Goal: Task Accomplishment & Management: Manage account settings

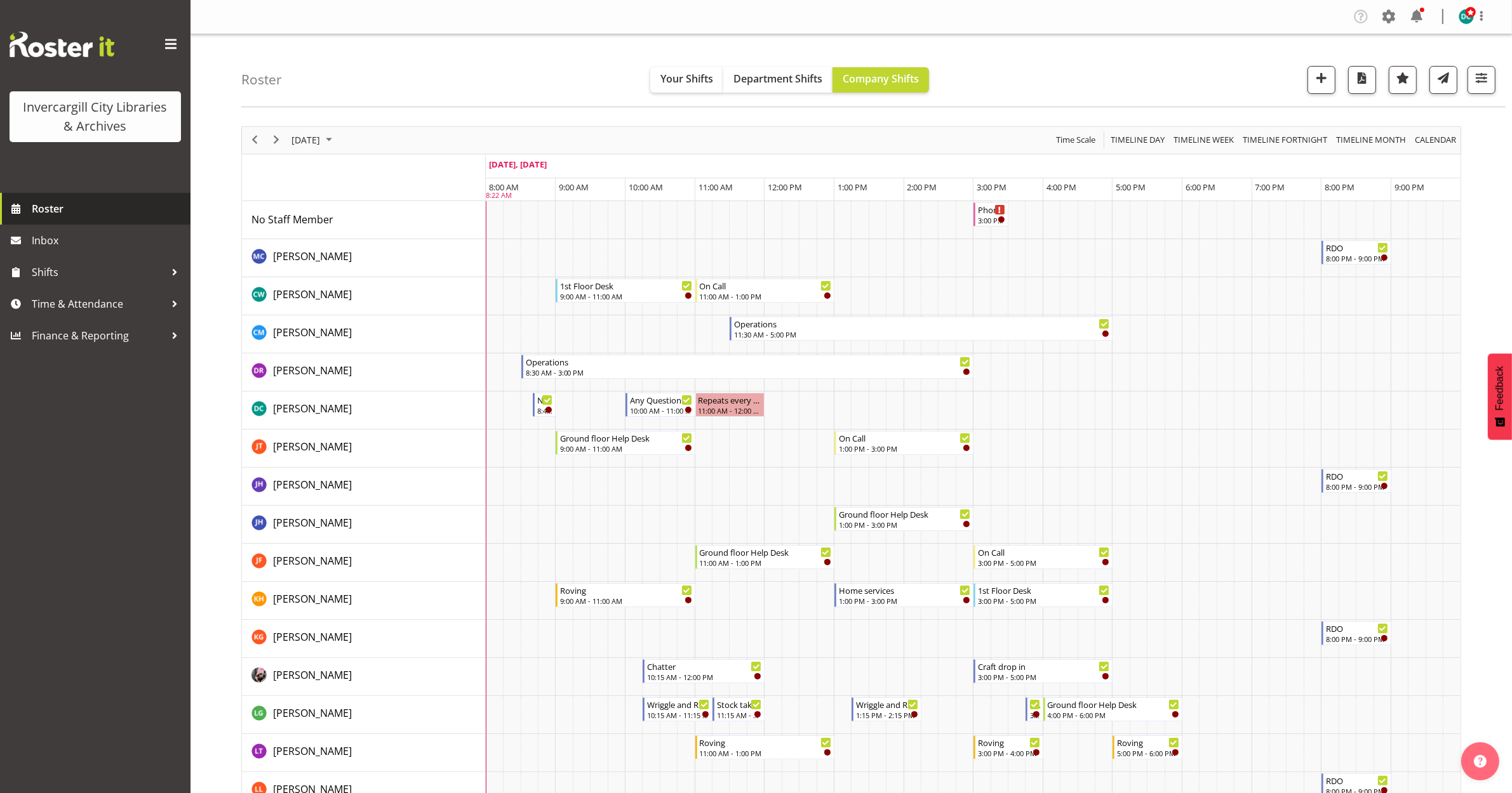
click at [52, 215] on span "Roster" at bounding box center [108, 208] width 152 height 19
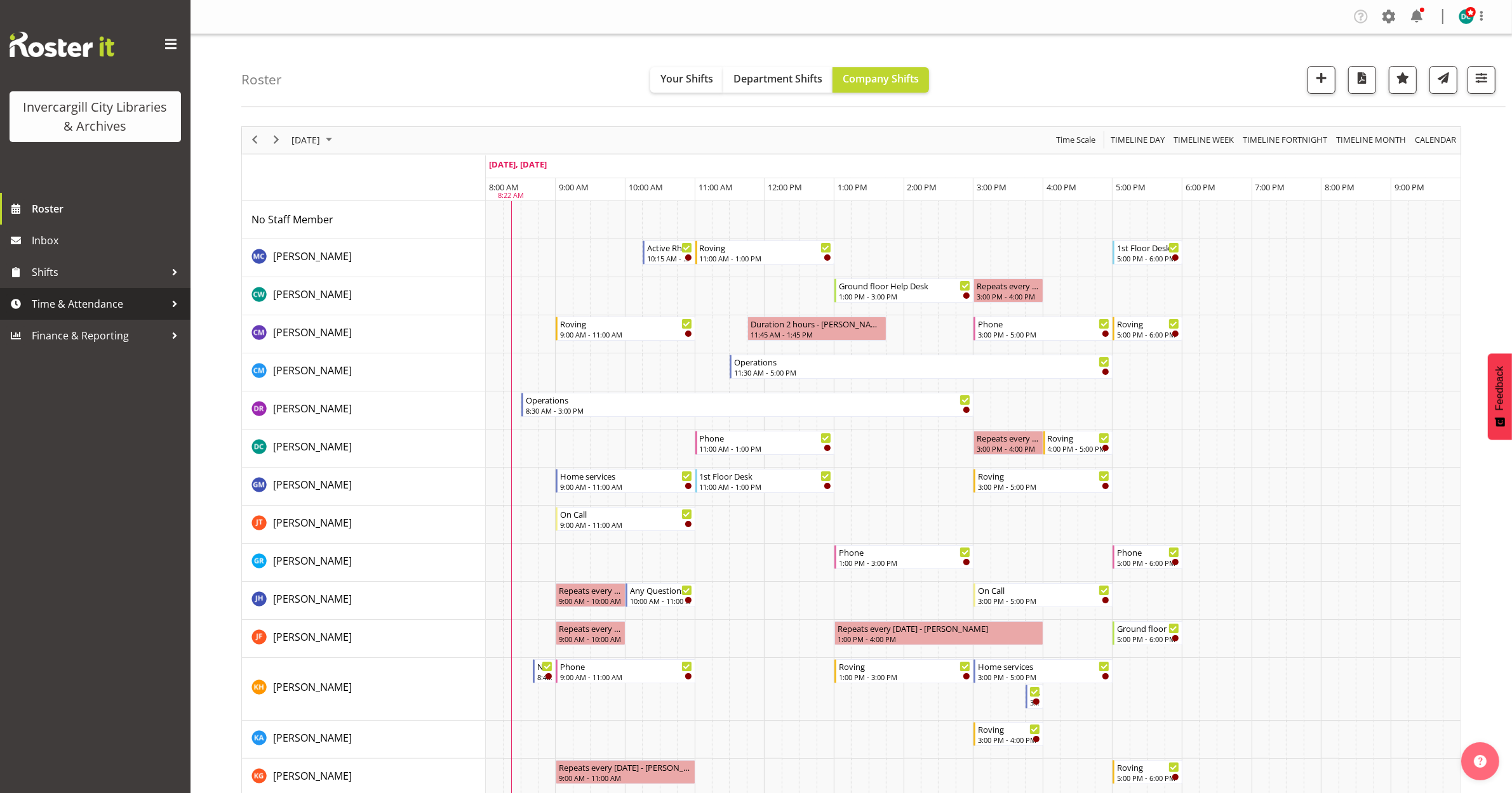
click at [71, 297] on span "Time & Attendance" at bounding box center [98, 304] width 134 height 19
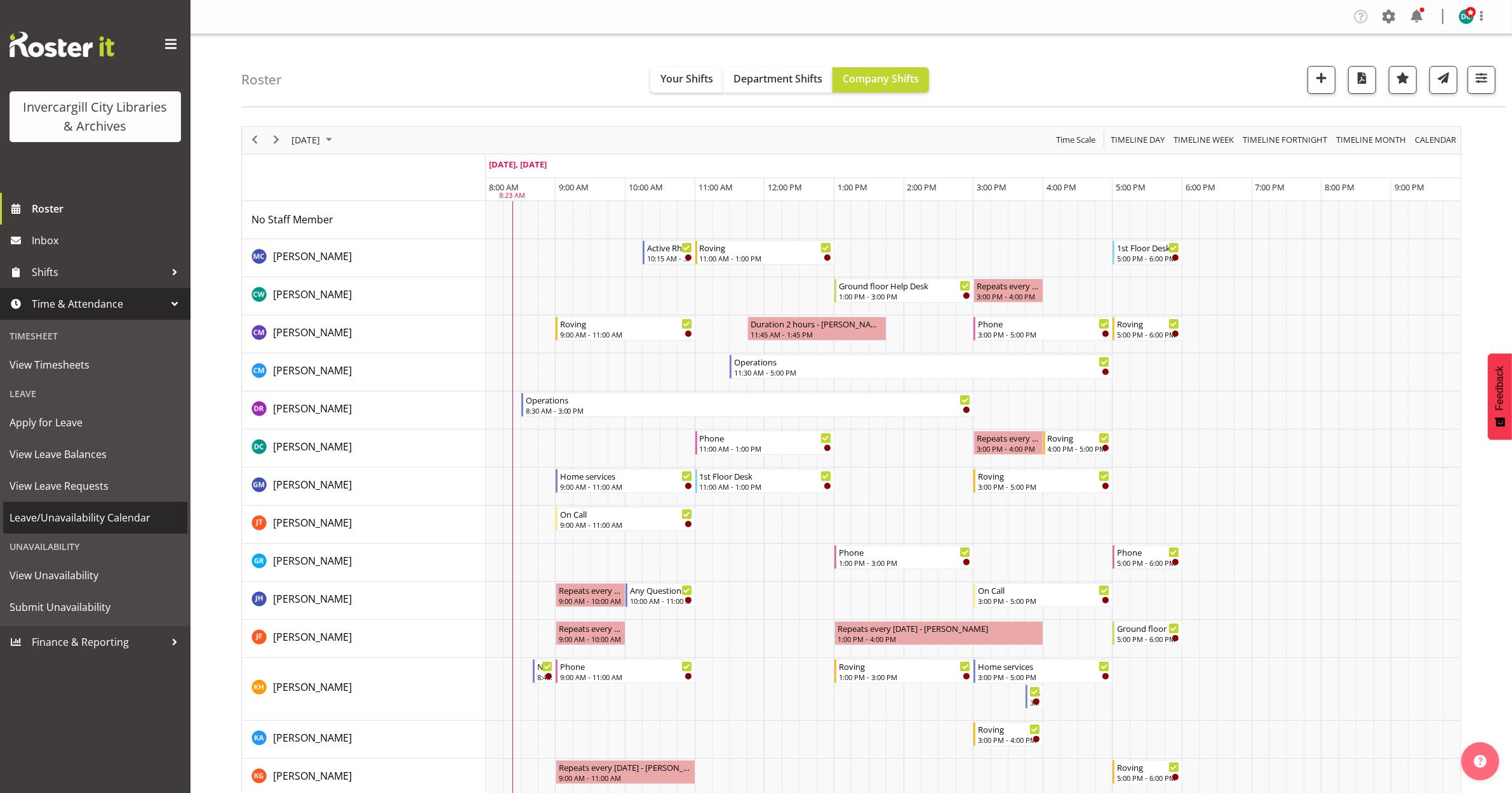
click at [49, 516] on span "Leave/Unavailability Calendar" at bounding box center [95, 517] width 172 height 19
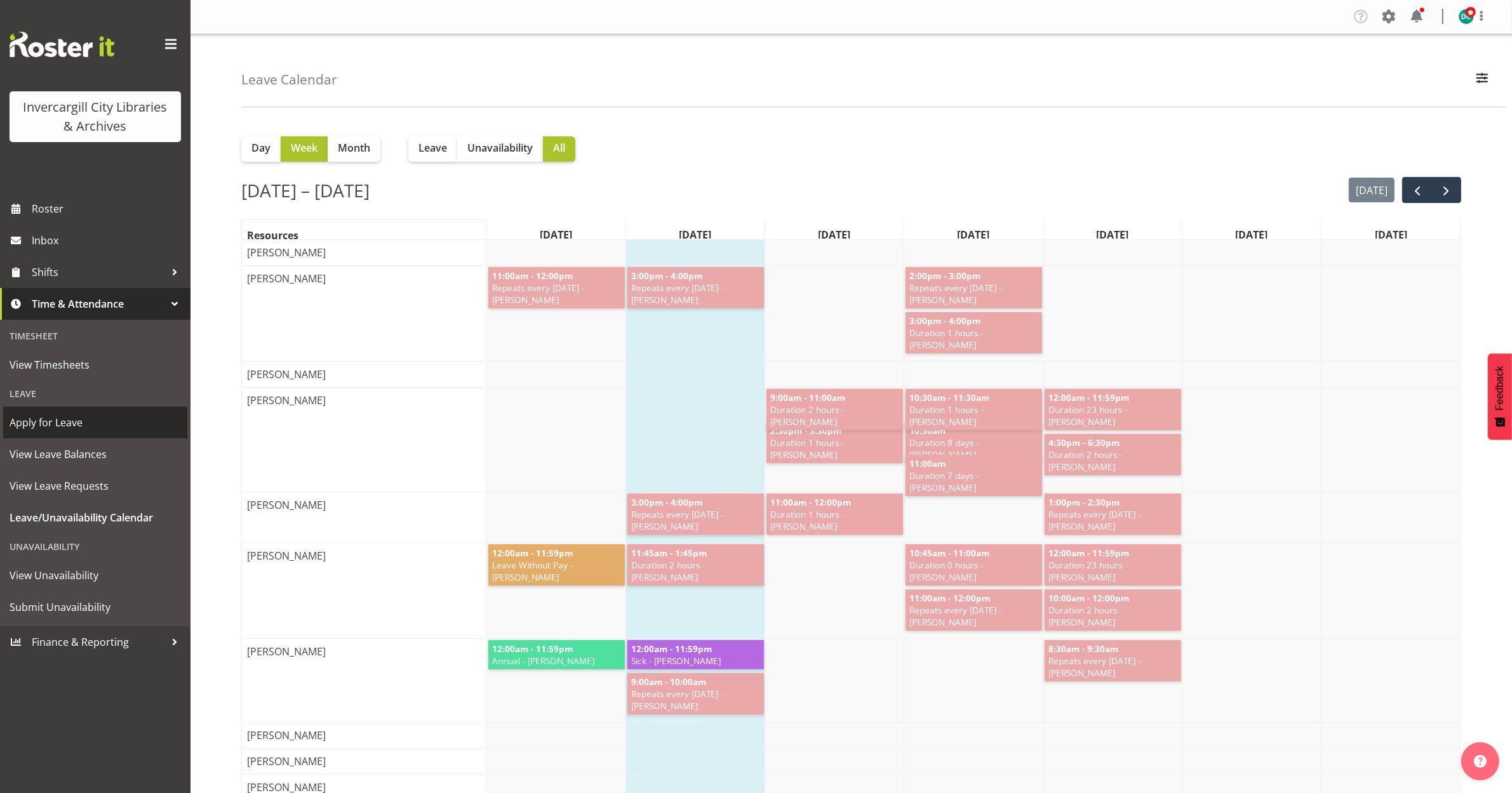
click at [46, 426] on span "Apply for Leave" at bounding box center [95, 422] width 172 height 19
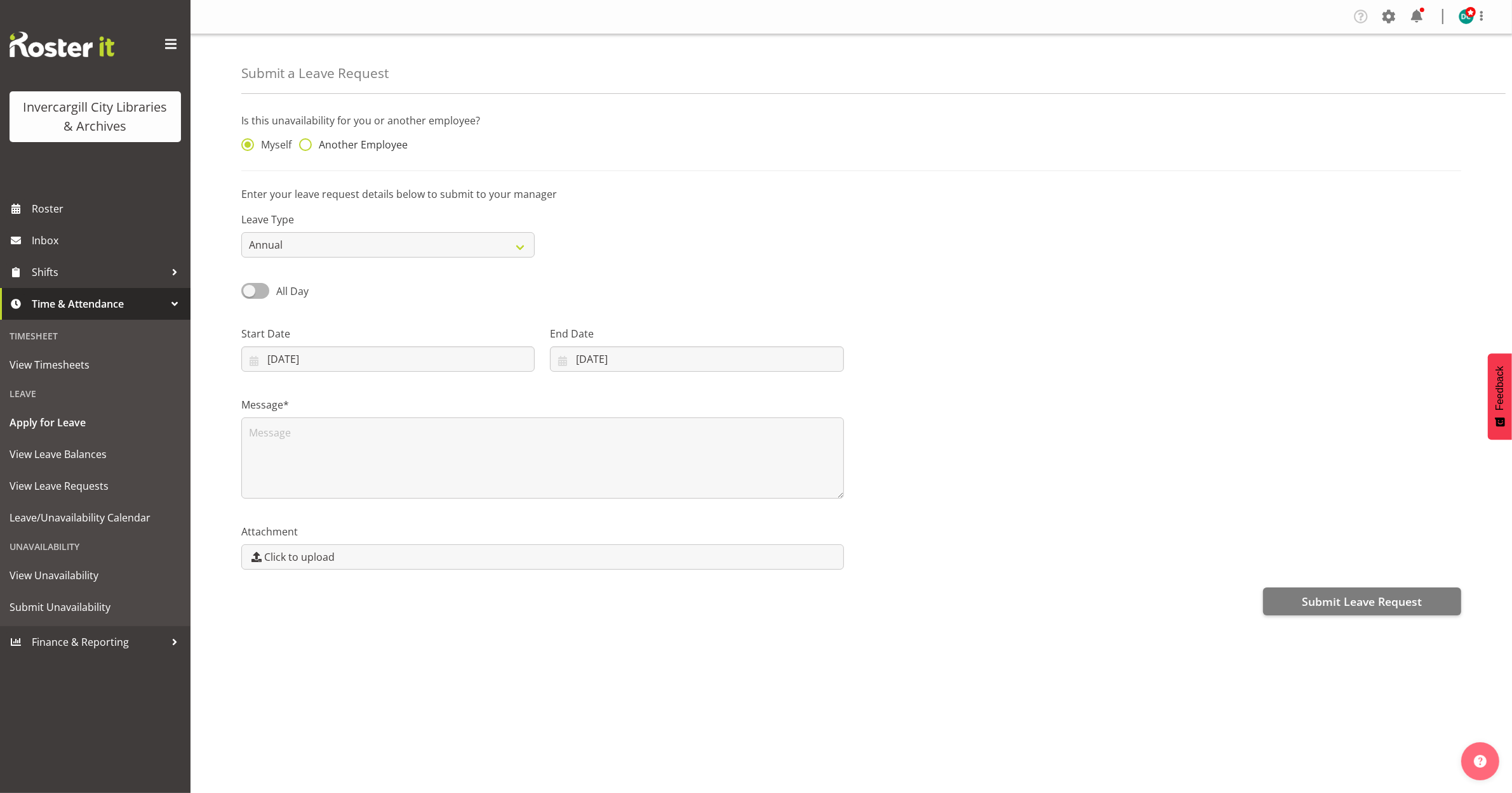
click at [341, 141] on span "Another Employee" at bounding box center [359, 144] width 96 height 12
click at [308, 141] on input "Another Employee" at bounding box center [303, 145] width 9 height 9
radio input "true"
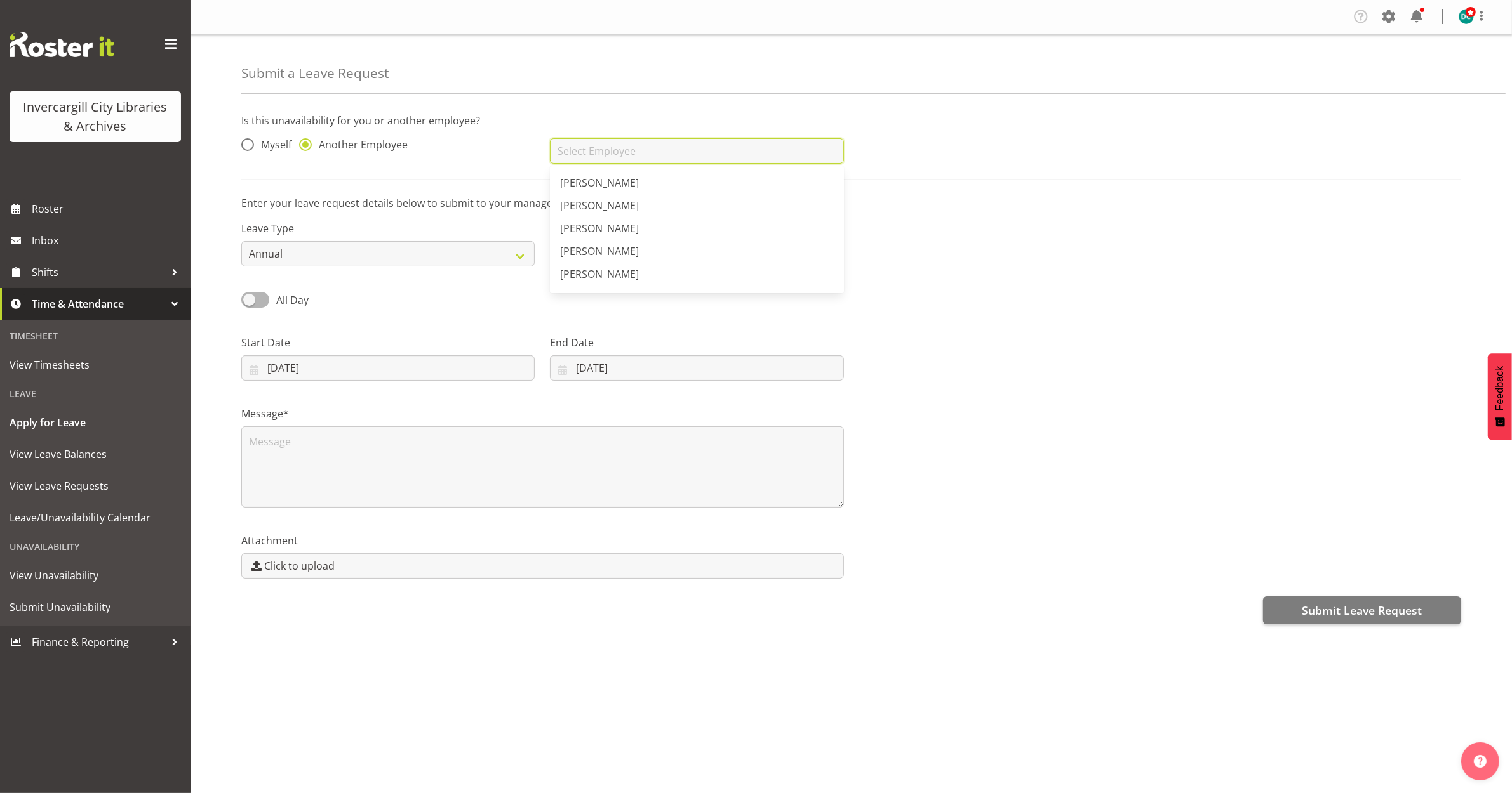
click at [596, 158] on input "text" at bounding box center [697, 151] width 294 height 26
click at [576, 176] on span "[PERSON_NAME]" at bounding box center [599, 183] width 79 height 14
type input "[PERSON_NAME]"
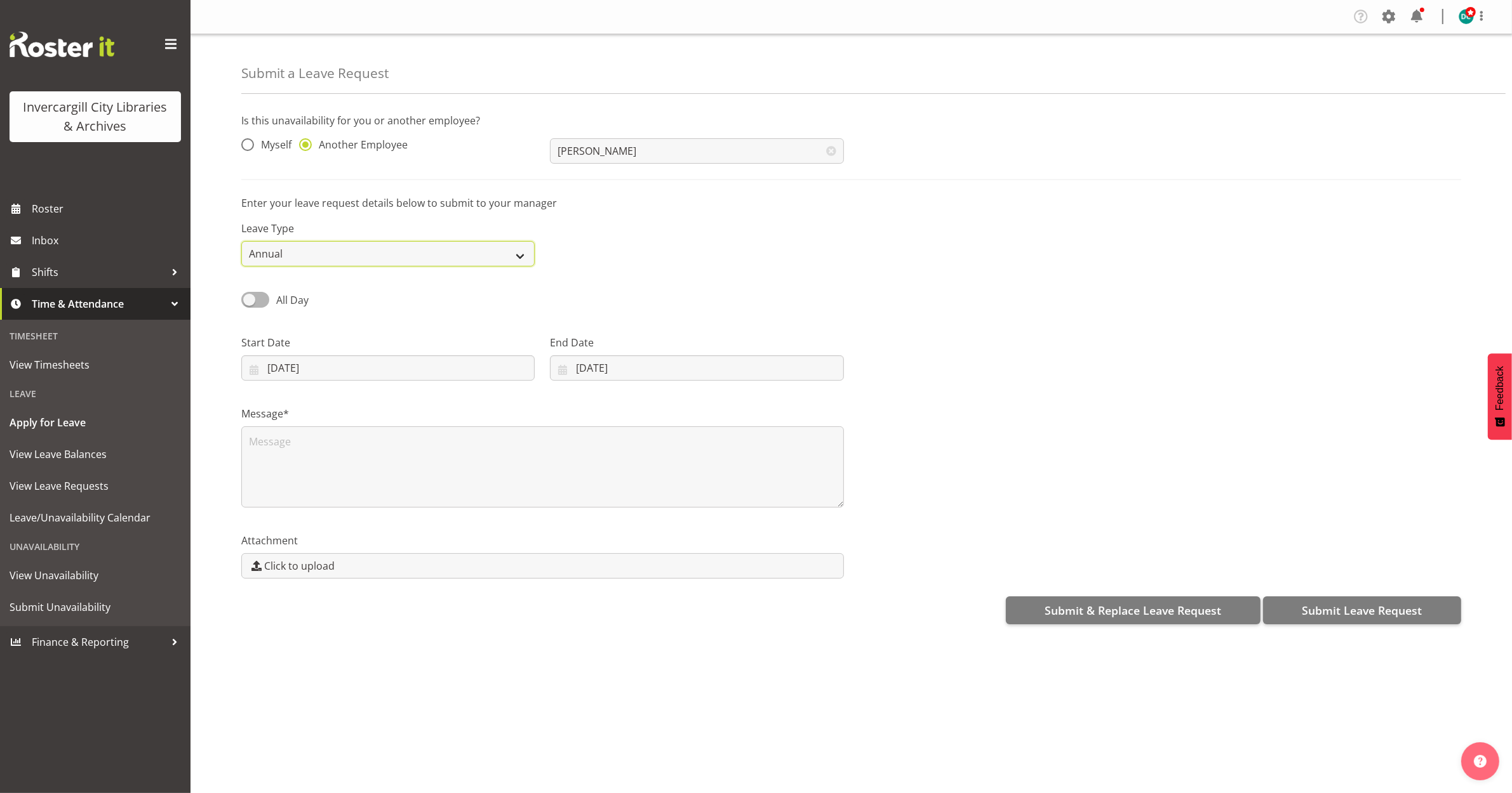
click at [294, 250] on select "Annual Sick Leave Without Pay Bereavement Domestic Violence Parental Jury Servi…" at bounding box center [388, 254] width 294 height 26
select select "Sick"
click at [241, 241] on select "Annual Sick Leave Without Pay Bereavement Domestic Violence Parental Jury Servi…" at bounding box center [388, 254] width 294 height 26
drag, startPoint x: 448, startPoint y: 452, endPoint x: 418, endPoint y: 438, distance: 33.1
click at [444, 449] on textarea at bounding box center [543, 467] width 603 height 81
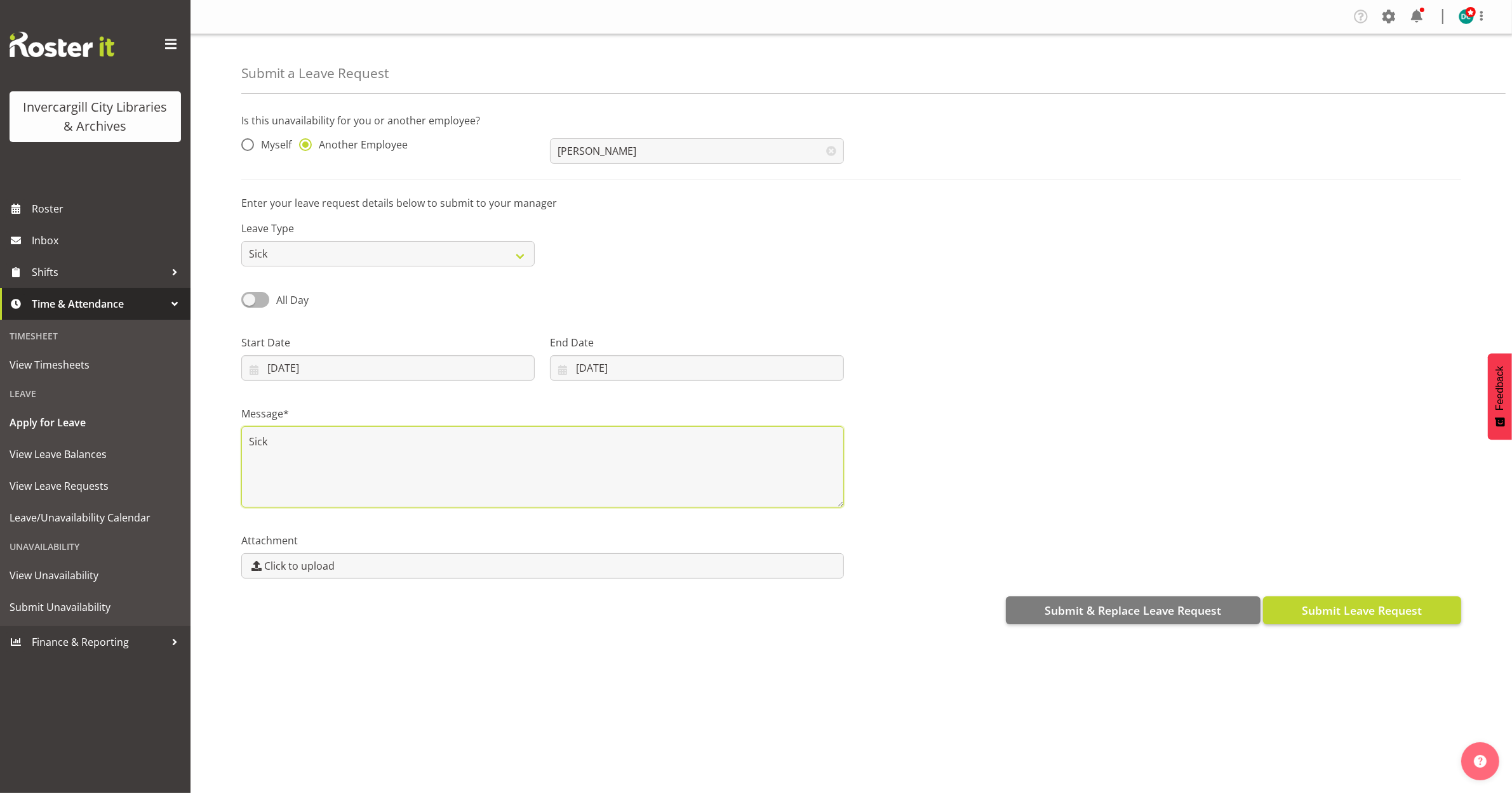
type textarea "Sick"
click at [1382, 610] on span "Submit Leave Request" at bounding box center [1362, 610] width 120 height 16
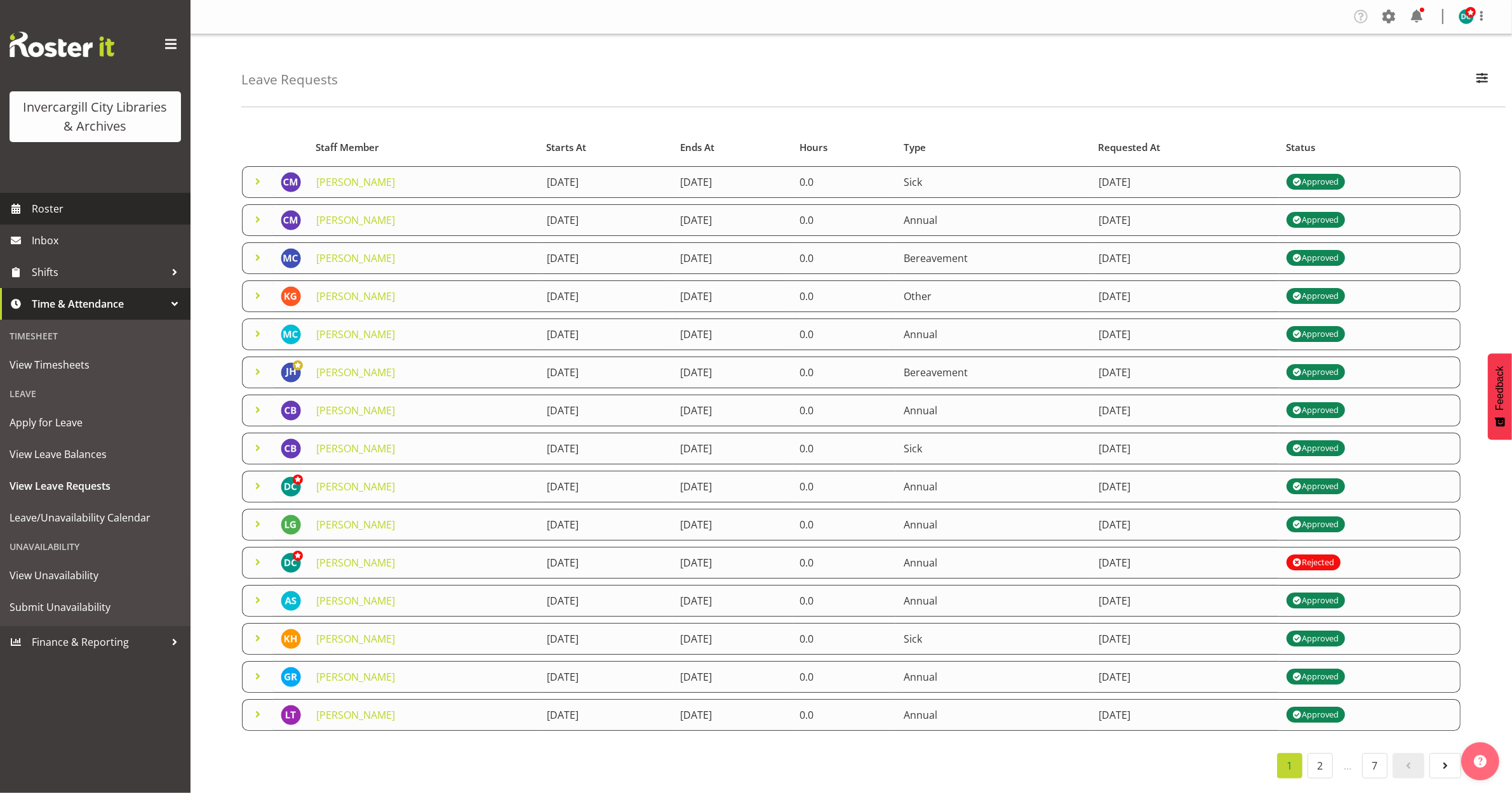
click at [62, 214] on span "Roster" at bounding box center [108, 208] width 152 height 19
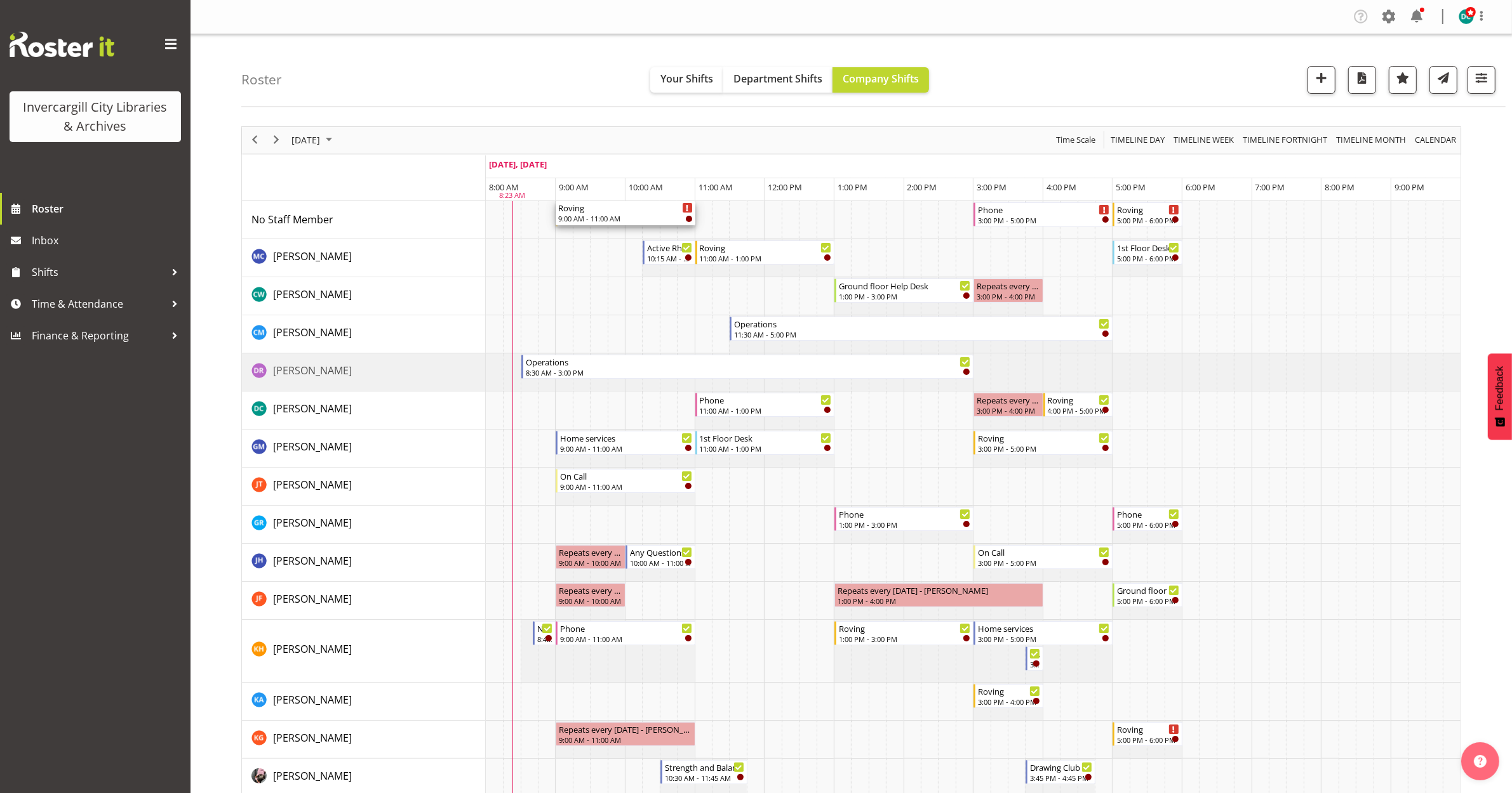
drag, startPoint x: 608, startPoint y: 208, endPoint x: 562, endPoint y: 216, distance: 46.7
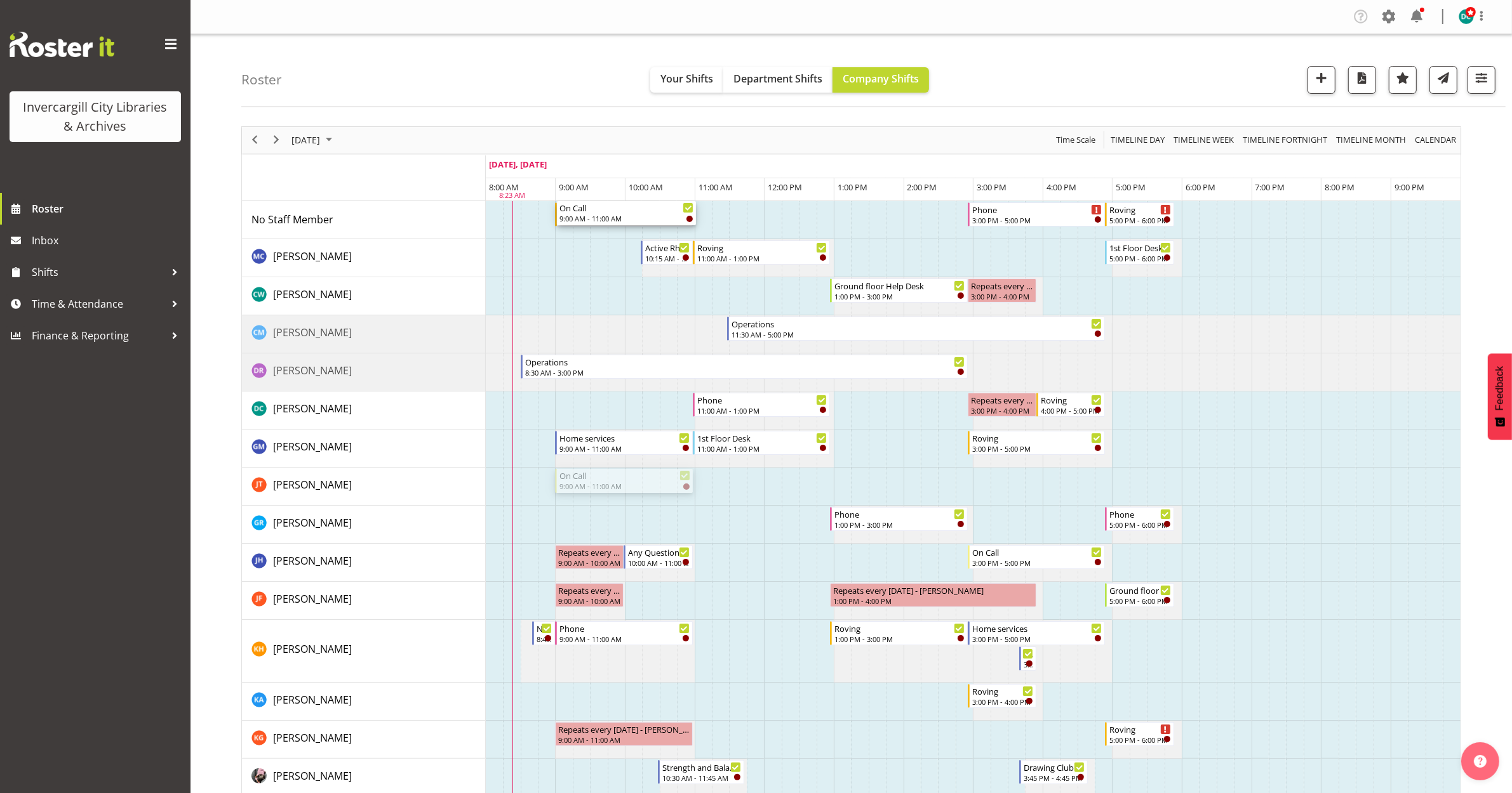
drag, startPoint x: 594, startPoint y: 238, endPoint x: 582, endPoint y: 223, distance: 19.2
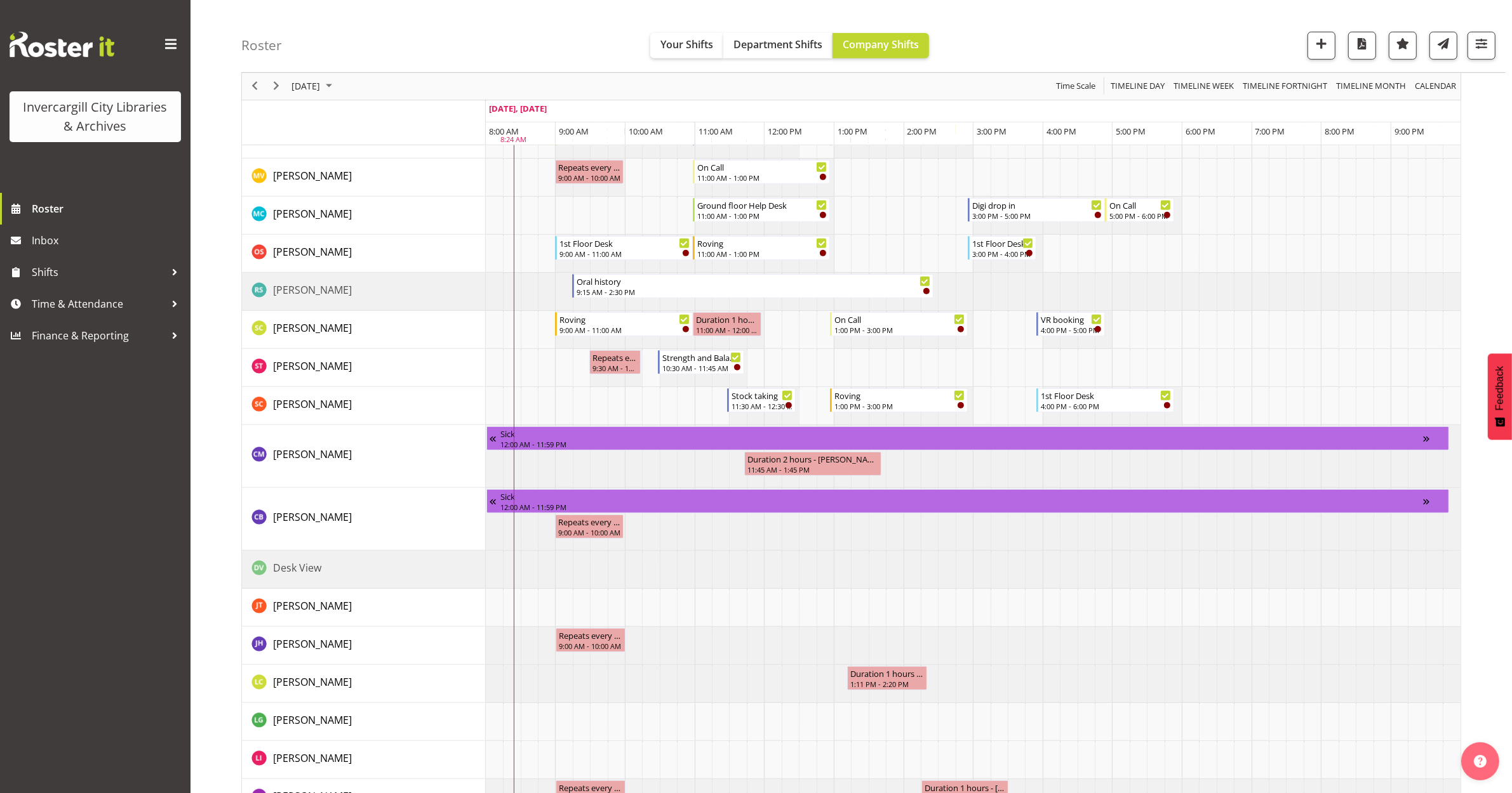
scroll to position [714, 0]
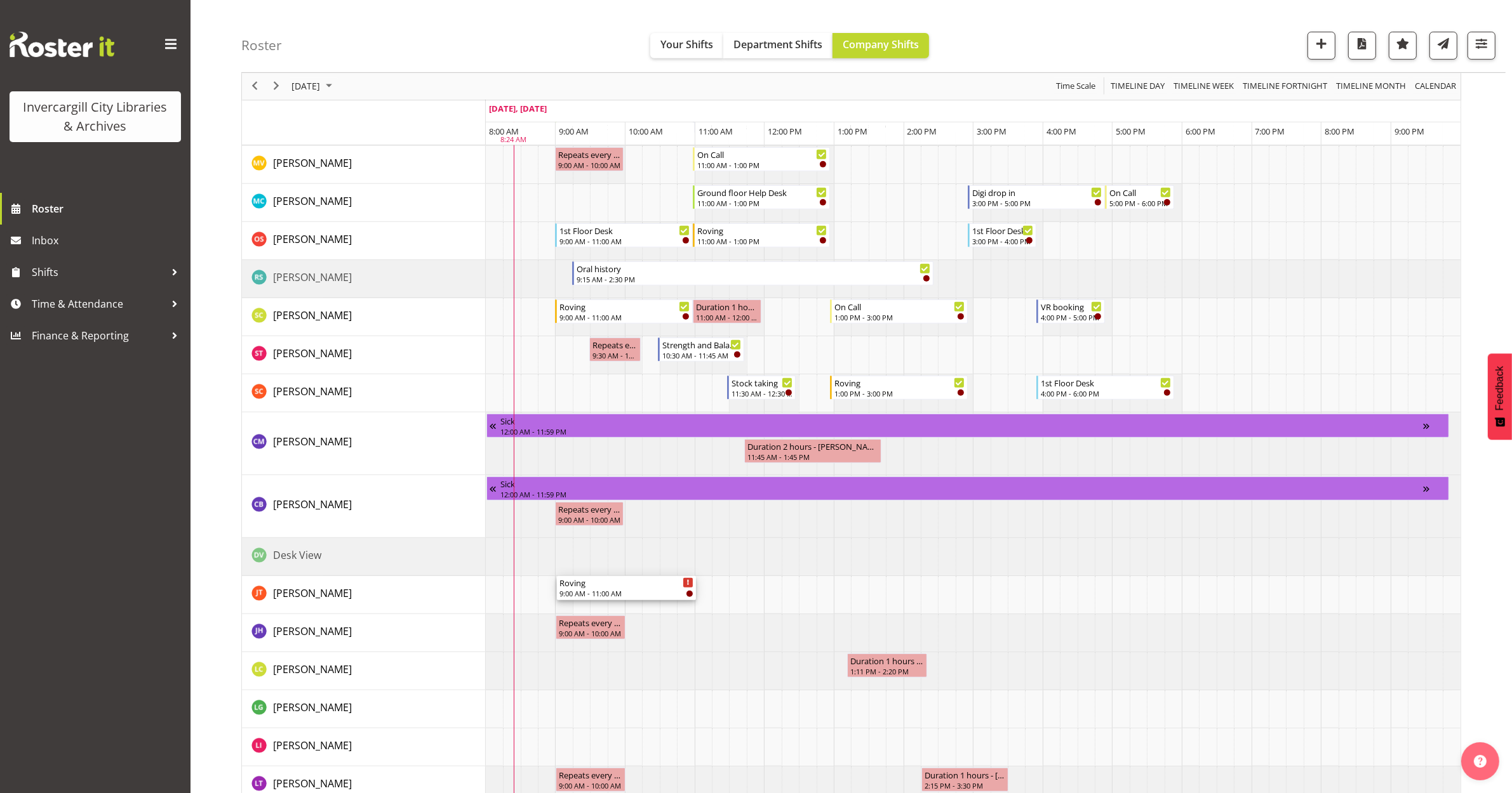
drag, startPoint x: 582, startPoint y: 212, endPoint x: 567, endPoint y: 602, distance: 390.3
click at [567, 602] on div "Roving 9:00 AM - 11:00 AM On Call 9:00 AM - 11:00 AM Phone 3:00 PM - 5:00 PM Ro…" at bounding box center [973, 298] width 975 height 1622
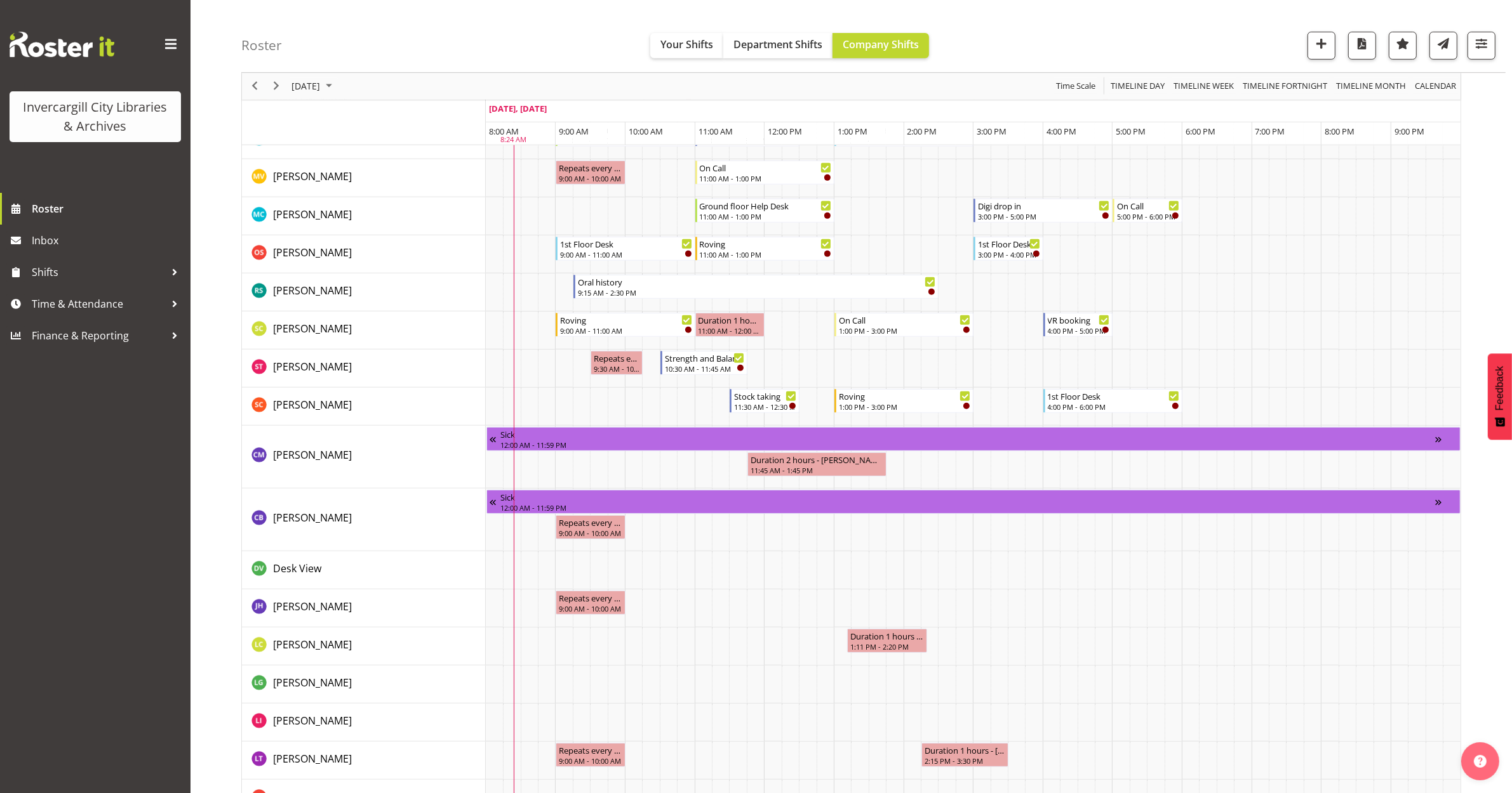
scroll to position [0, 0]
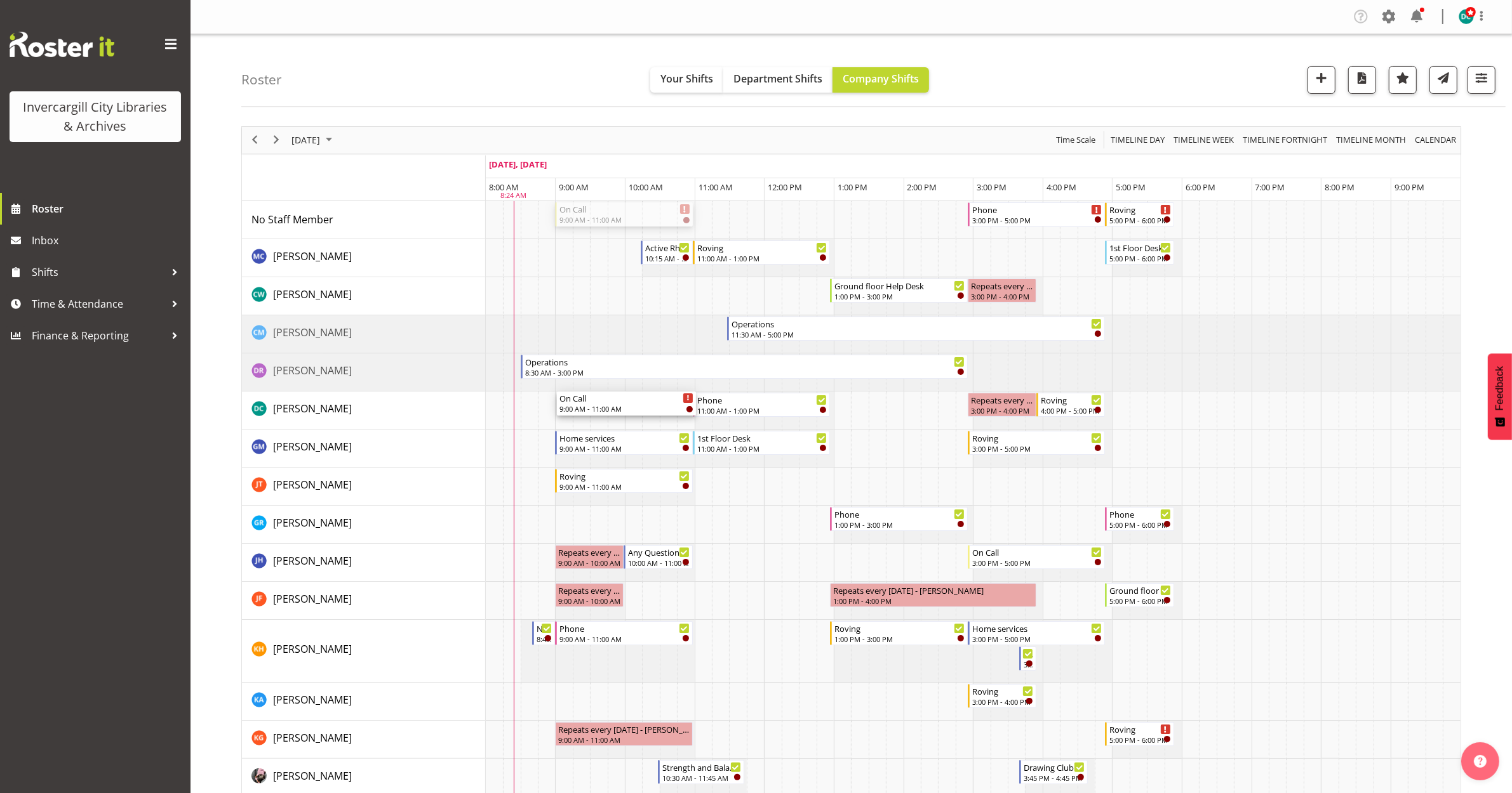
drag, startPoint x: 604, startPoint y: 449, endPoint x: 583, endPoint y: 414, distance: 40.8
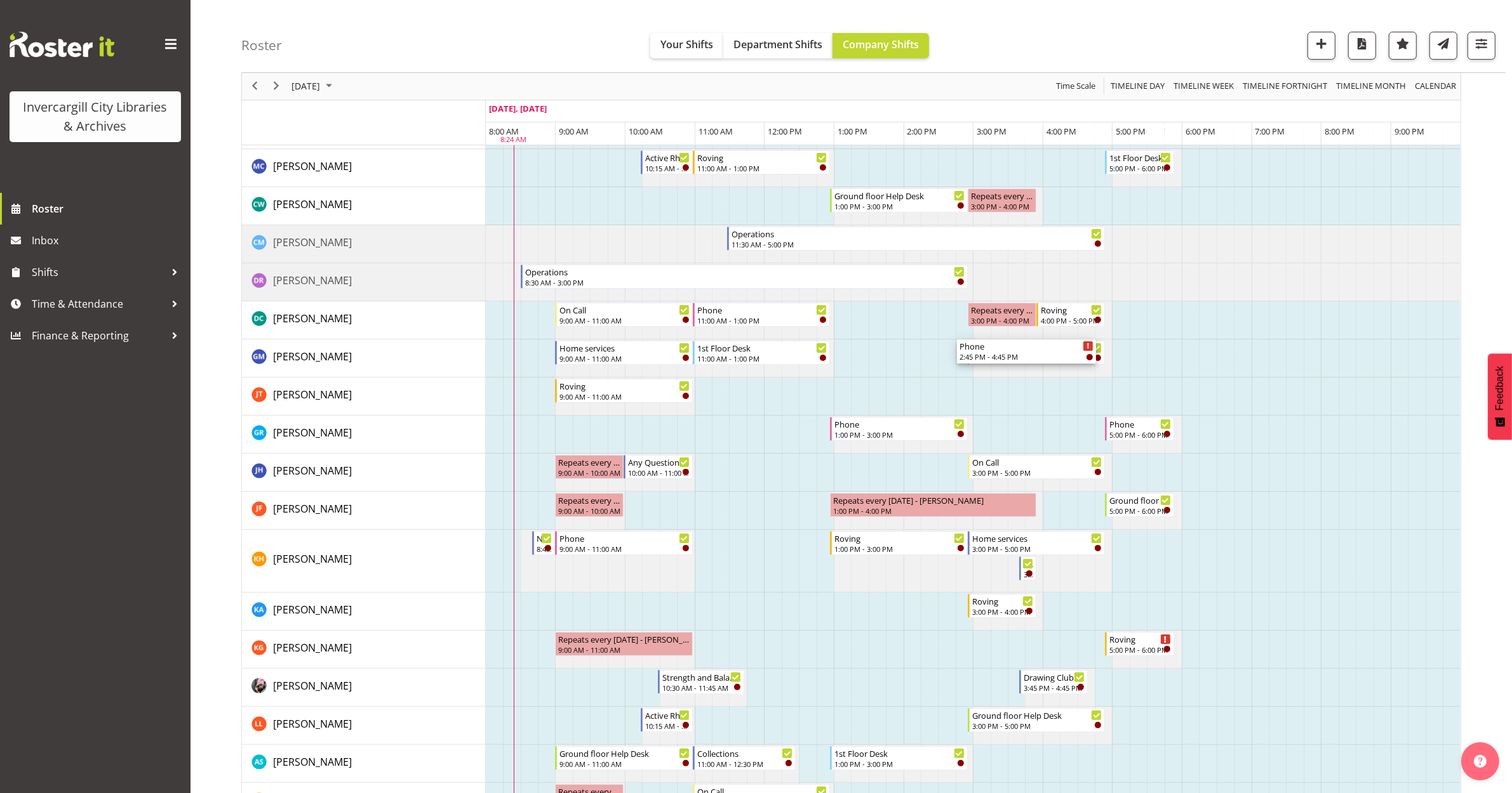
scroll to position [238, 0]
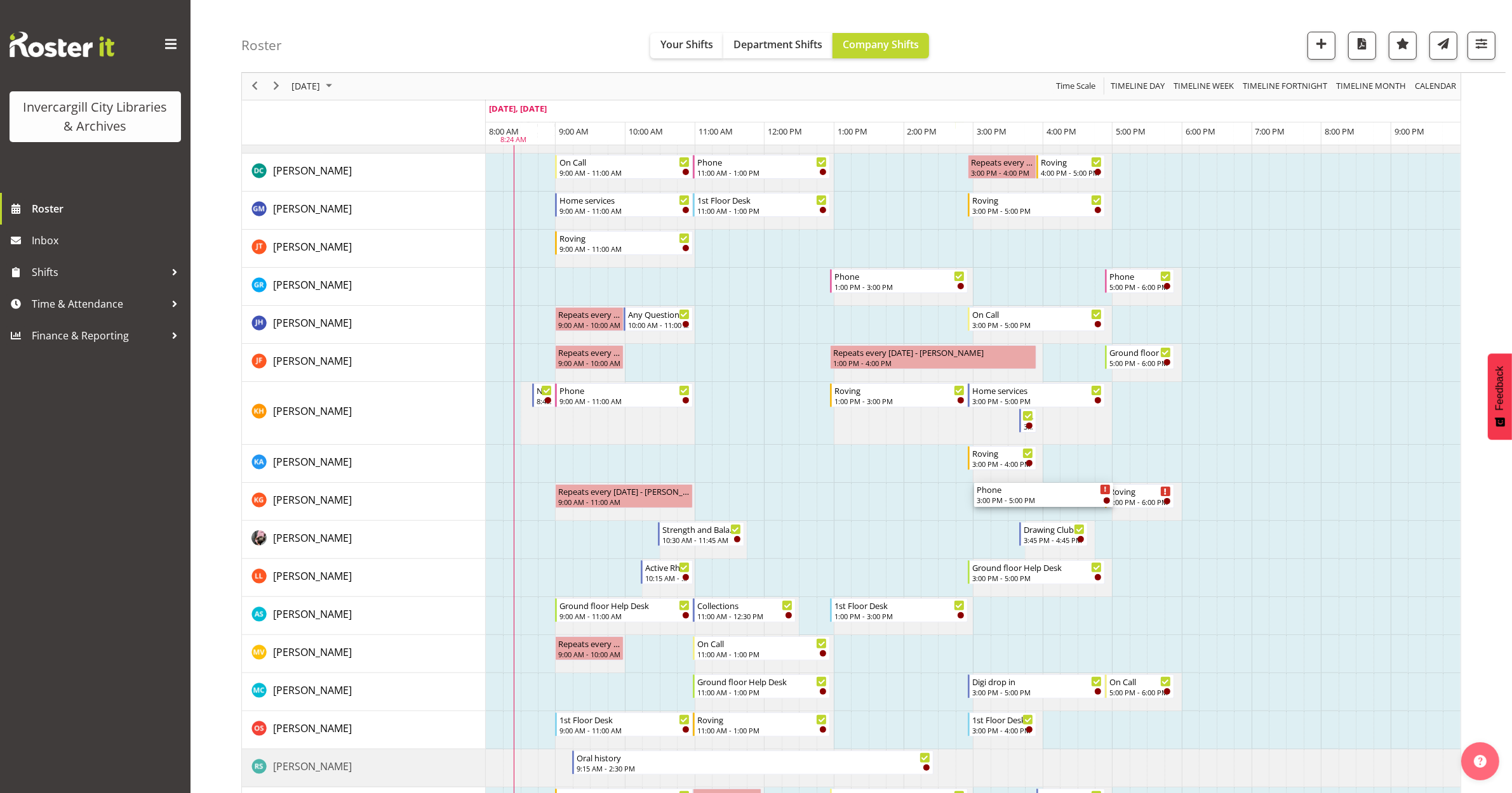
drag, startPoint x: 1010, startPoint y: 389, endPoint x: 994, endPoint y: 512, distance: 124.0
click at [994, 512] on div "Phone 3:00 PM - 5:00 PM Roving 5:00 PM - 6:00 PM Active Rhyming 10:15 AM - 11:0…" at bounding box center [973, 762] width 975 height 1598
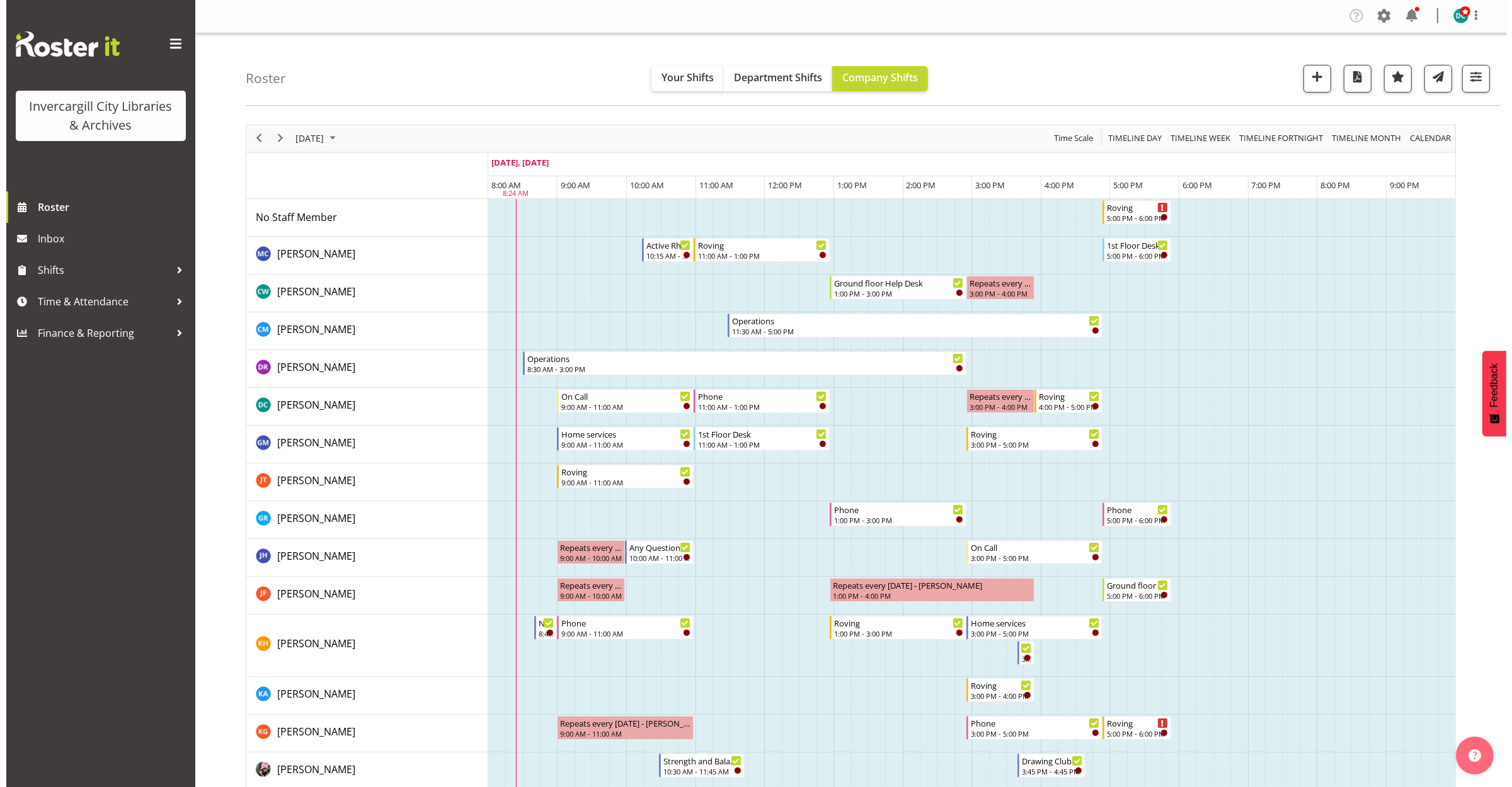
scroll to position [0, 0]
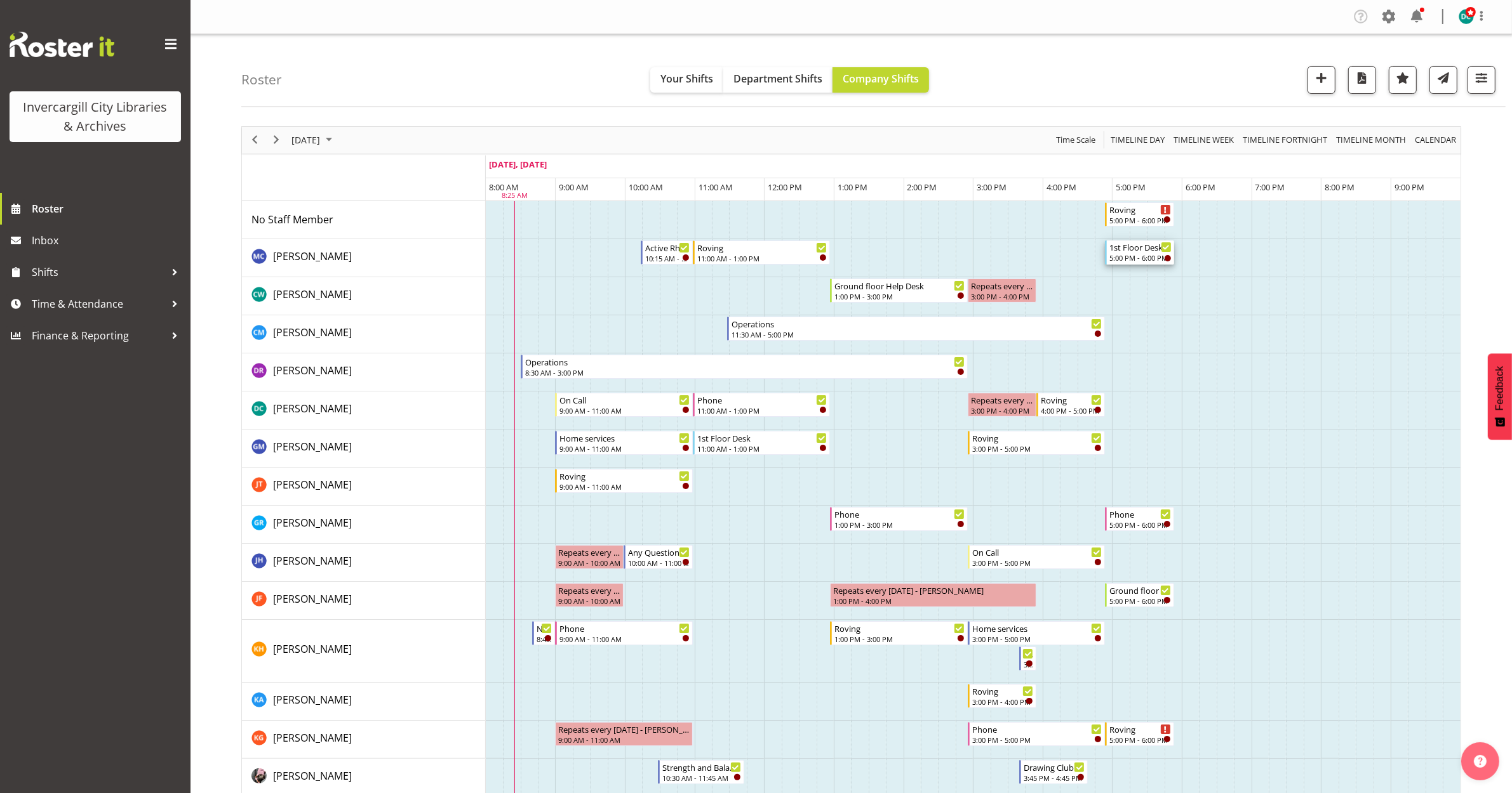
click at [1131, 255] on div "5:00 PM - 6:00 PM" at bounding box center [1139, 258] width 62 height 10
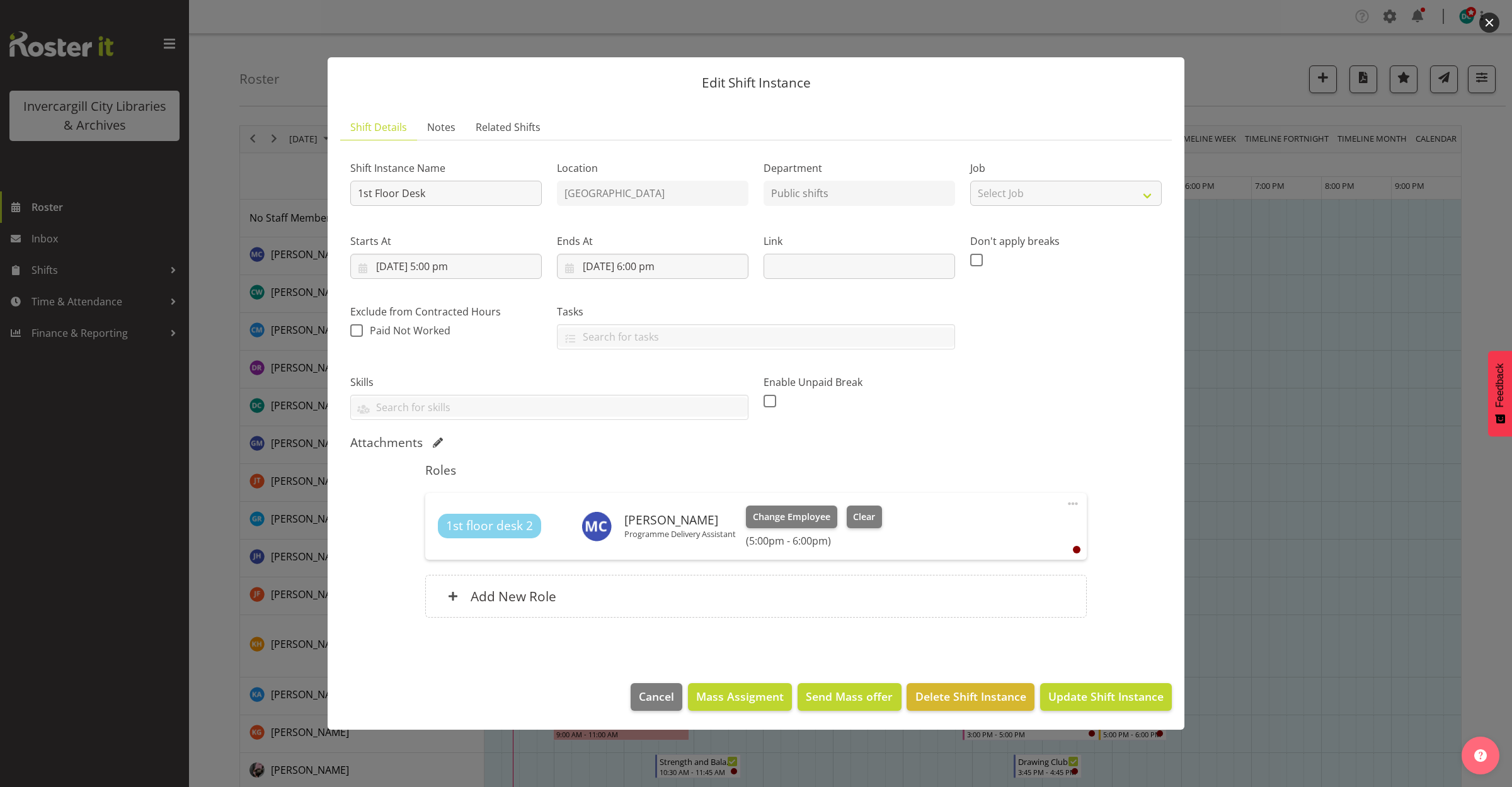
click at [1486, 15] on button "button" at bounding box center [1490, 22] width 20 height 20
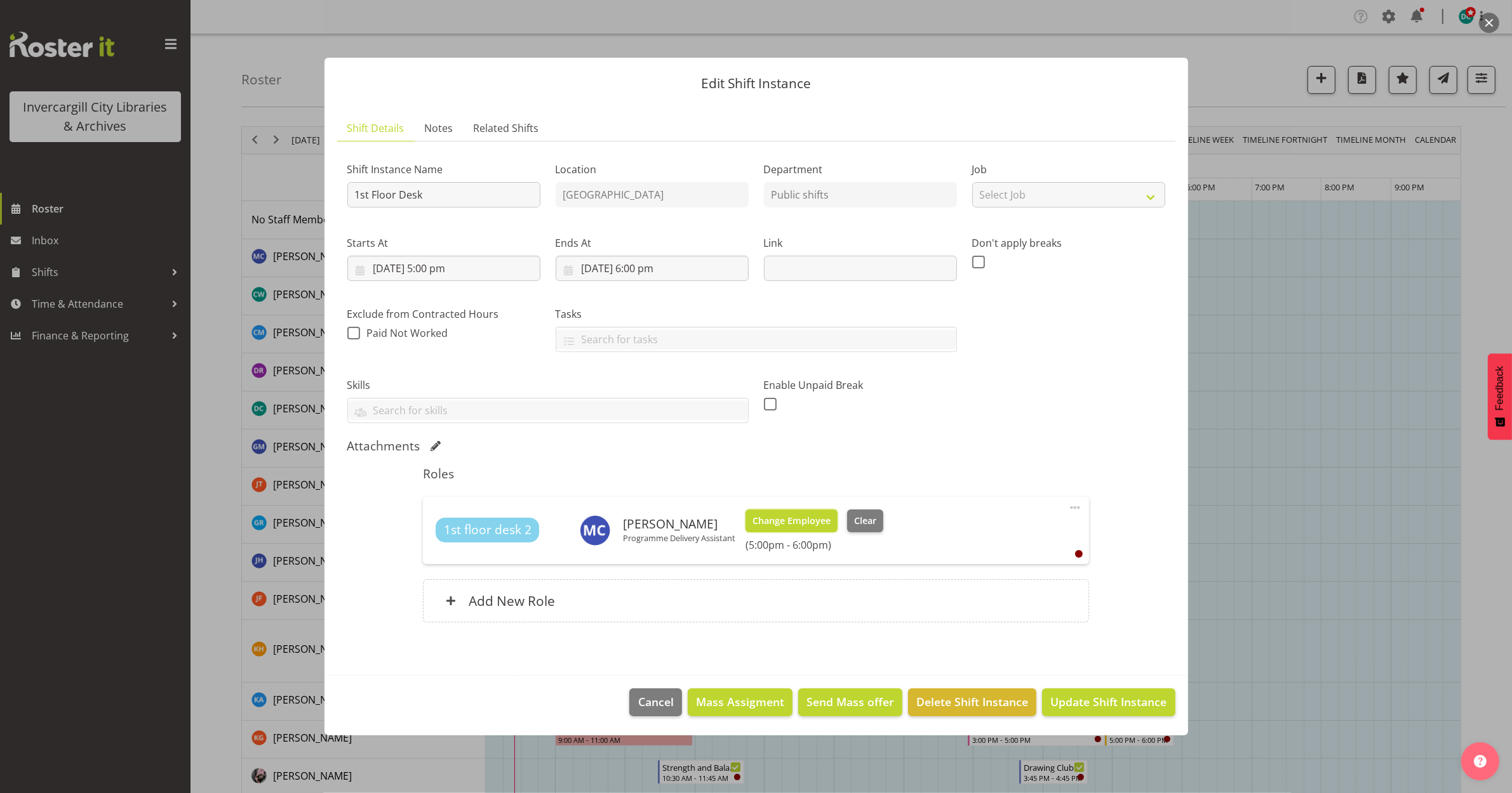
click at [770, 517] on span "Change Employee" at bounding box center [792, 521] width 78 height 14
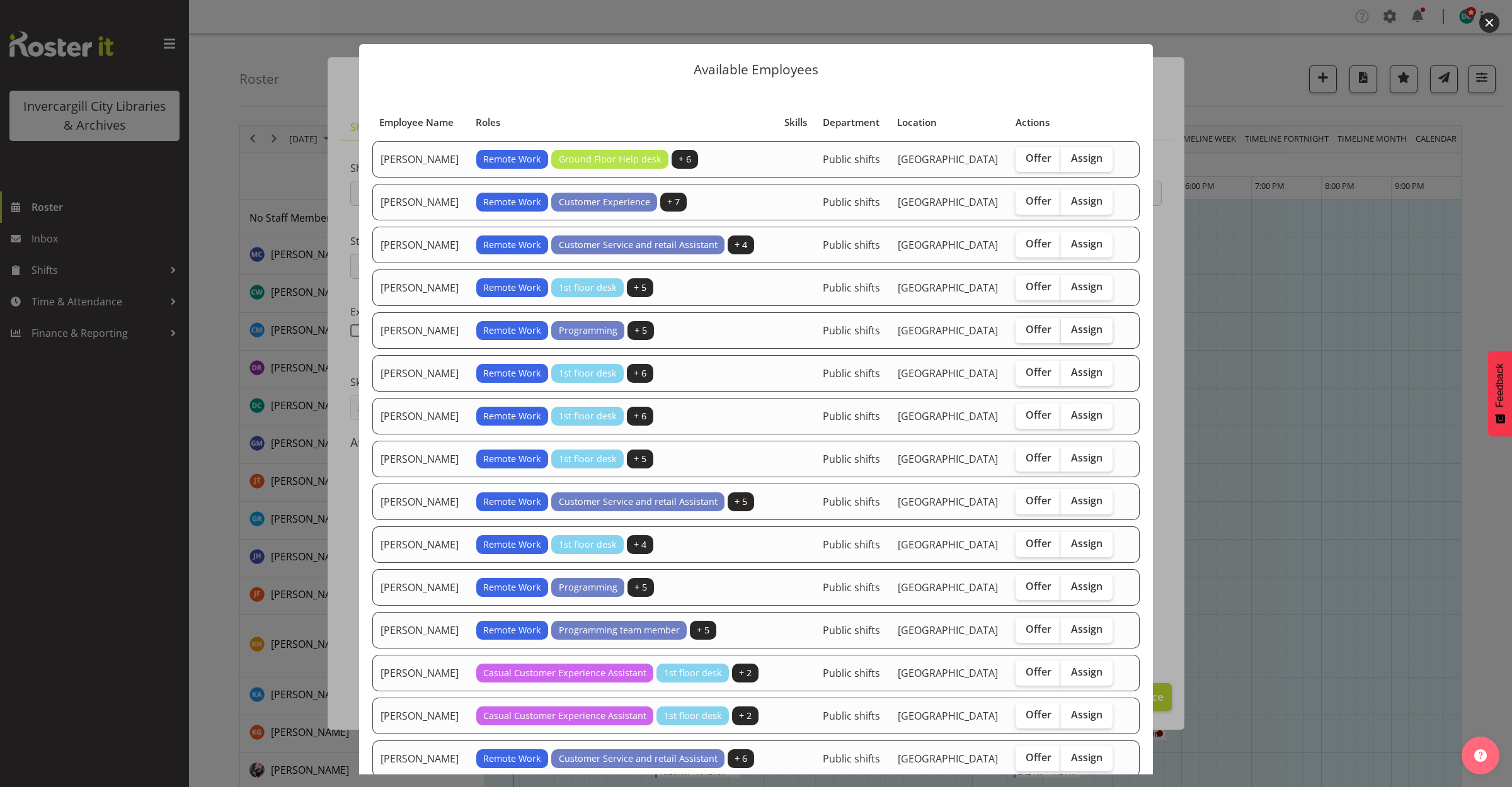
click at [1082, 335] on span "Assign" at bounding box center [1087, 329] width 32 height 12
click at [1069, 334] on input "Assign" at bounding box center [1065, 329] width 9 height 9
checkbox input "true"
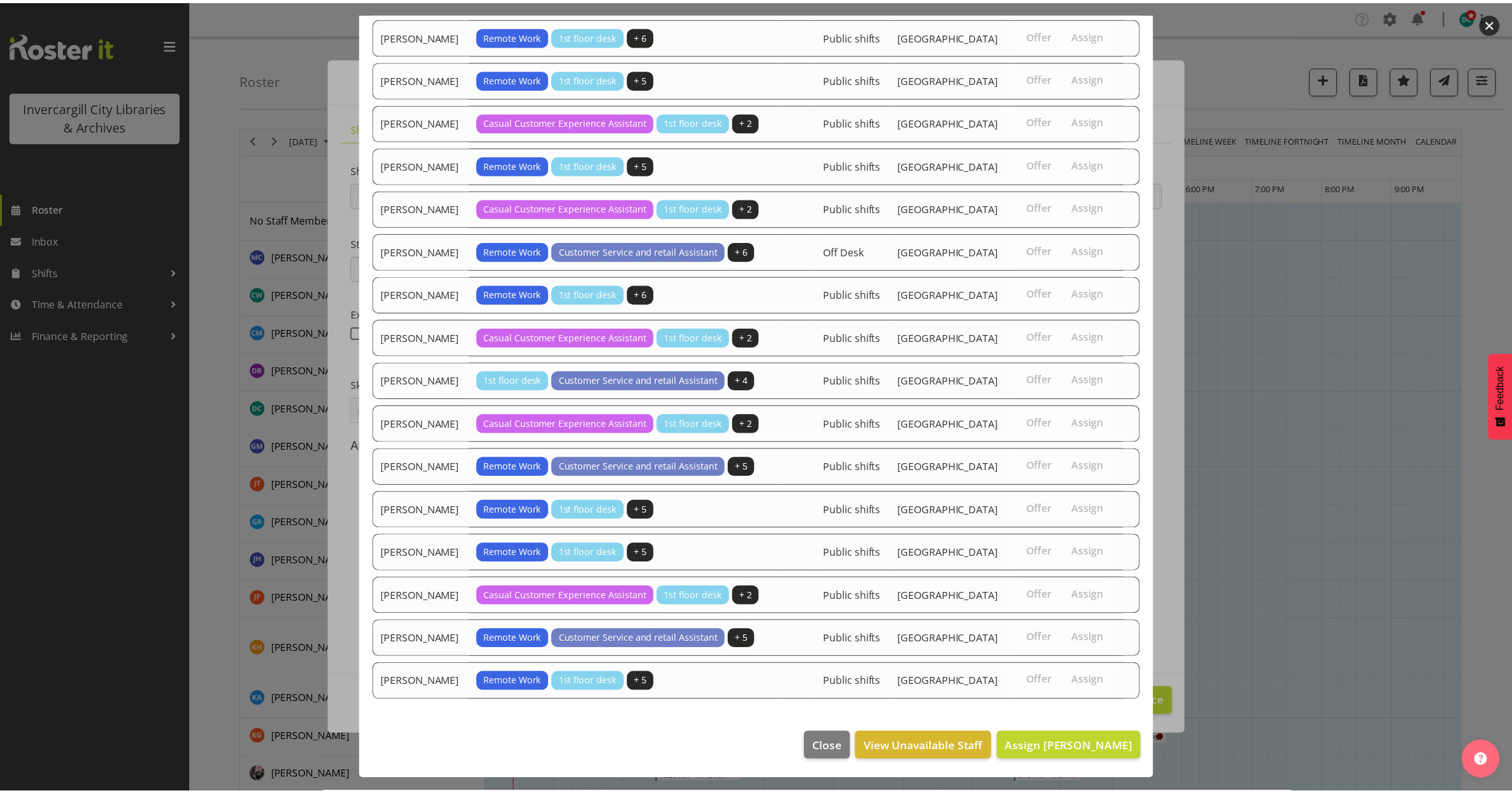
scroll to position [987, 0]
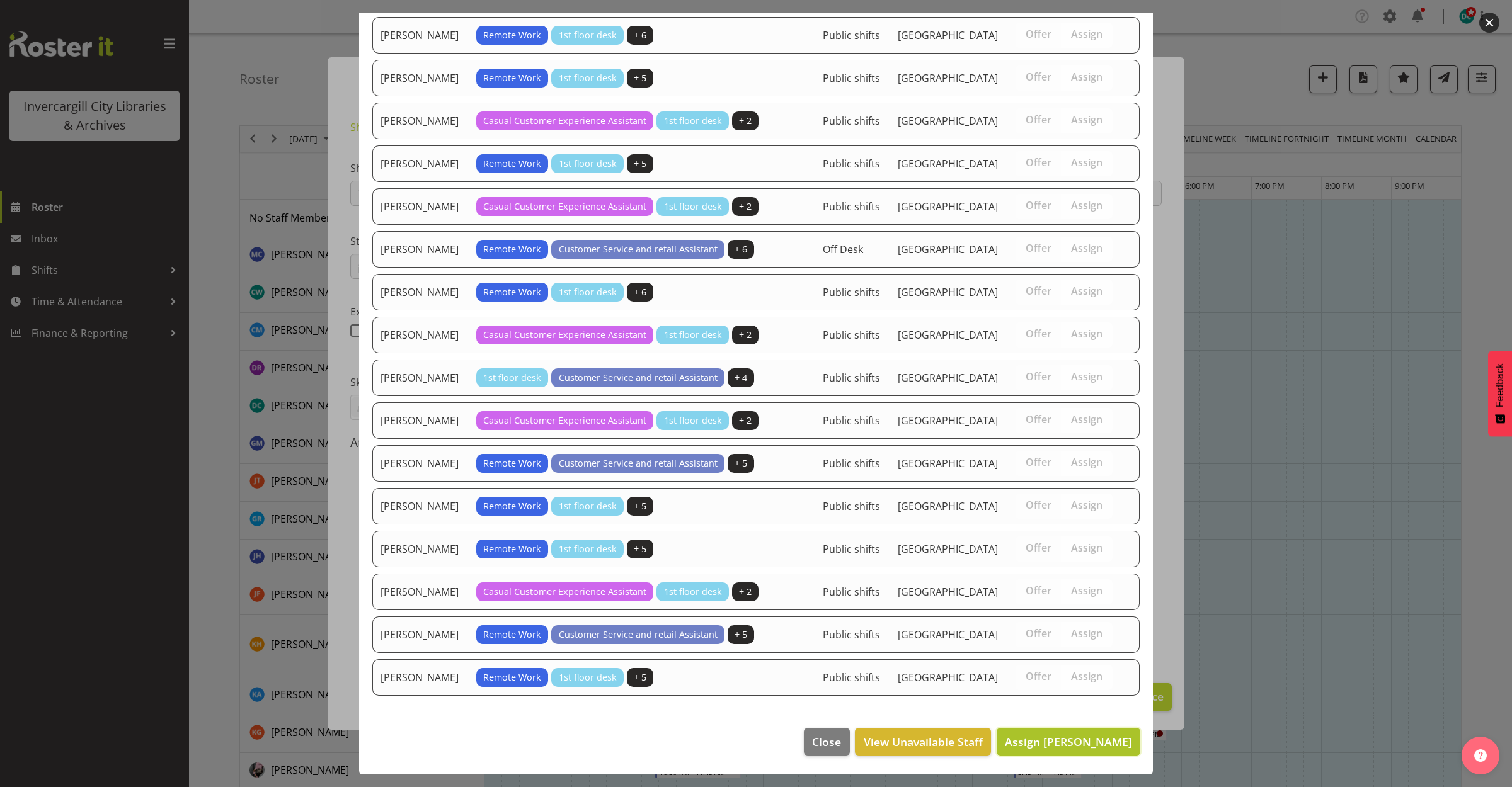
click at [1057, 740] on span "Assign [PERSON_NAME]" at bounding box center [1069, 742] width 127 height 15
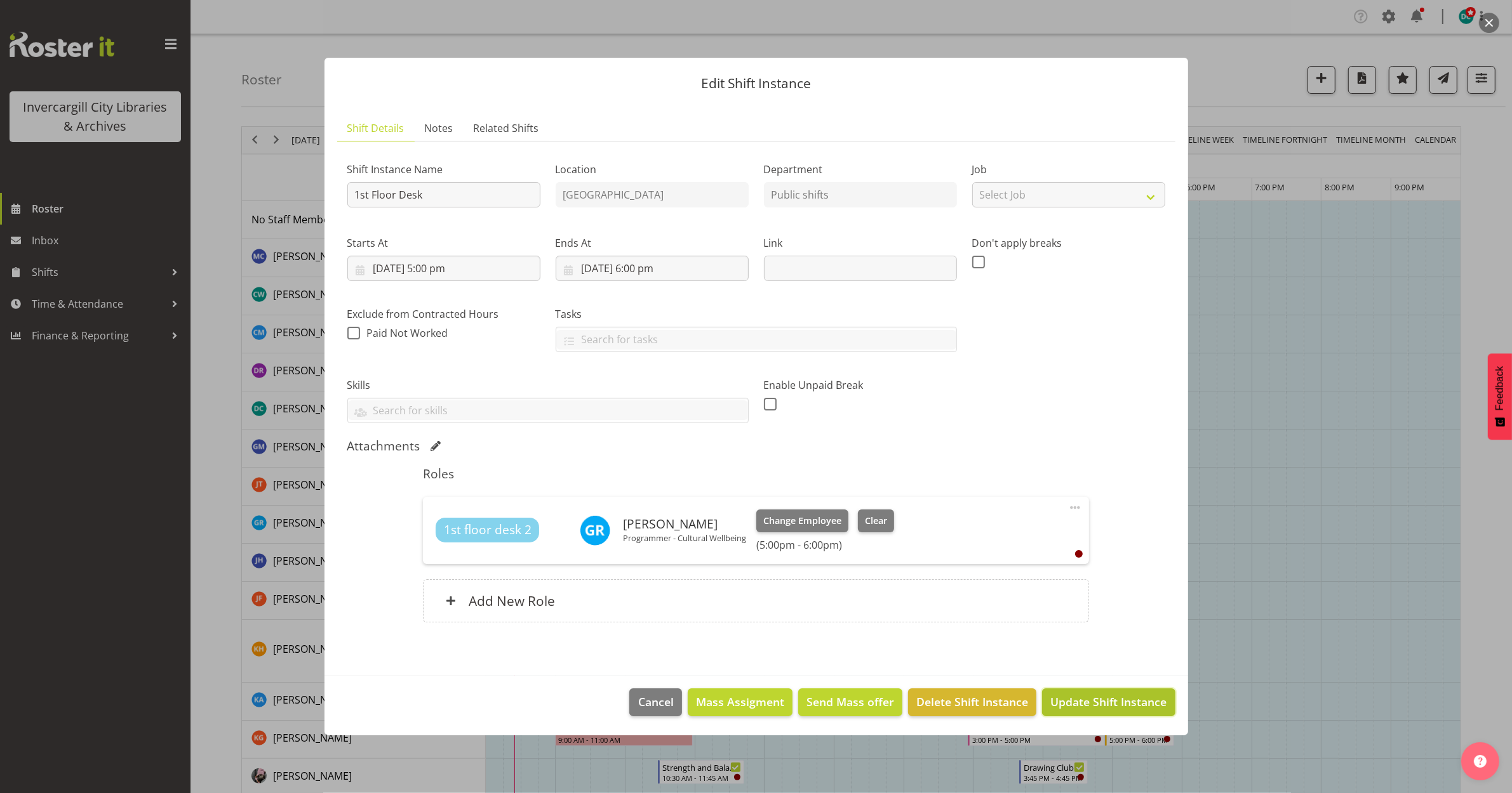
click at [1075, 711] on button "Update Shift Instance" at bounding box center [1108, 702] width 133 height 28
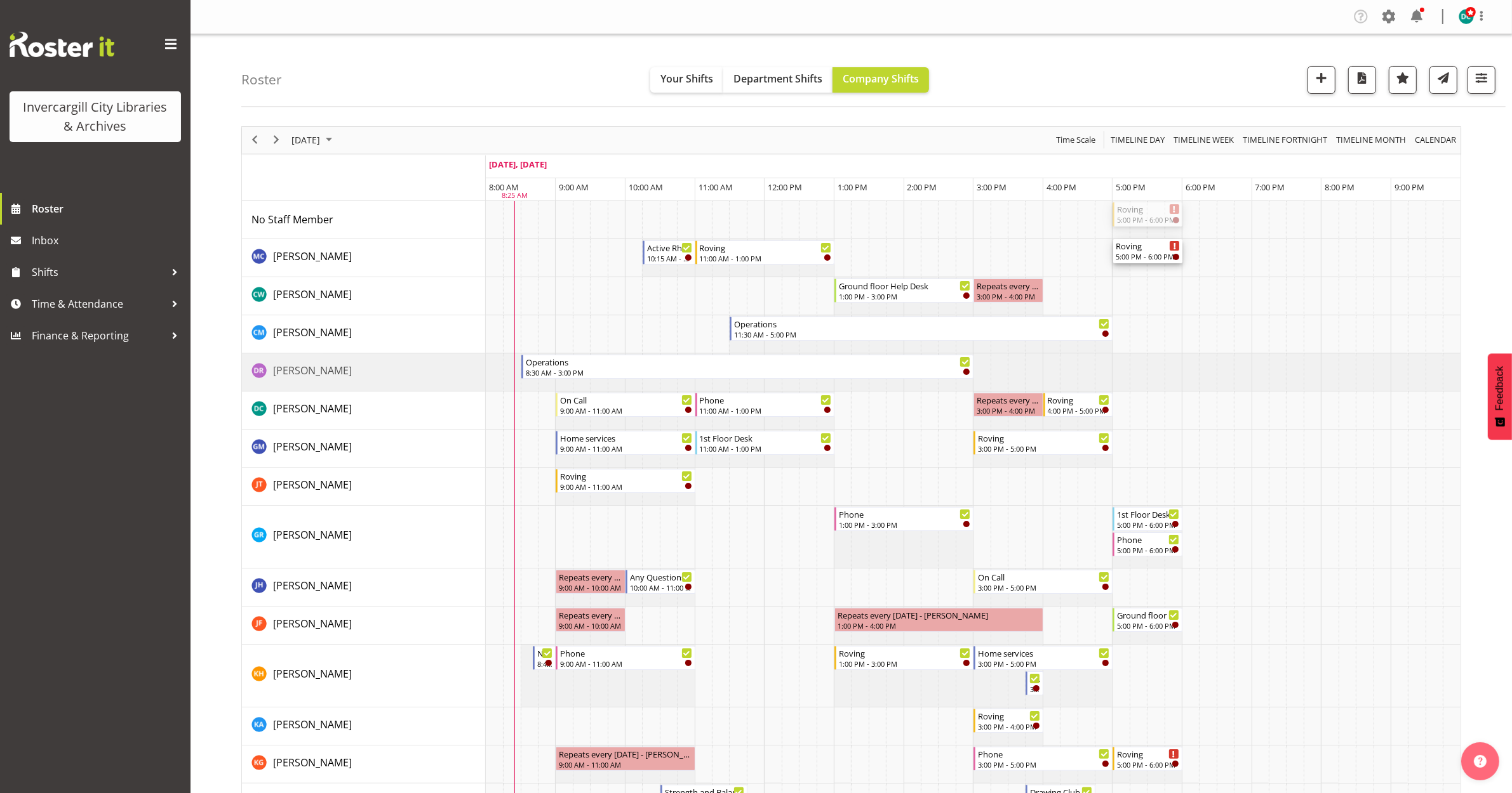
drag, startPoint x: 1147, startPoint y: 215, endPoint x: 1124, endPoint y: 261, distance: 51.4
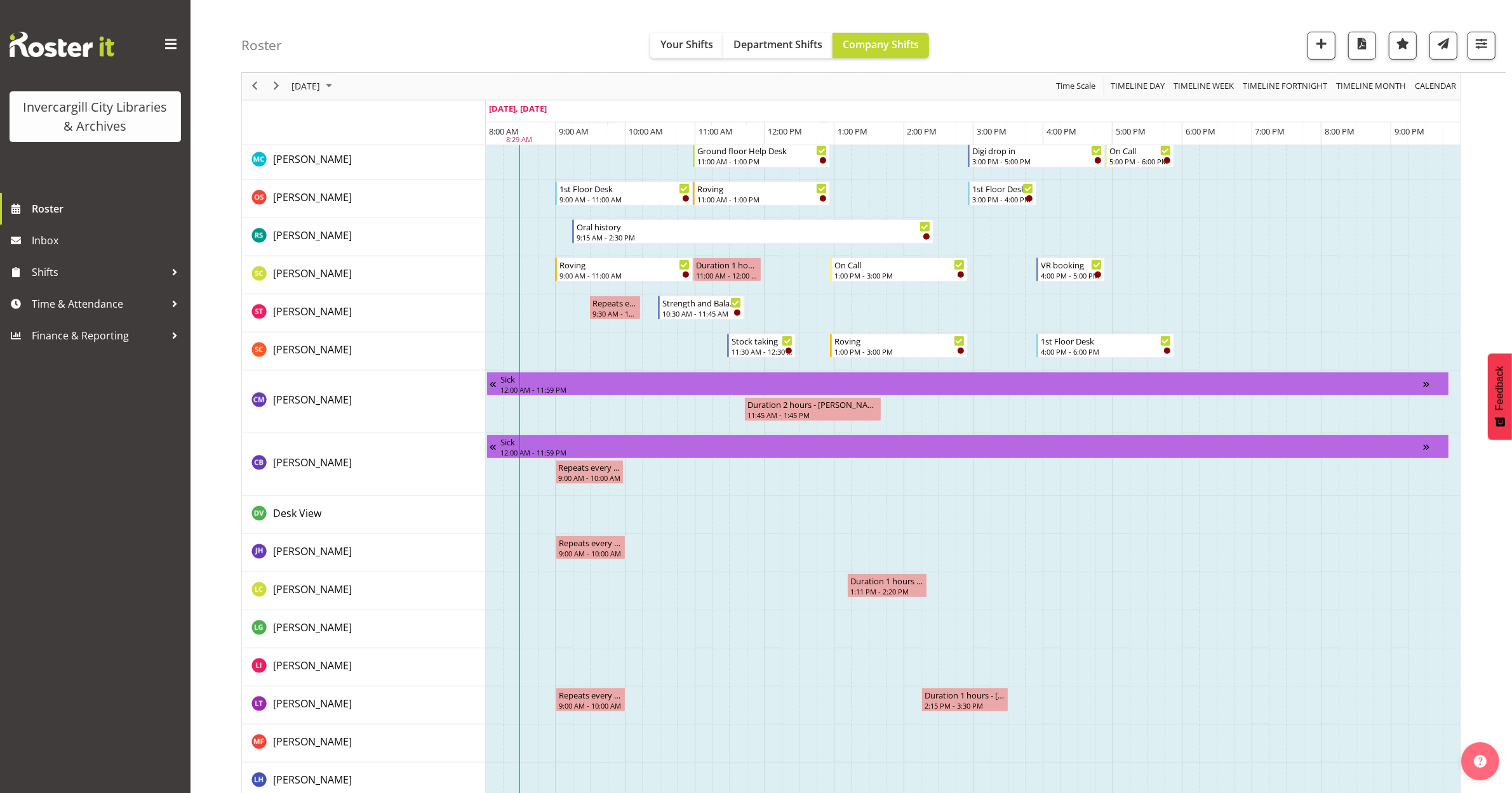
scroll to position [565, 0]
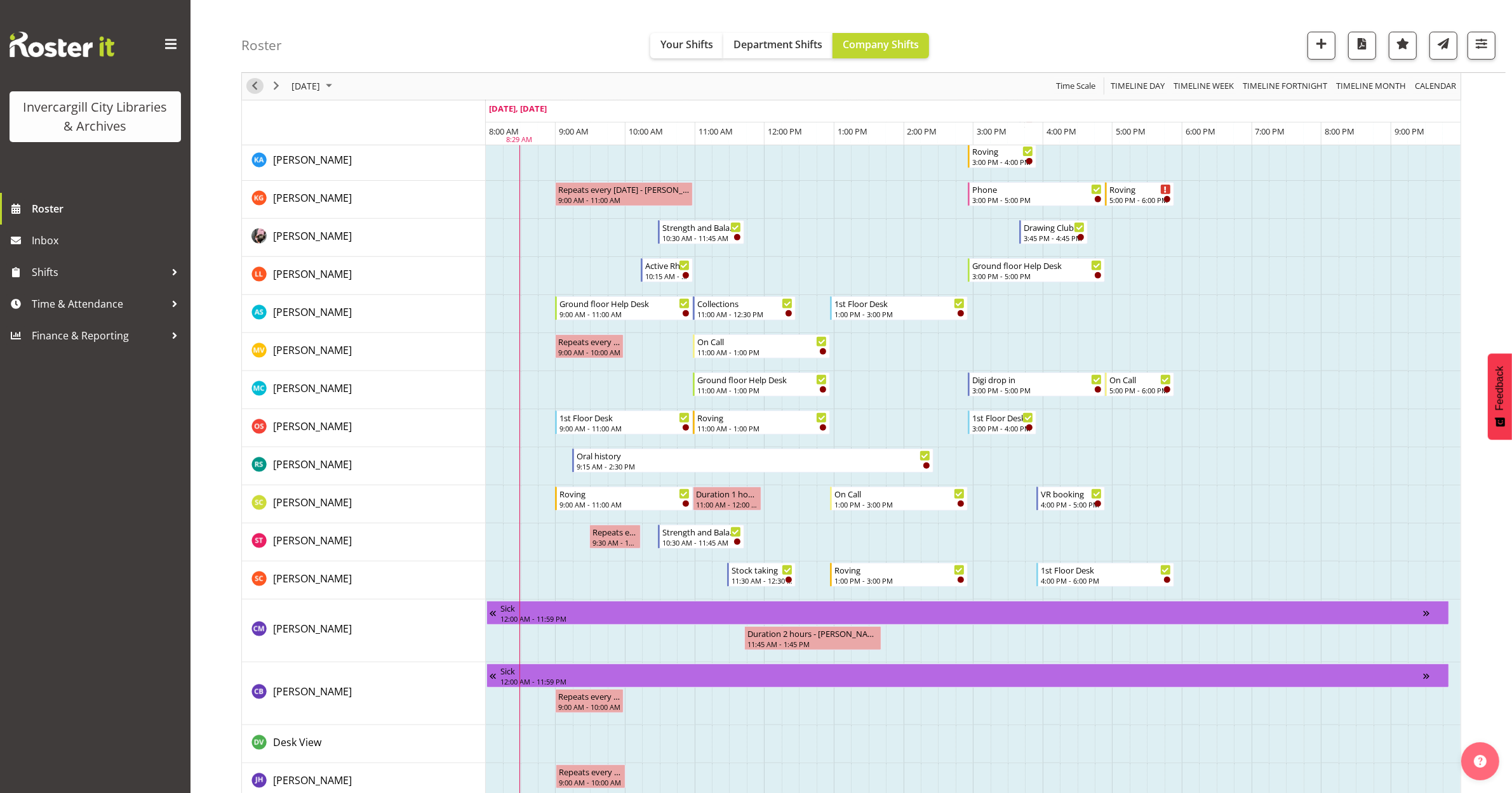
click at [251, 92] on span "Previous" at bounding box center [255, 87] width 16 height 16
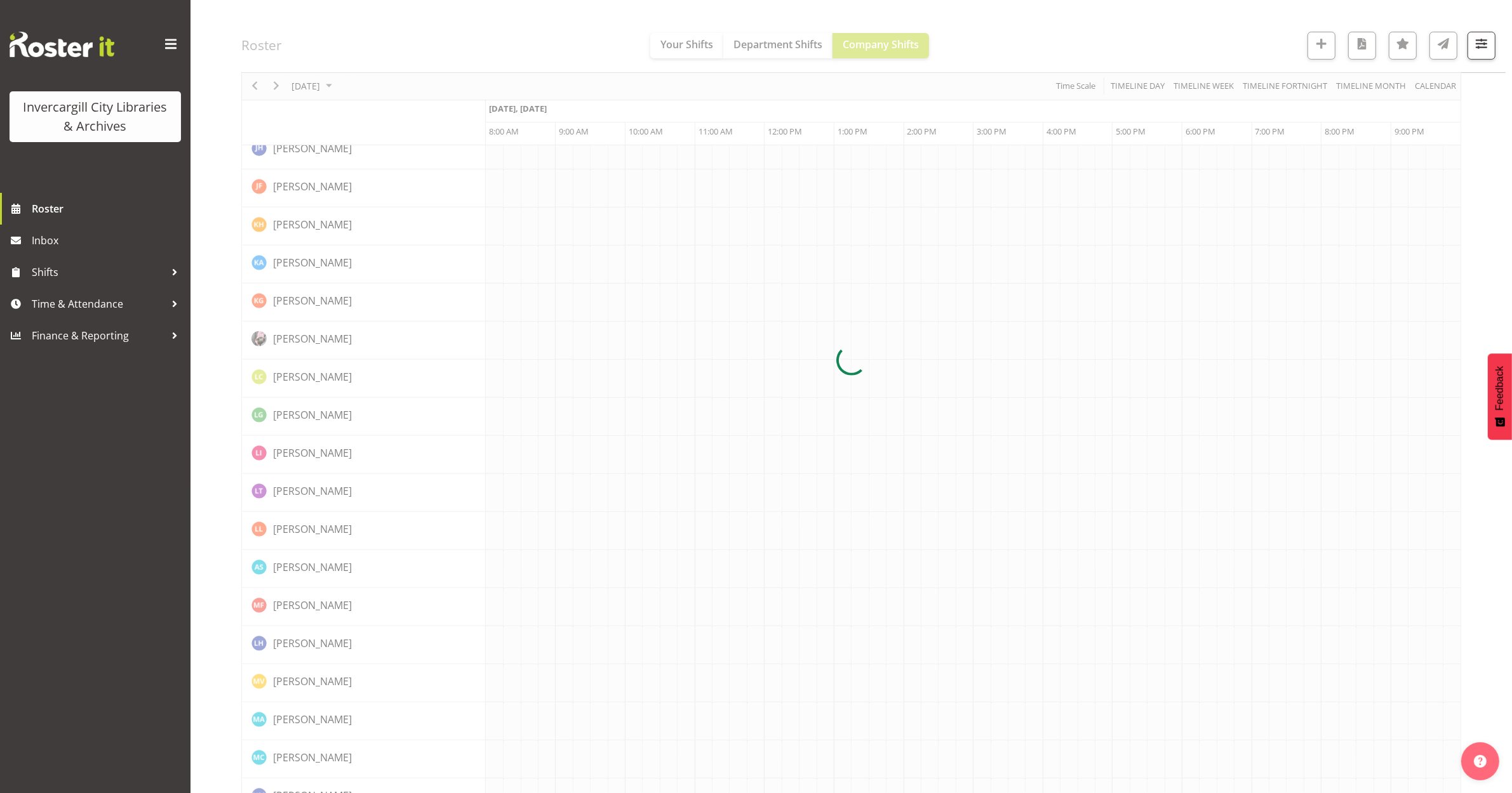
scroll to position [0, 0]
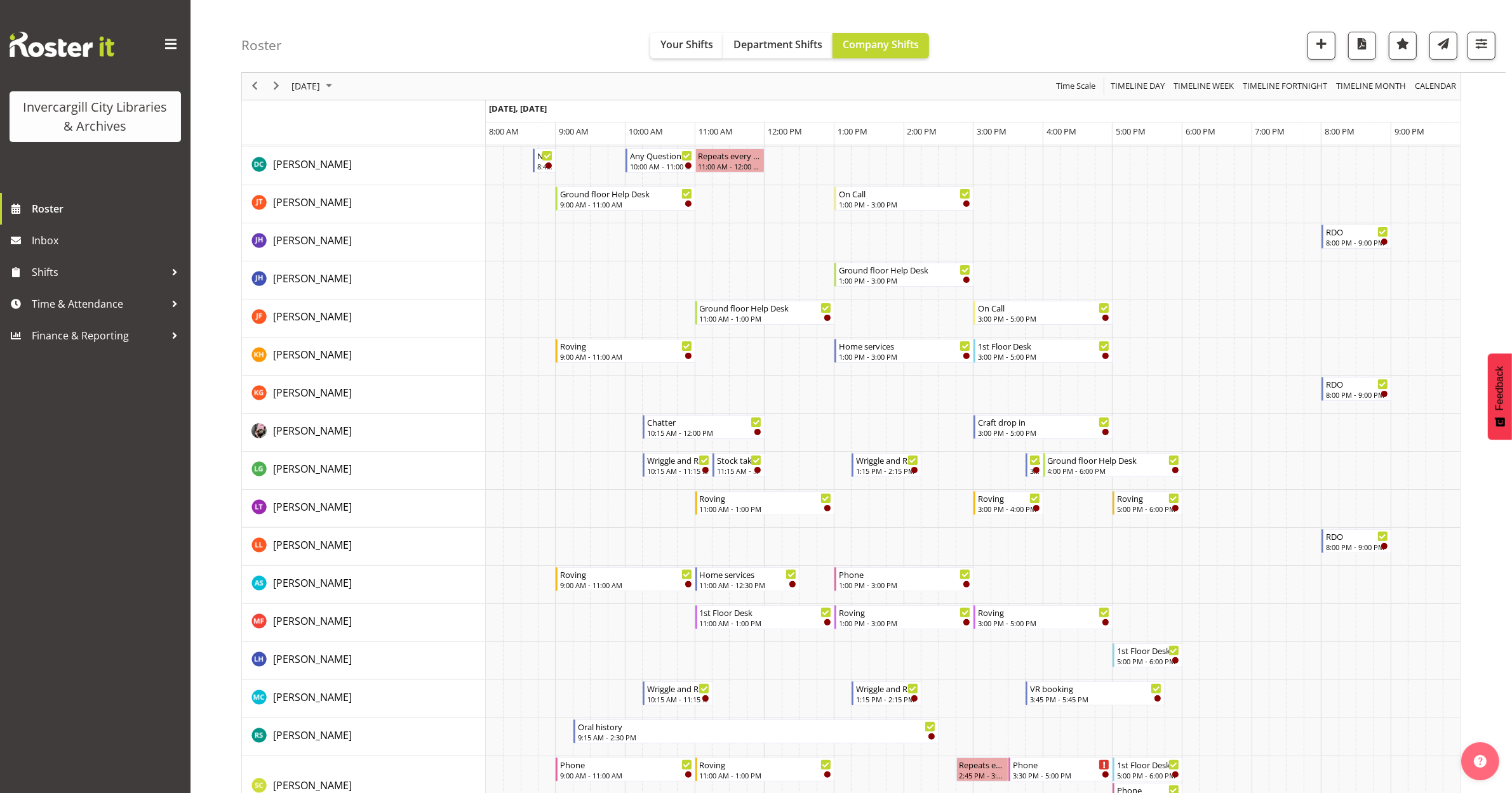
scroll to position [94, 0]
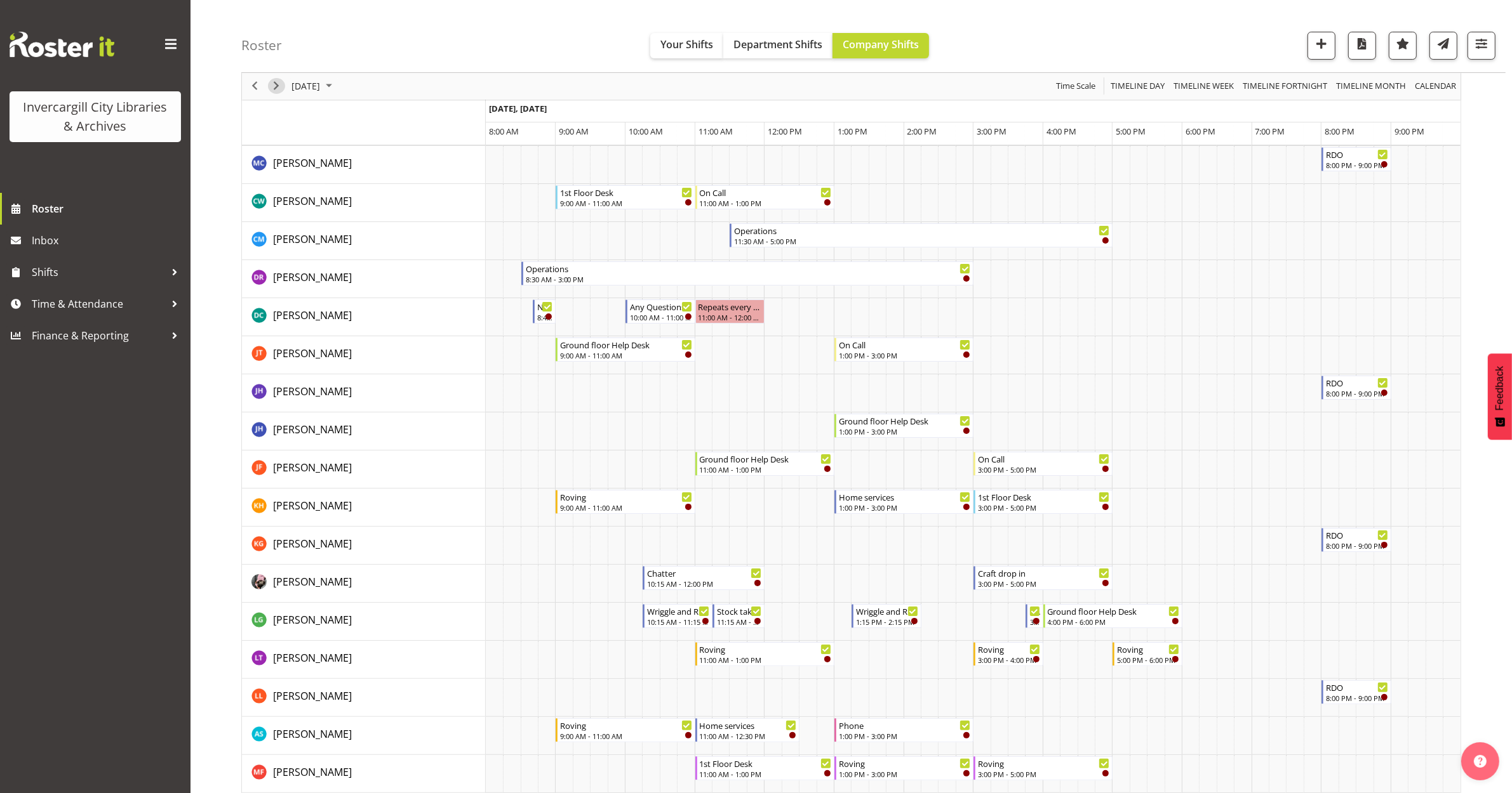
click at [273, 84] on span "Next" at bounding box center [276, 87] width 16 height 16
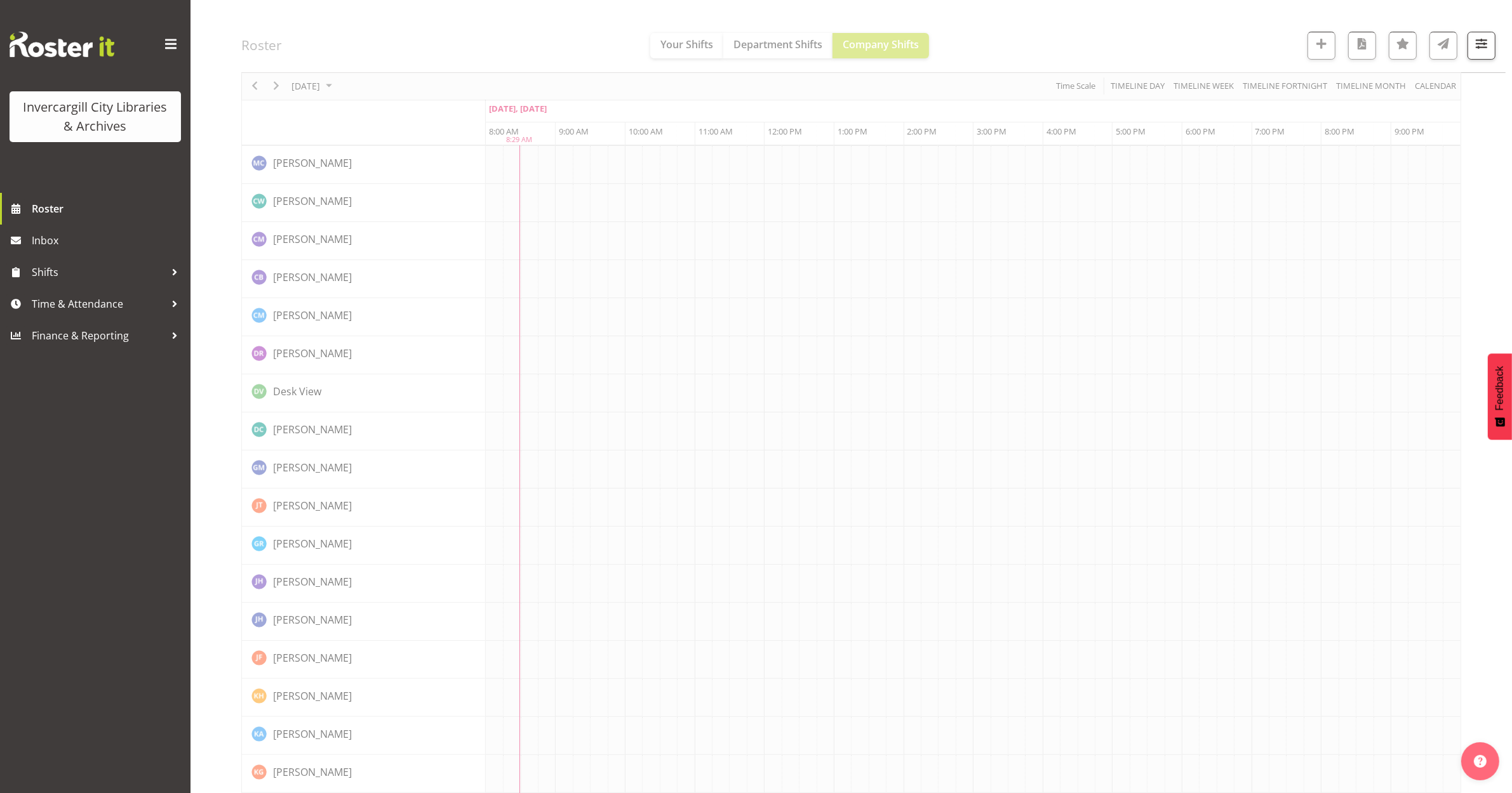
scroll to position [0, 0]
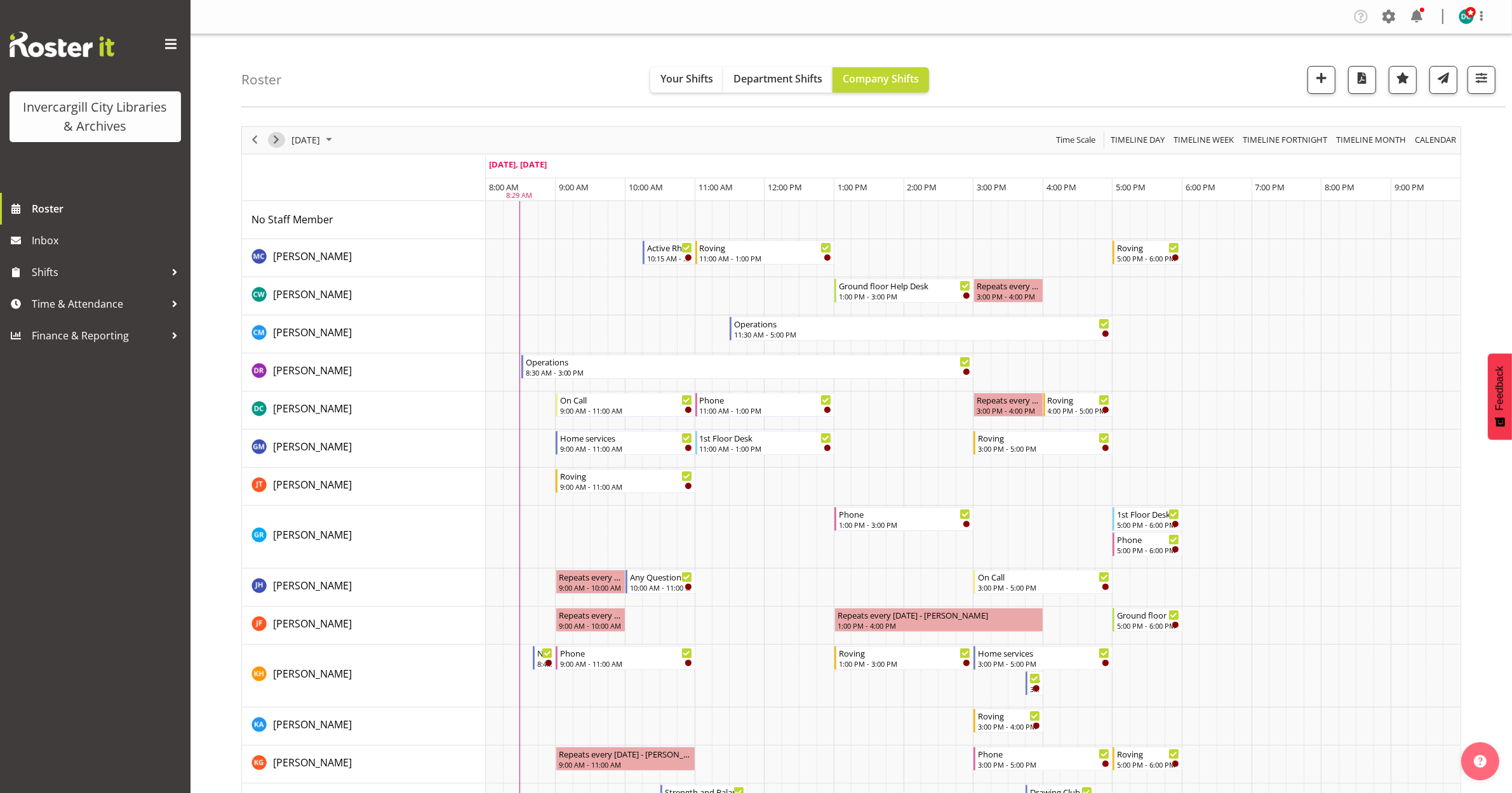
click at [272, 146] on span "Next" at bounding box center [276, 140] width 16 height 16
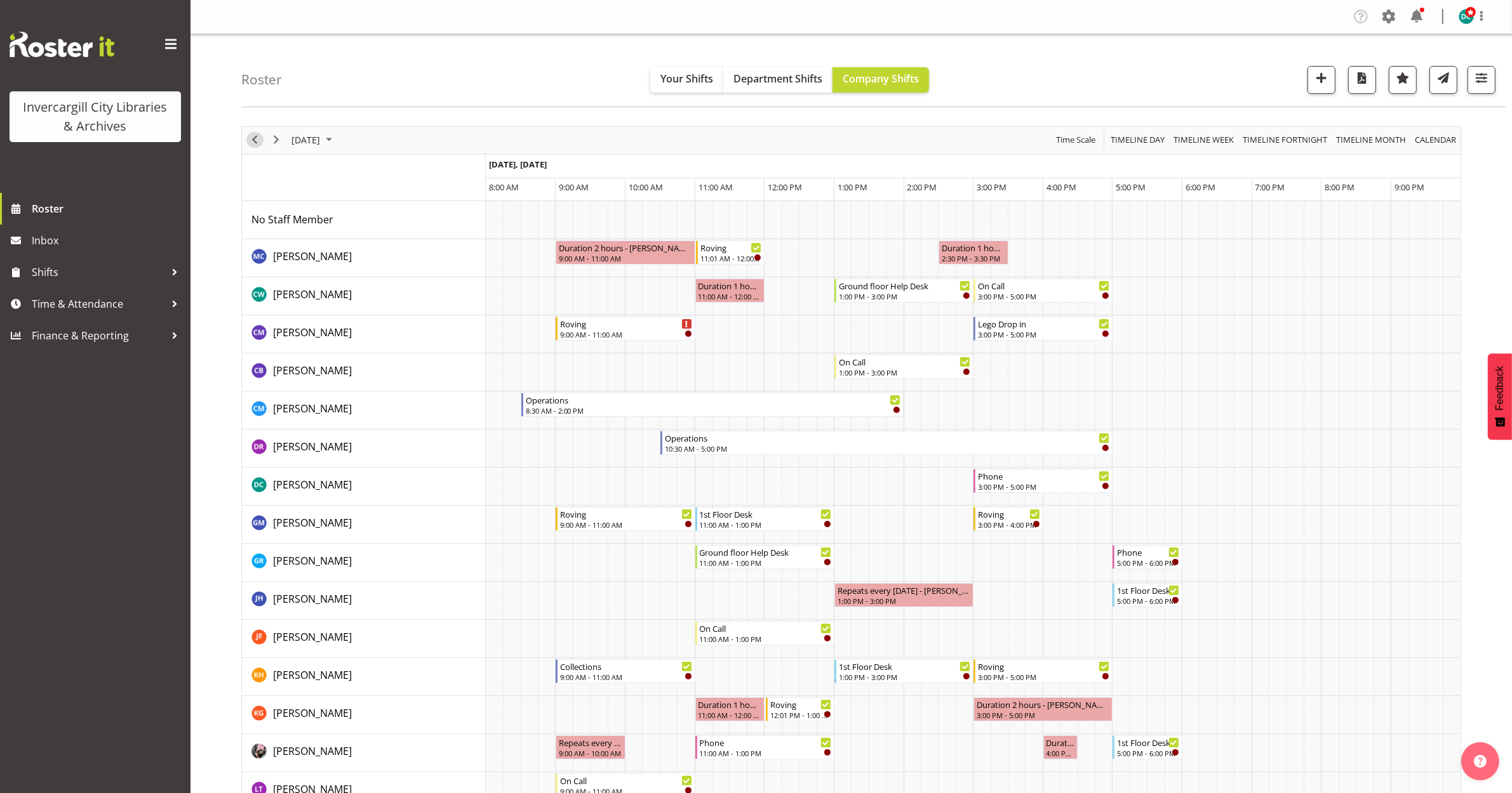
drag, startPoint x: 252, startPoint y: 144, endPoint x: 309, endPoint y: 137, distance: 57.4
click at [253, 144] on span "Previous" at bounding box center [255, 140] width 16 height 16
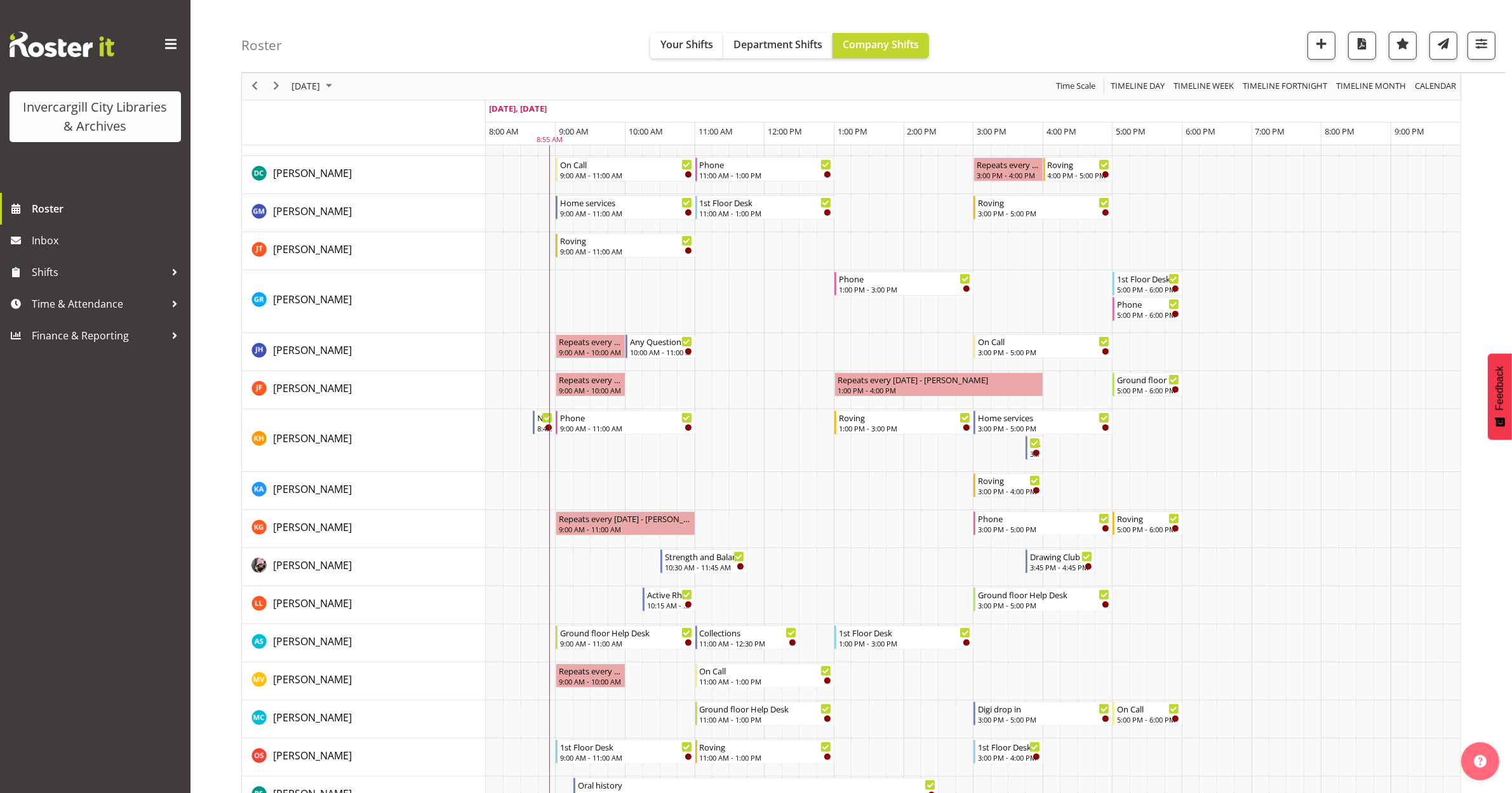
scroll to position [318, 0]
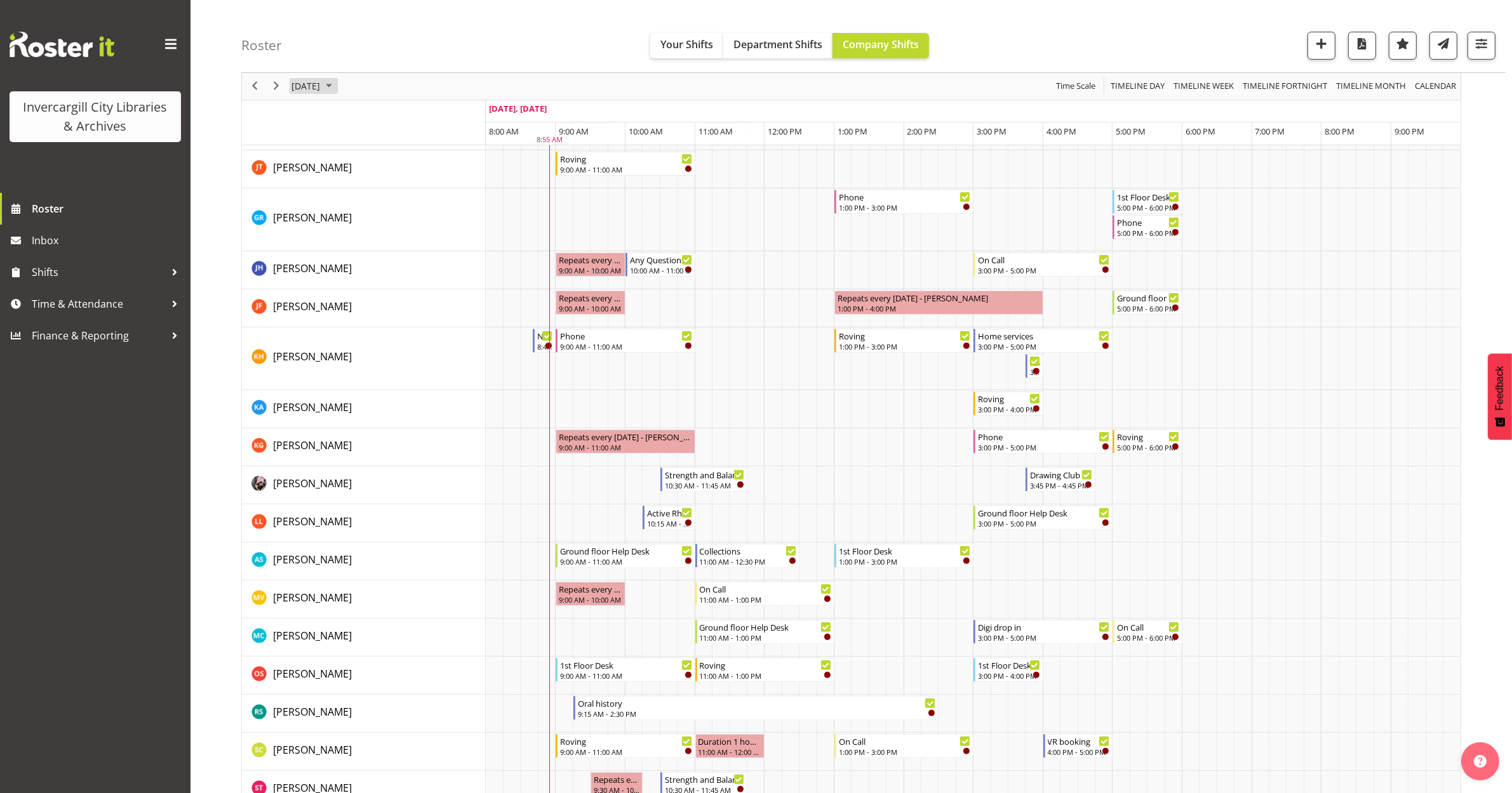
click at [321, 86] on span "[DATE]" at bounding box center [306, 87] width 31 height 16
click at [383, 186] on span "9" at bounding box center [386, 183] width 19 height 19
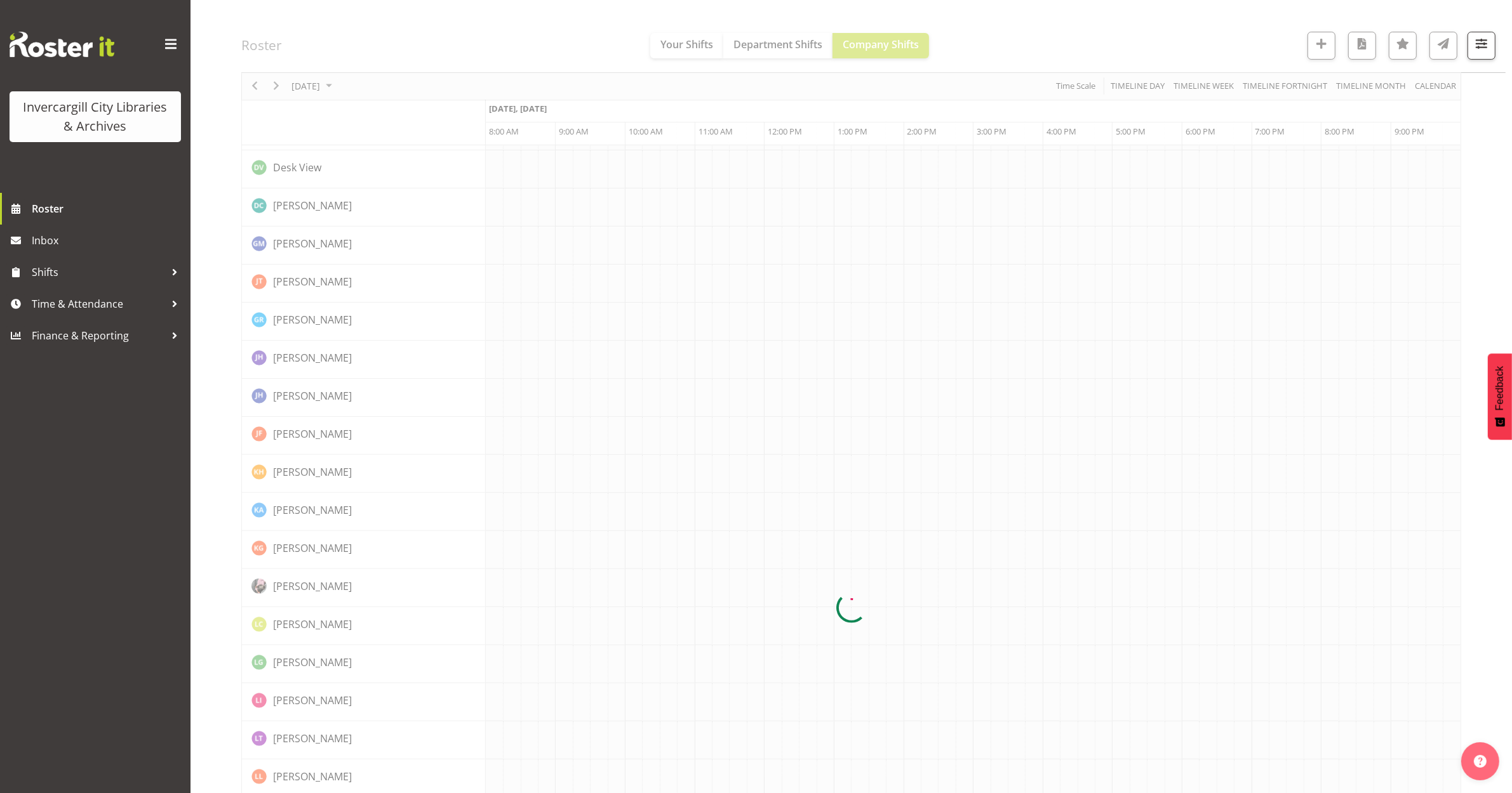
scroll to position [0, 0]
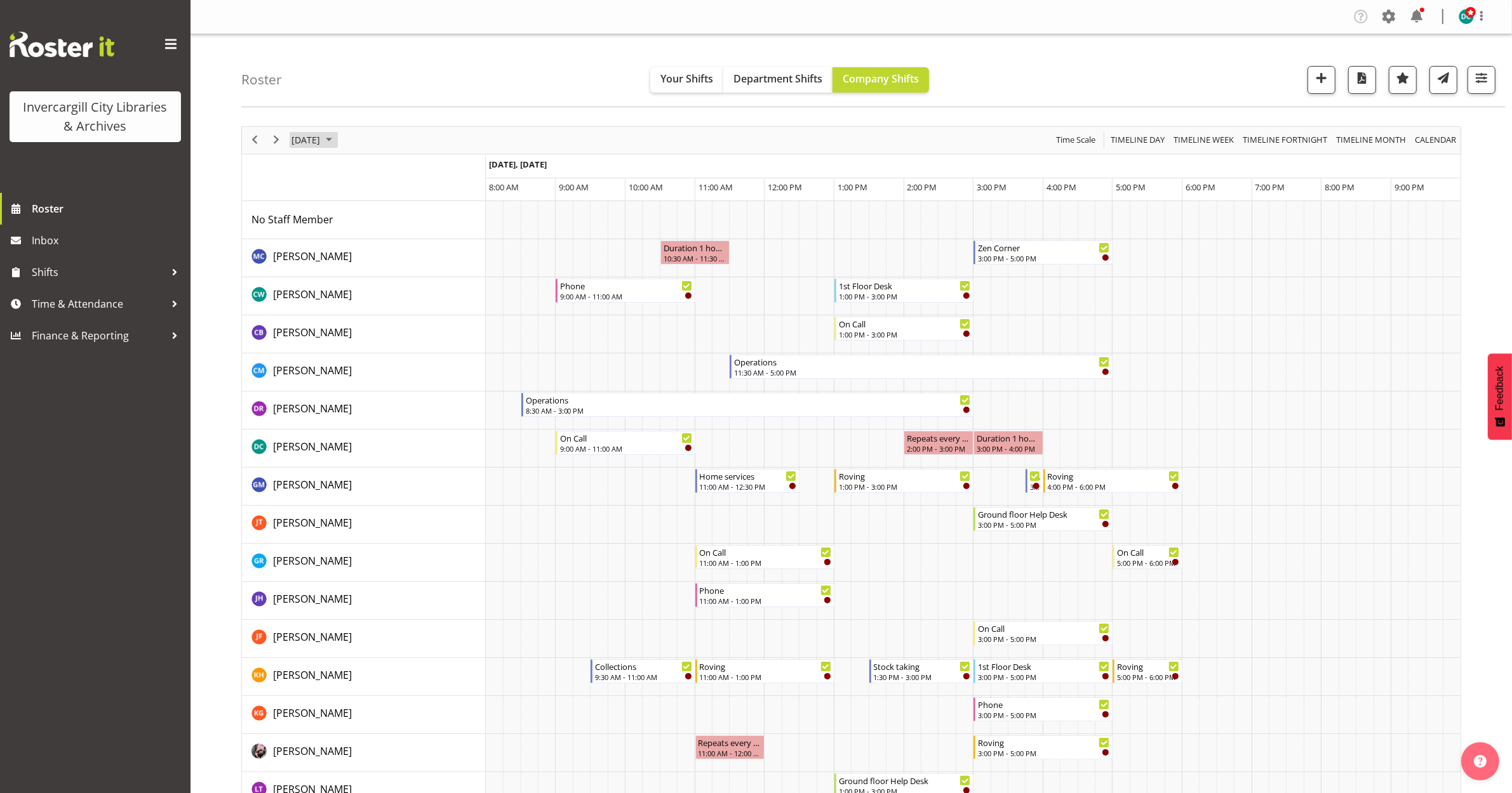
drag, startPoint x: 319, startPoint y: 143, endPoint x: 328, endPoint y: 135, distance: 12.0
click at [319, 141] on span "[DATE]" at bounding box center [306, 140] width 31 height 16
click at [419, 333] on button "[DATE]" at bounding box center [414, 328] width 43 height 18
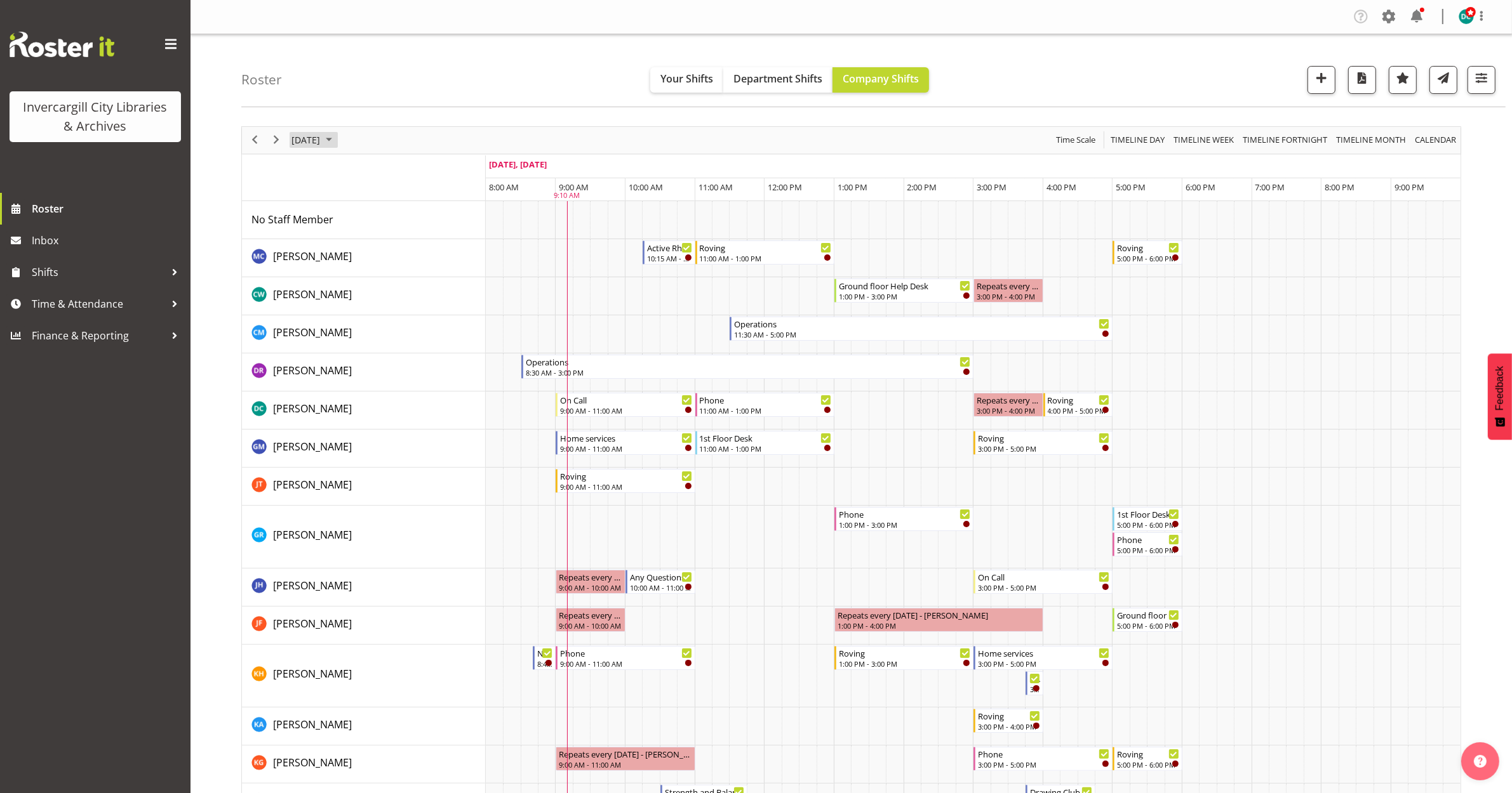
click at [315, 137] on span "[DATE]" at bounding box center [306, 140] width 31 height 16
click at [321, 138] on span "[DATE]" at bounding box center [306, 140] width 31 height 16
click at [299, 141] on span "[DATE]" at bounding box center [306, 140] width 31 height 16
click at [461, 52] on div "Roster Your Shifts Department Shifts Company Shifts All Locations [GEOGRAPHIC_D…" at bounding box center [873, 71] width 1264 height 73
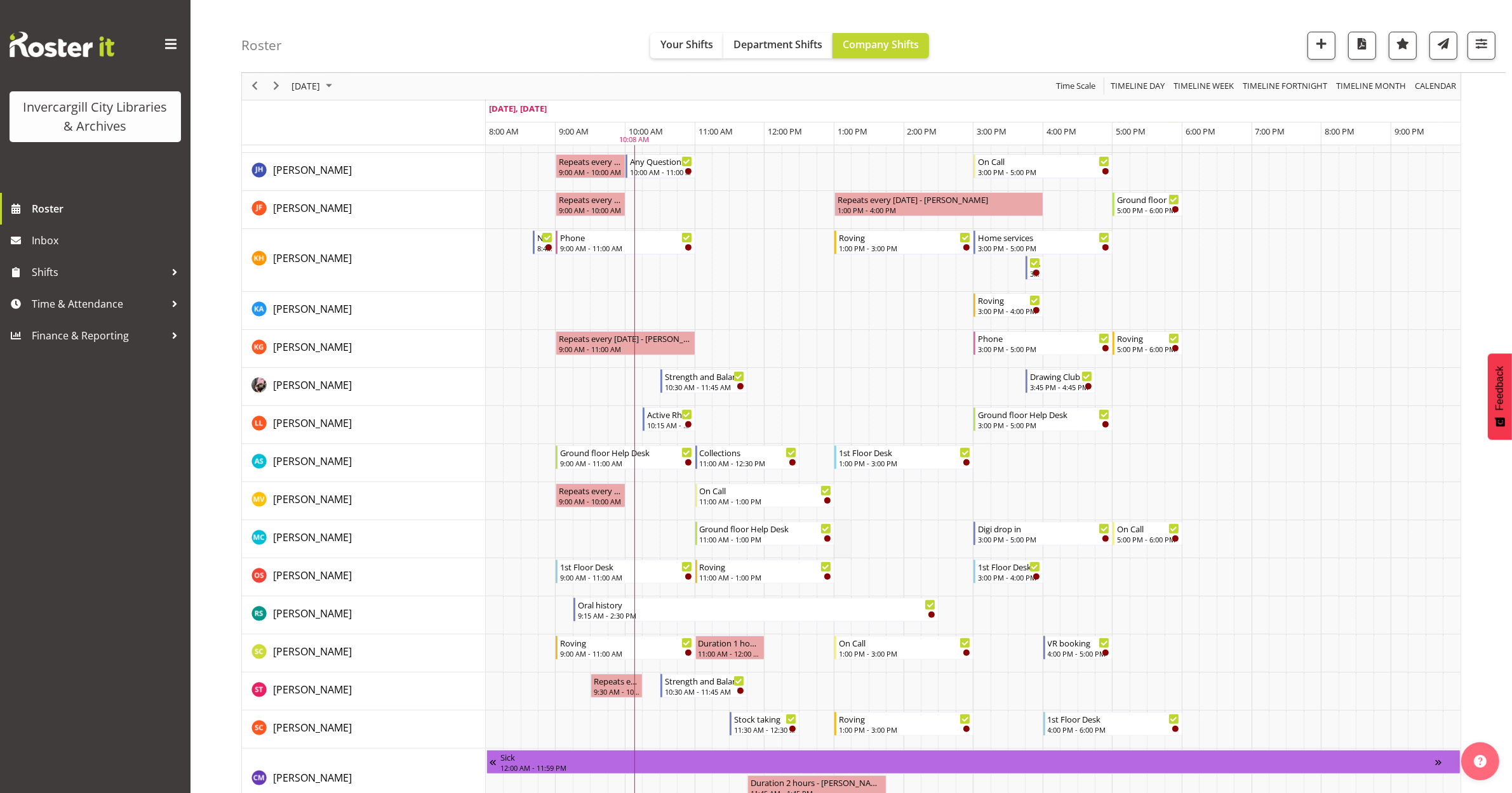
scroll to position [327, 0]
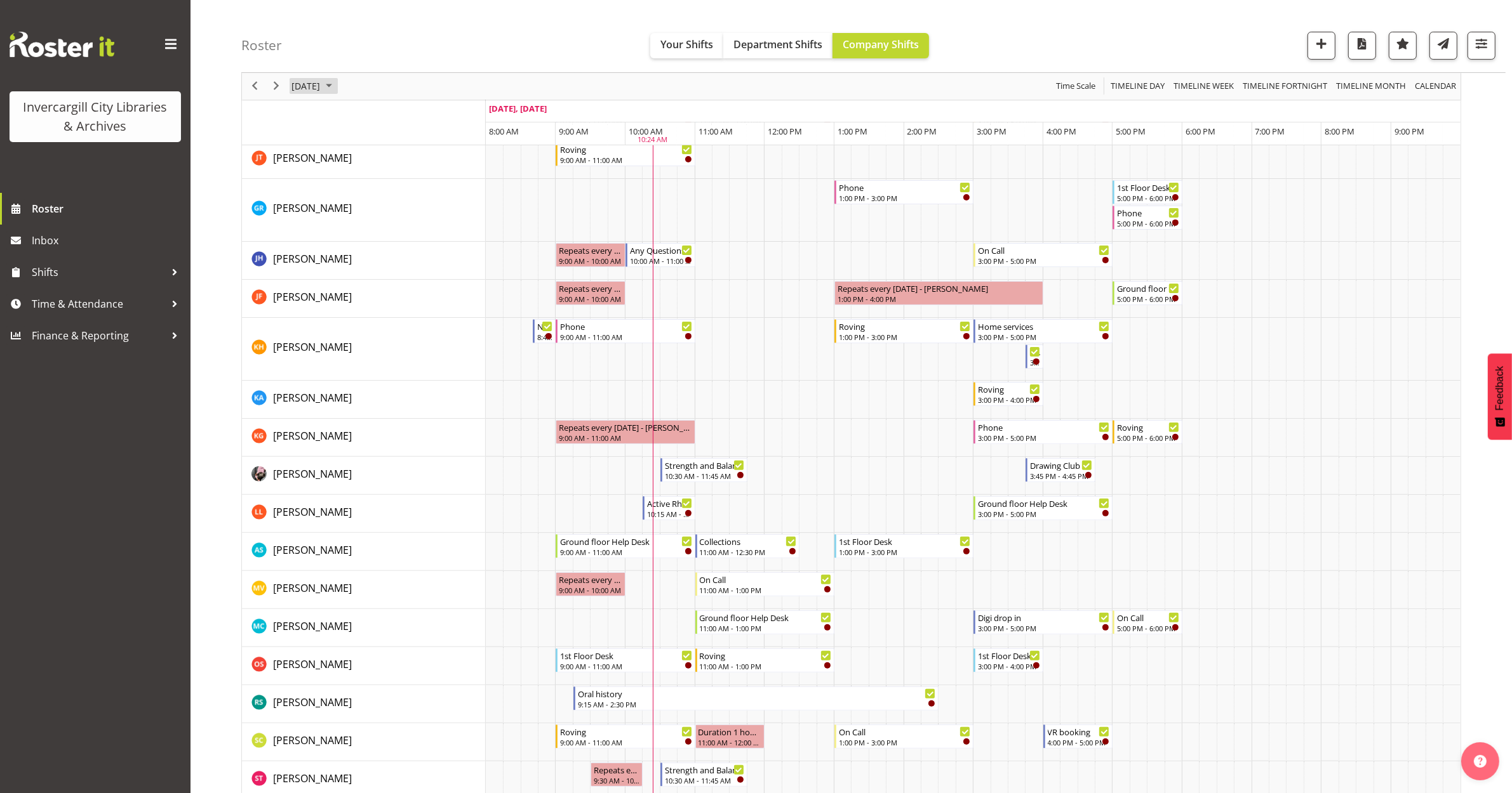
click at [309, 87] on span "[DATE]" at bounding box center [306, 87] width 31 height 16
click at [382, 185] on span "9" at bounding box center [386, 183] width 19 height 19
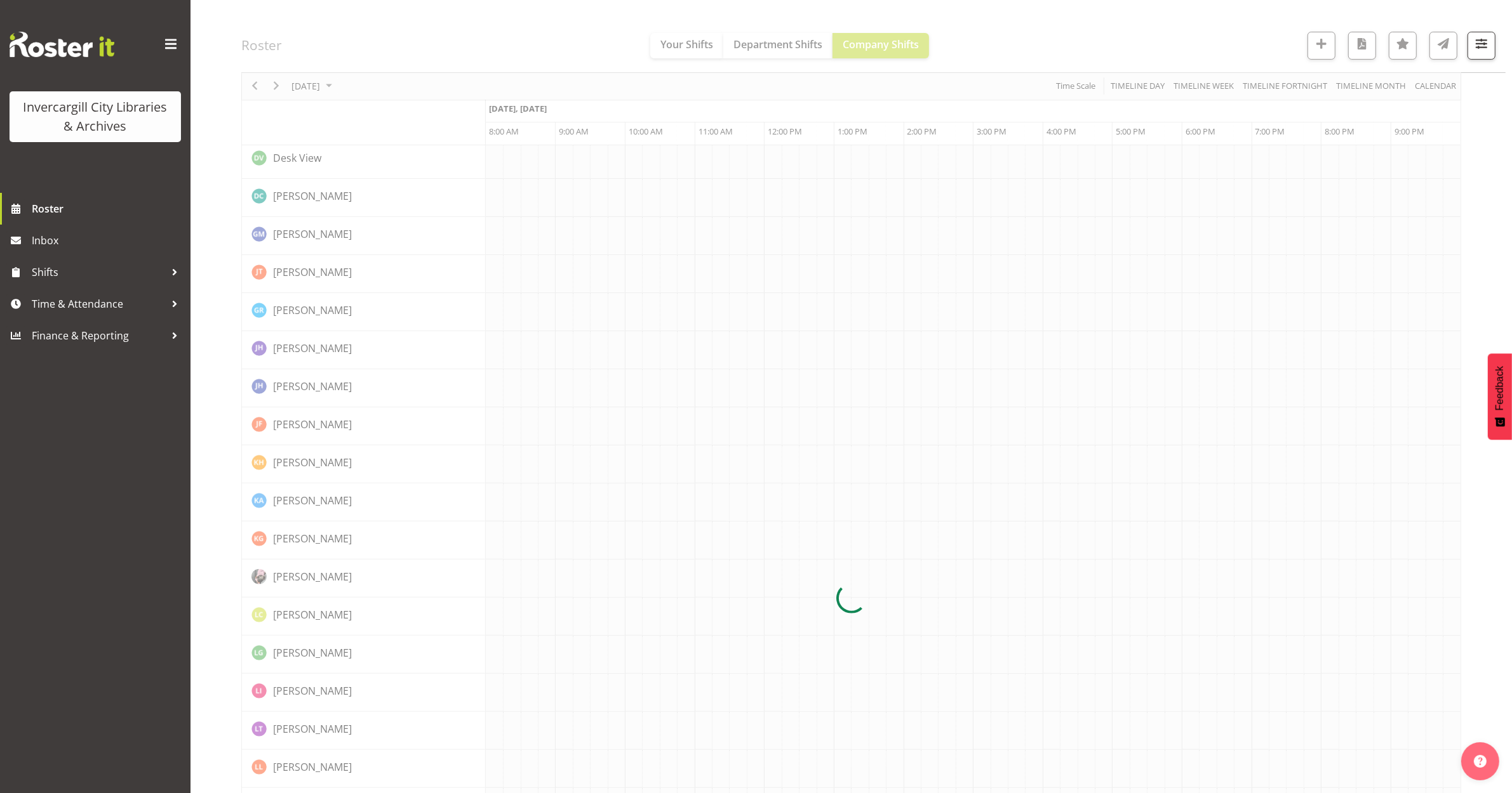
scroll to position [0, 0]
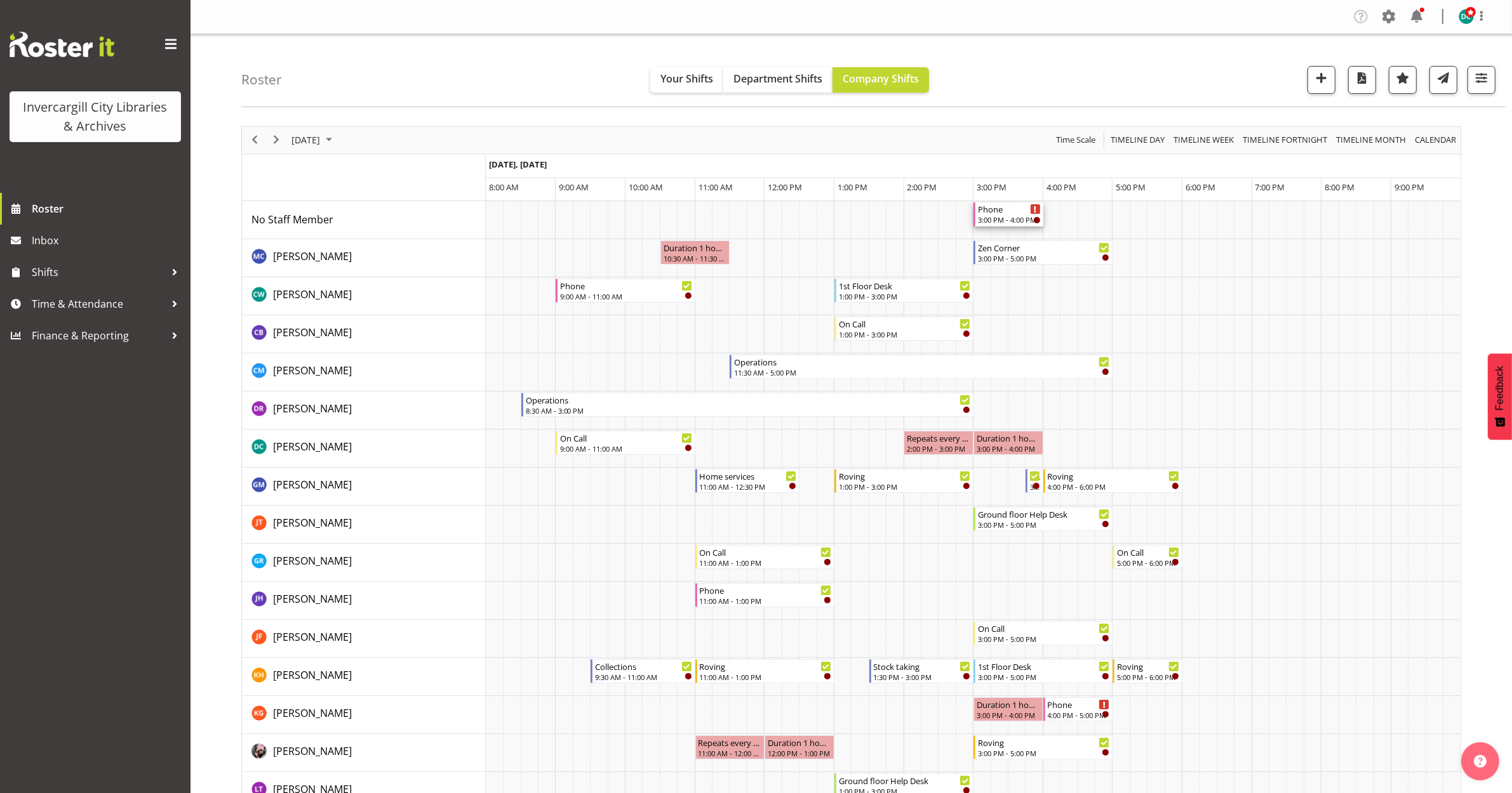
click at [1004, 215] on div "Phone 3:00 PM - 4:00 PM" at bounding box center [1009, 214] width 62 height 24
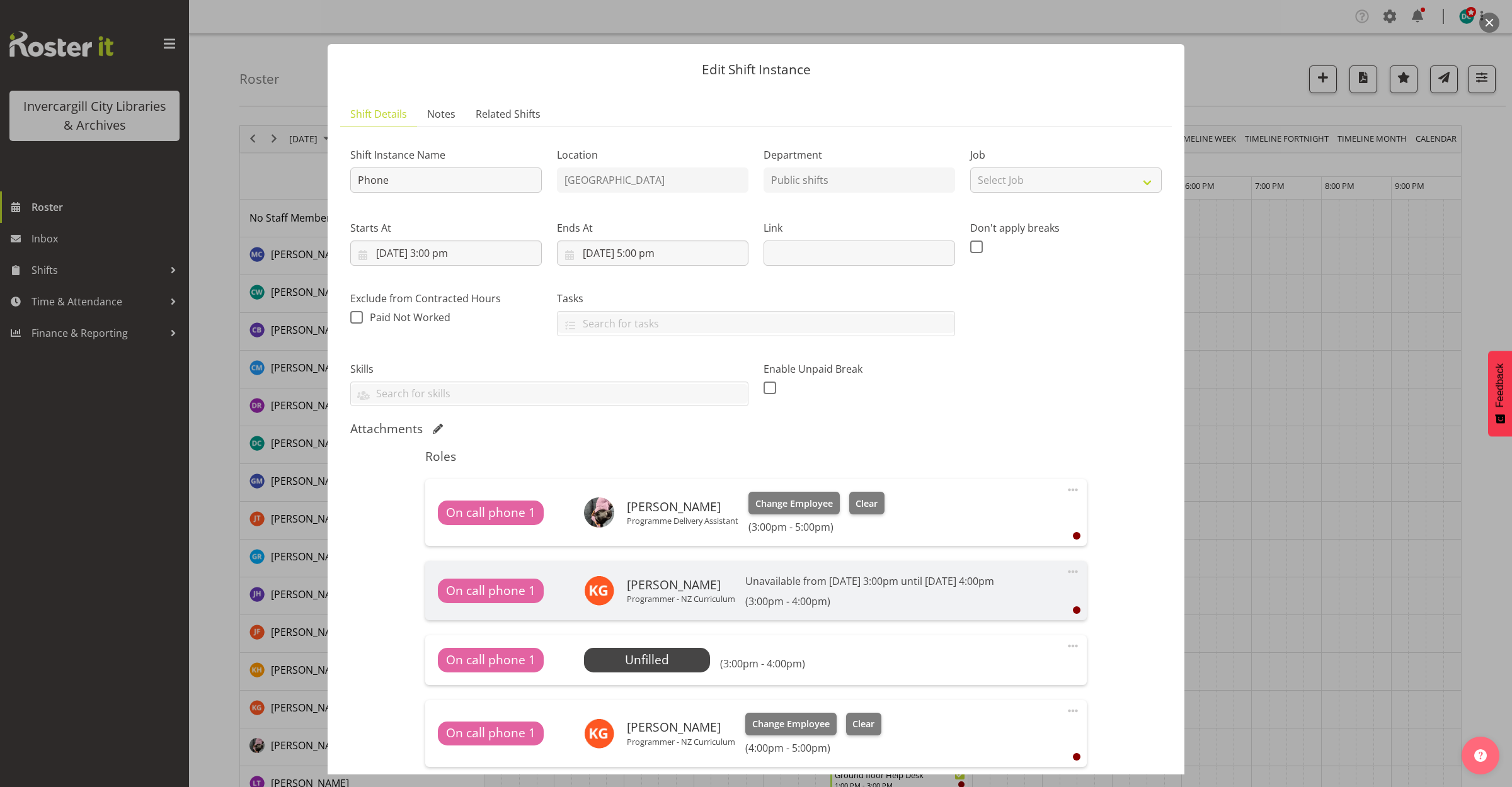
click at [1492, 23] on button "button" at bounding box center [1490, 22] width 20 height 20
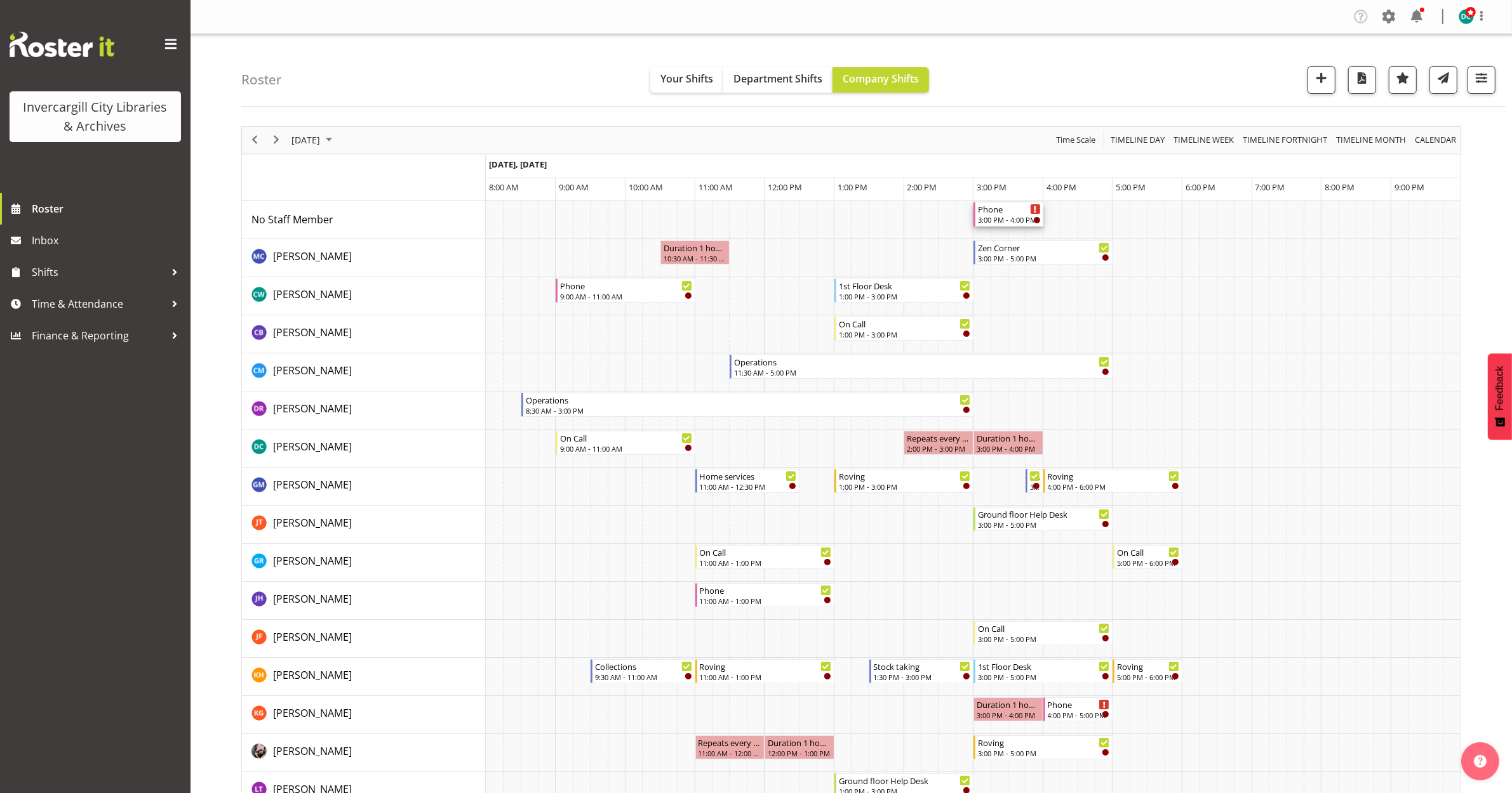
click at [1004, 211] on div "Phone" at bounding box center [1009, 208] width 62 height 12
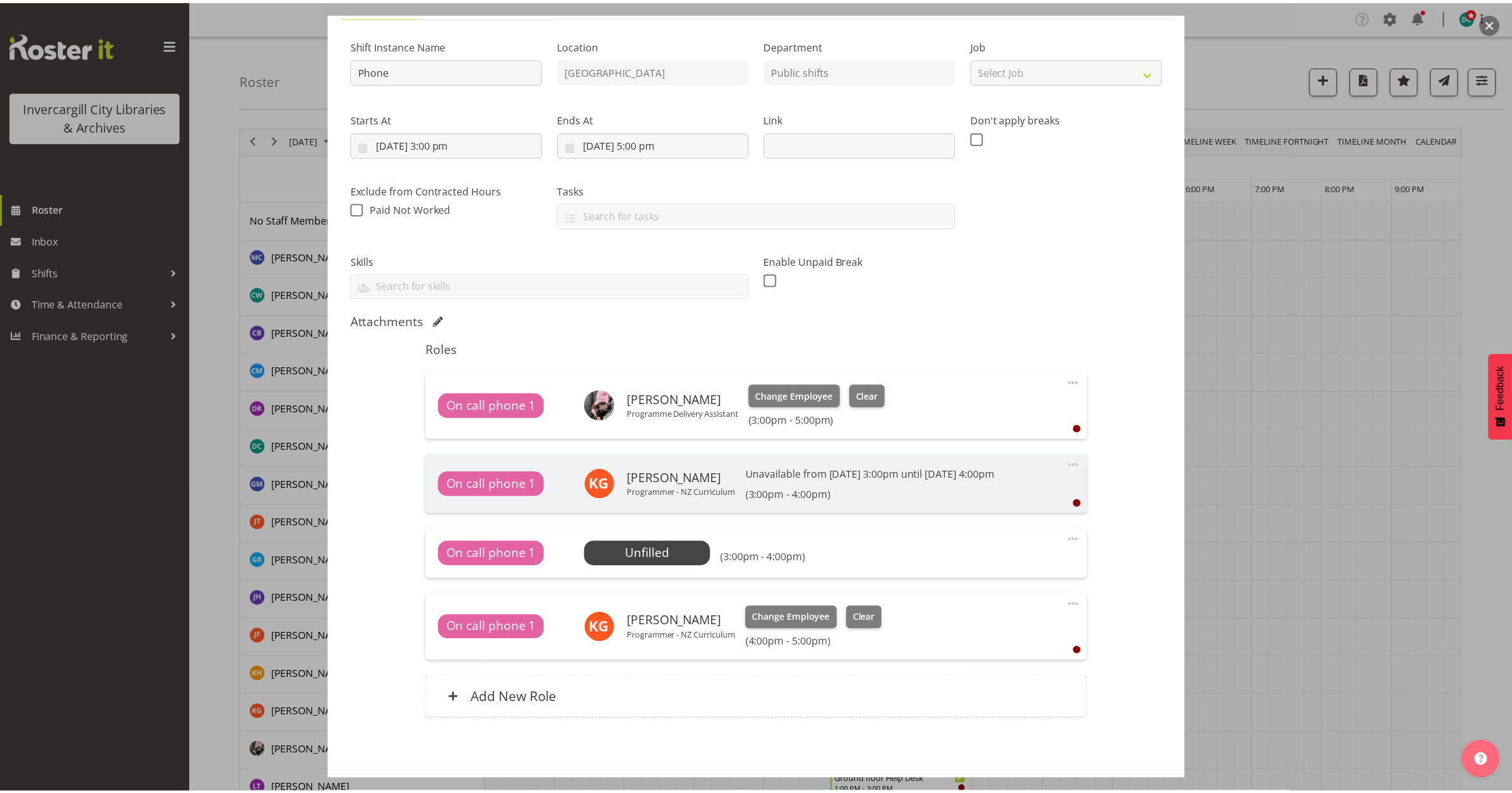
scroll to position [84, 0]
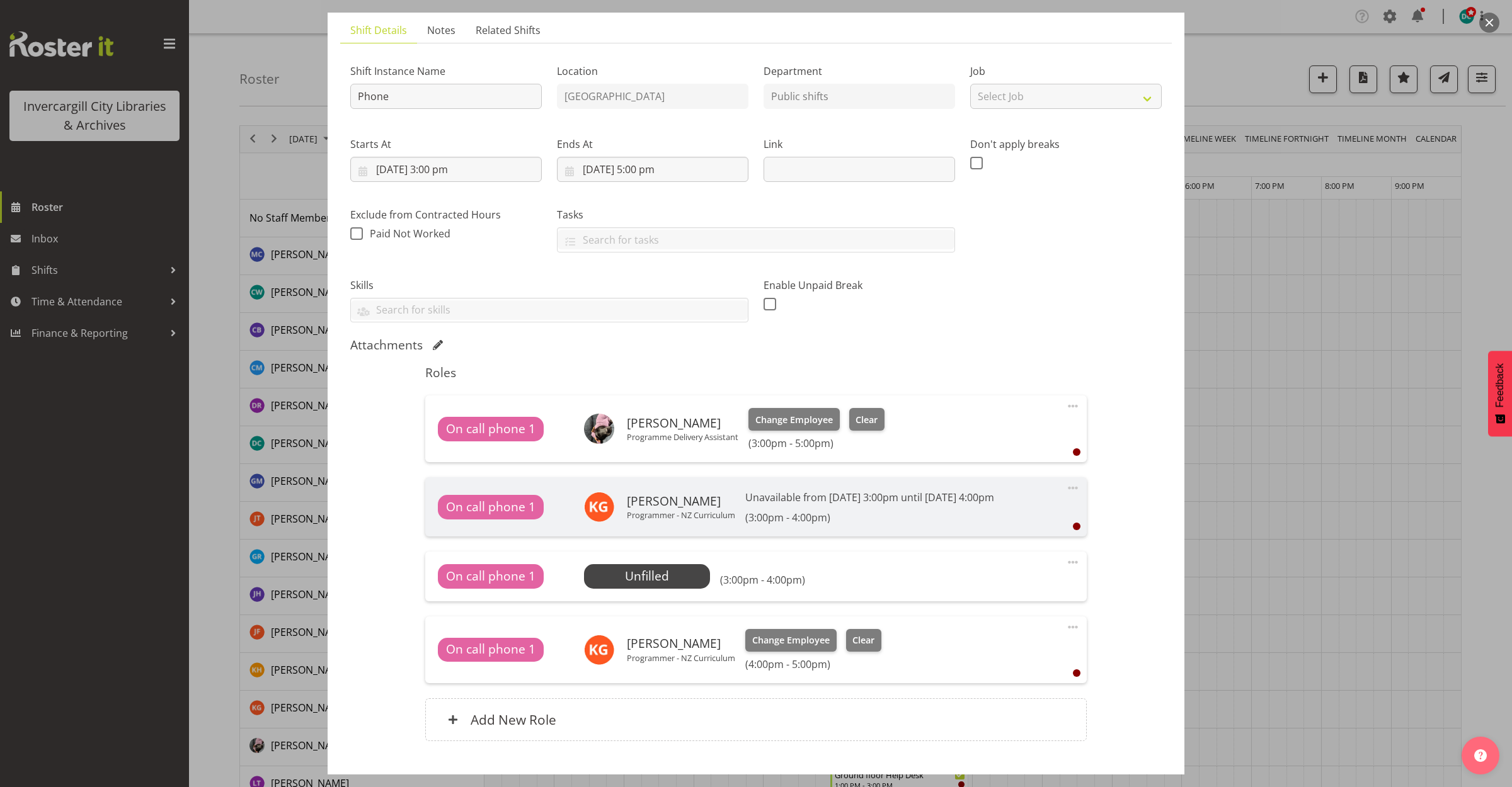
click at [1485, 29] on button "button" at bounding box center [1490, 22] width 20 height 20
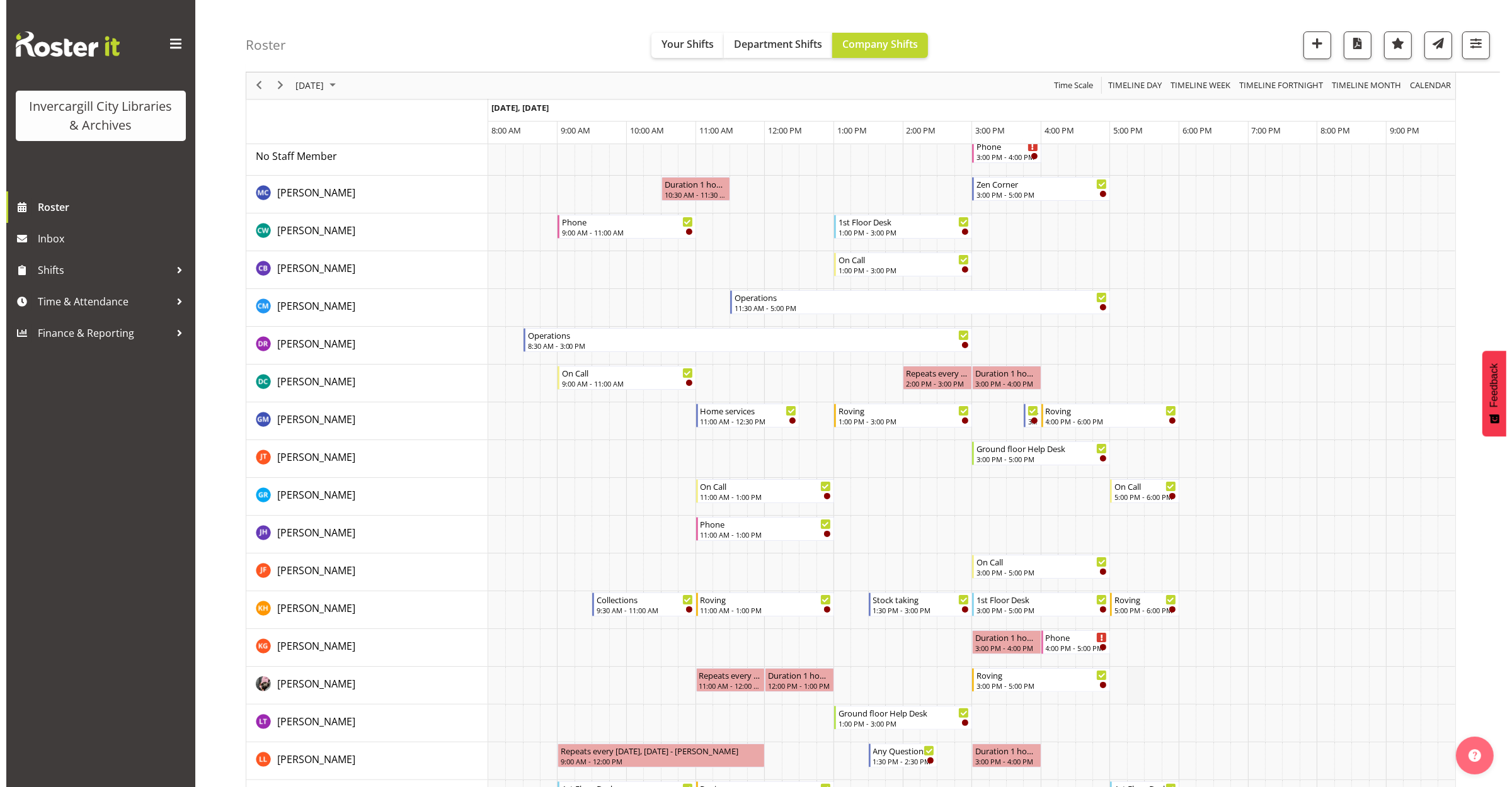
scroll to position [157, 0]
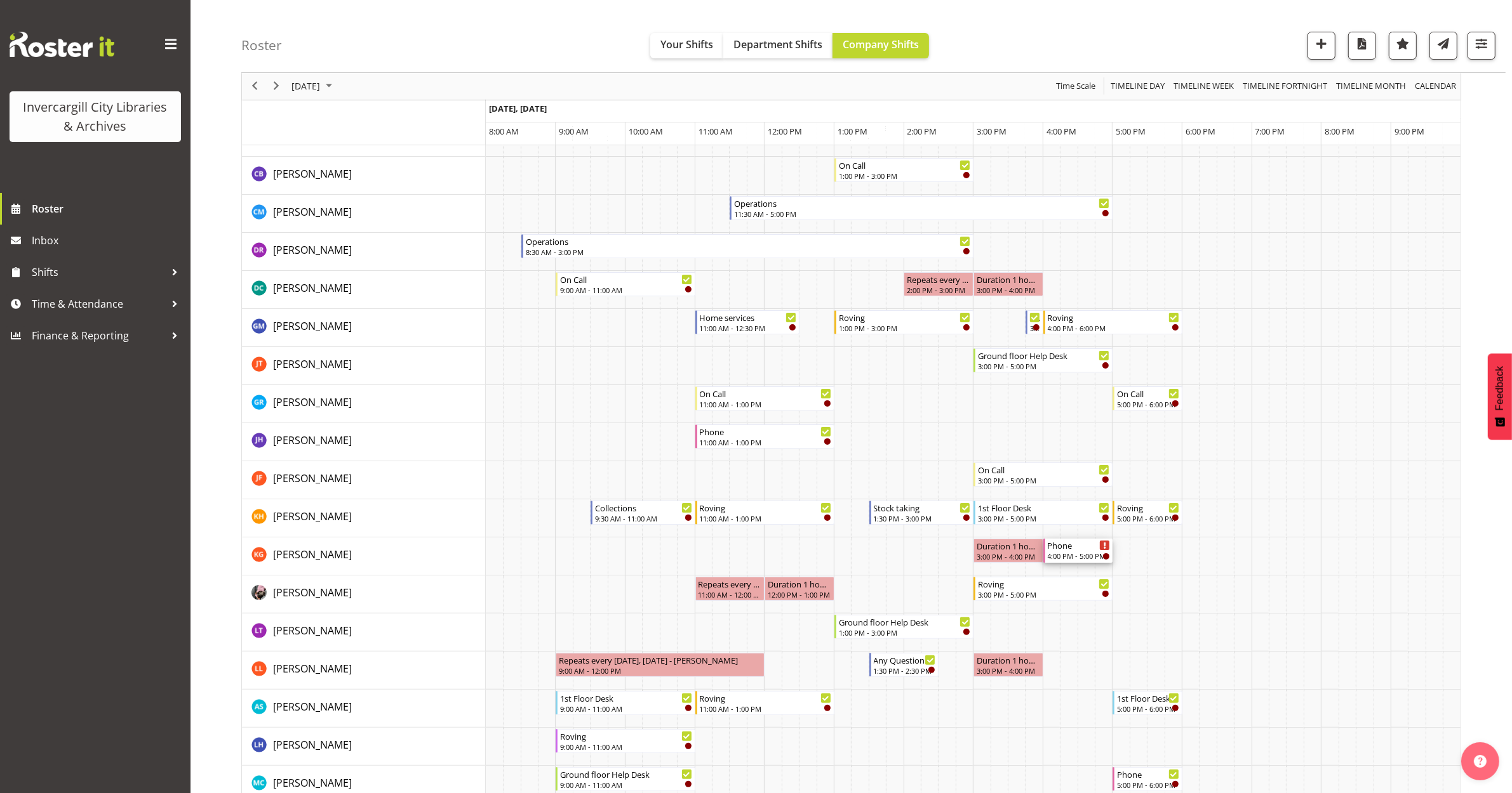
click at [1075, 549] on div "Phone" at bounding box center [1079, 545] width 62 height 12
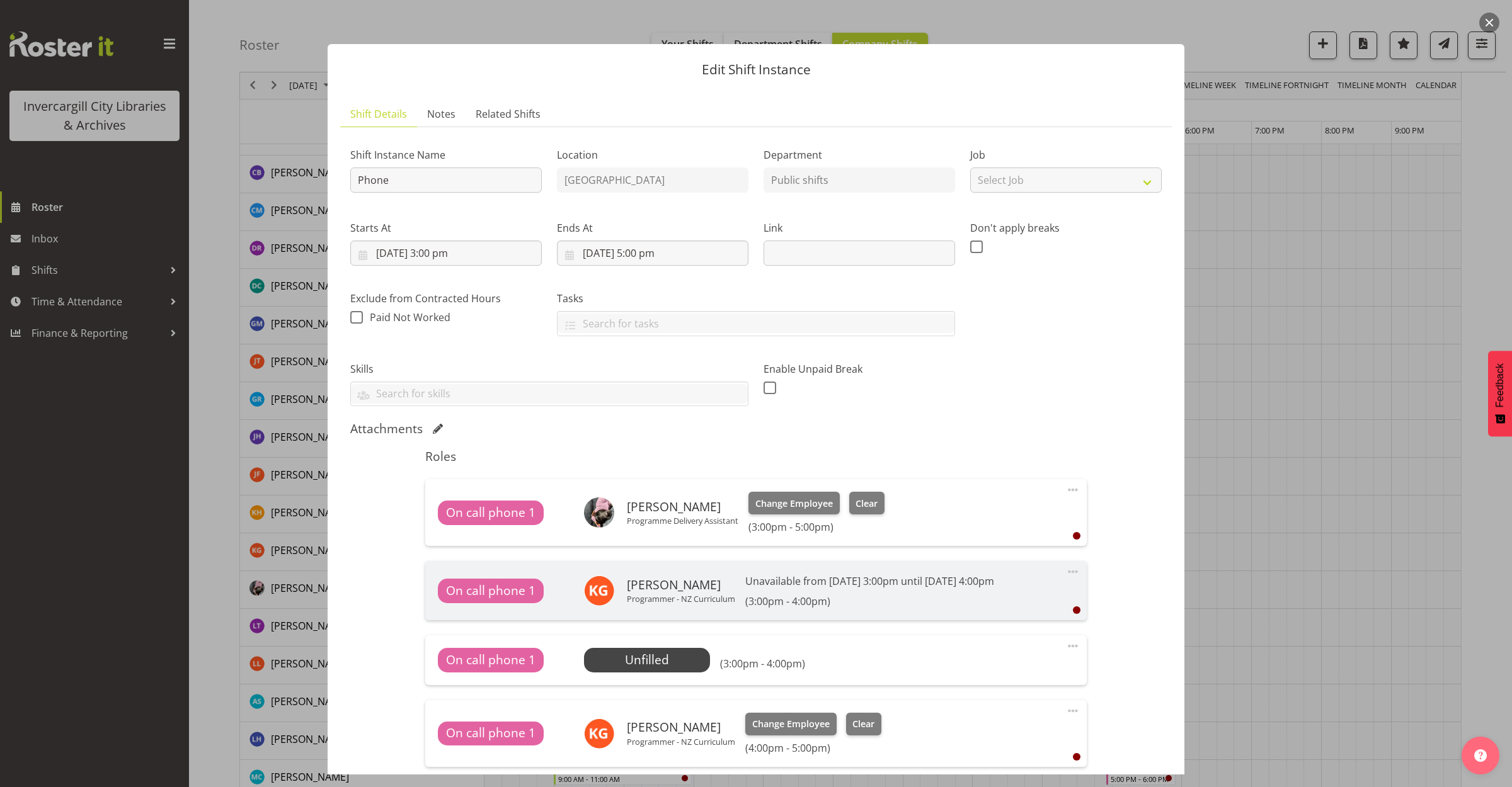
scroll to position [79, 0]
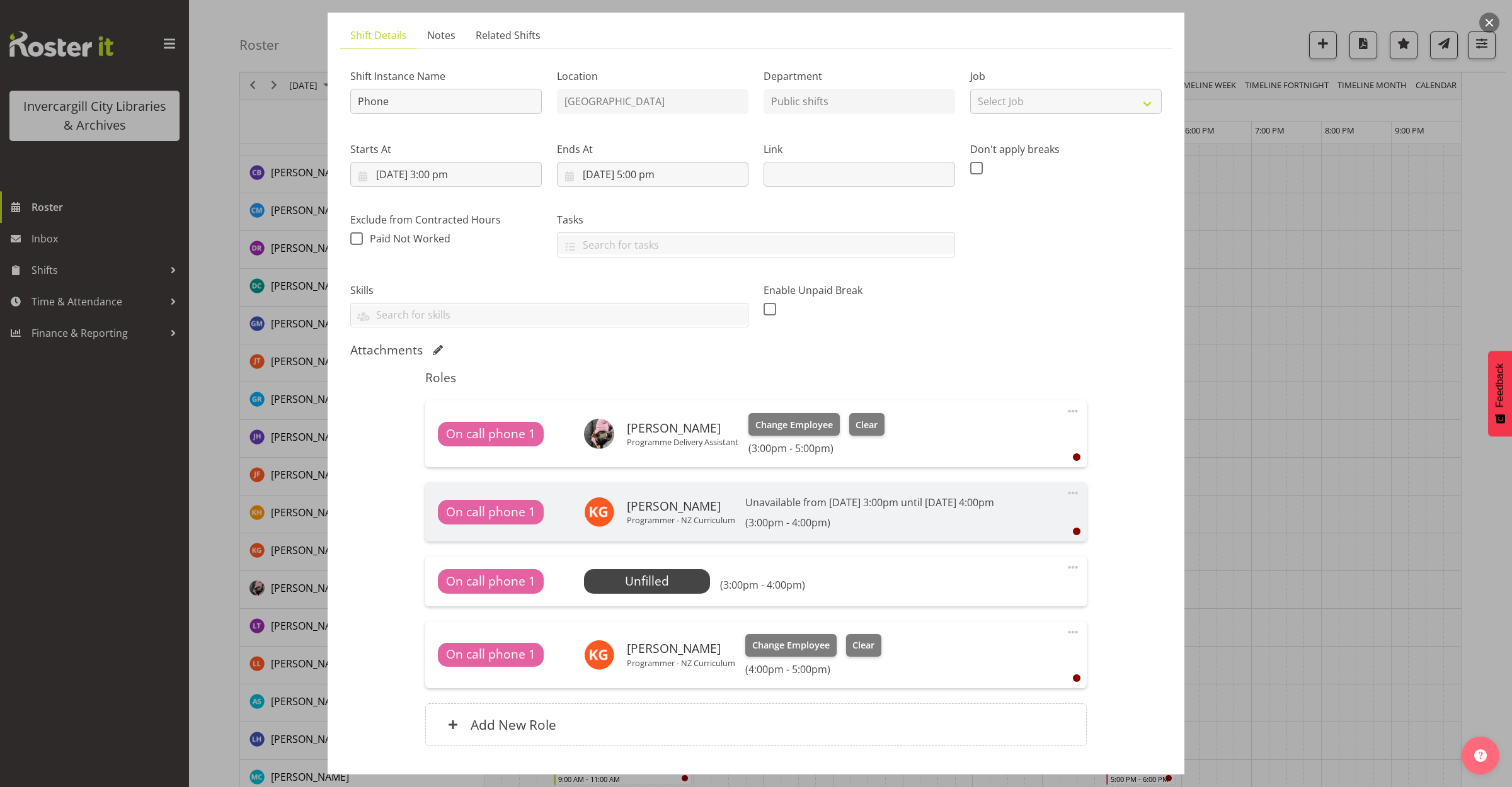
click at [1066, 414] on span at bounding box center [1073, 411] width 15 height 15
click at [978, 487] on link "Delete" at bounding box center [1020, 484] width 121 height 22
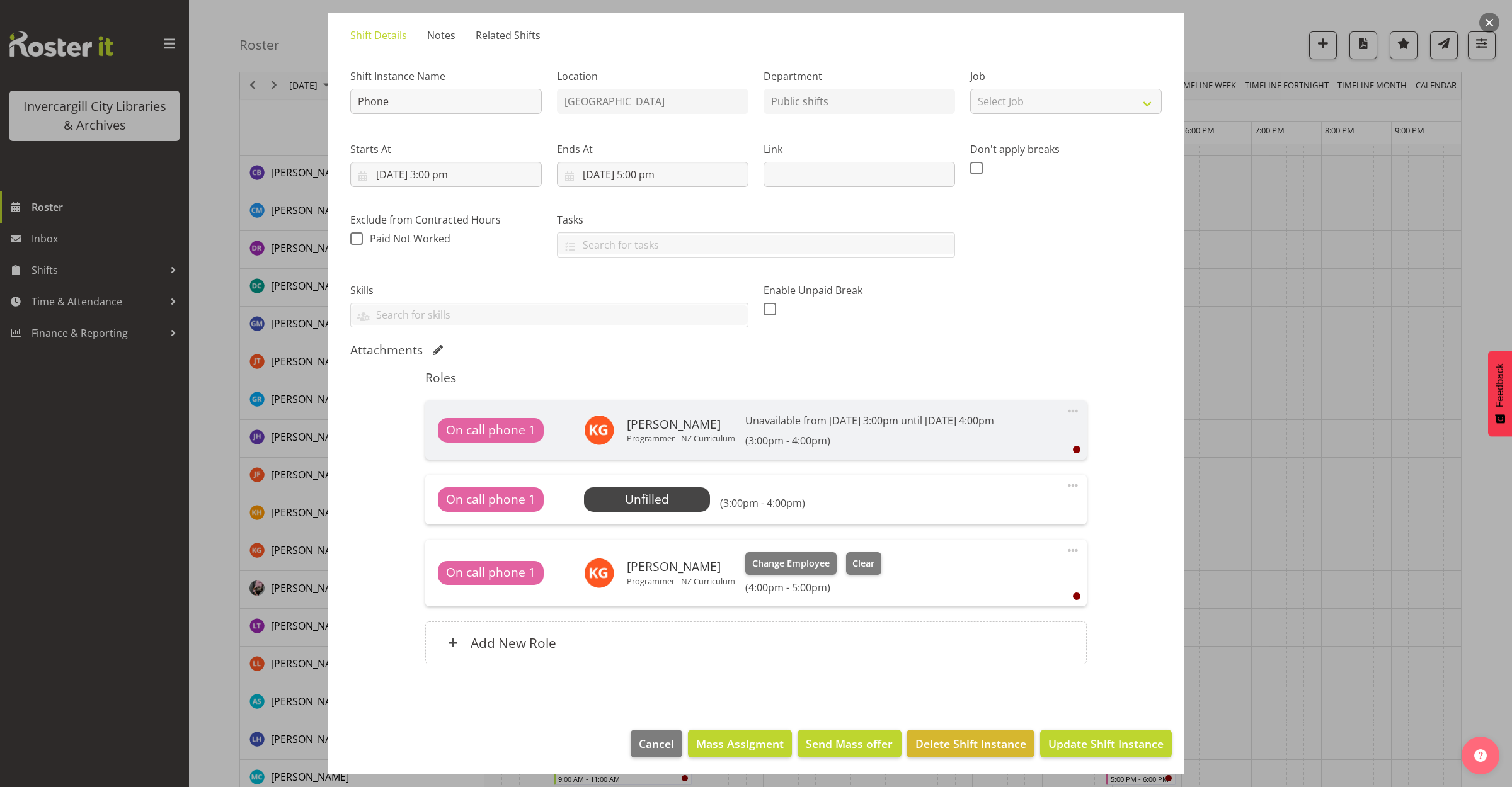
click at [1066, 555] on span at bounding box center [1073, 551] width 15 height 15
click at [980, 624] on link "Delete" at bounding box center [1020, 623] width 121 height 22
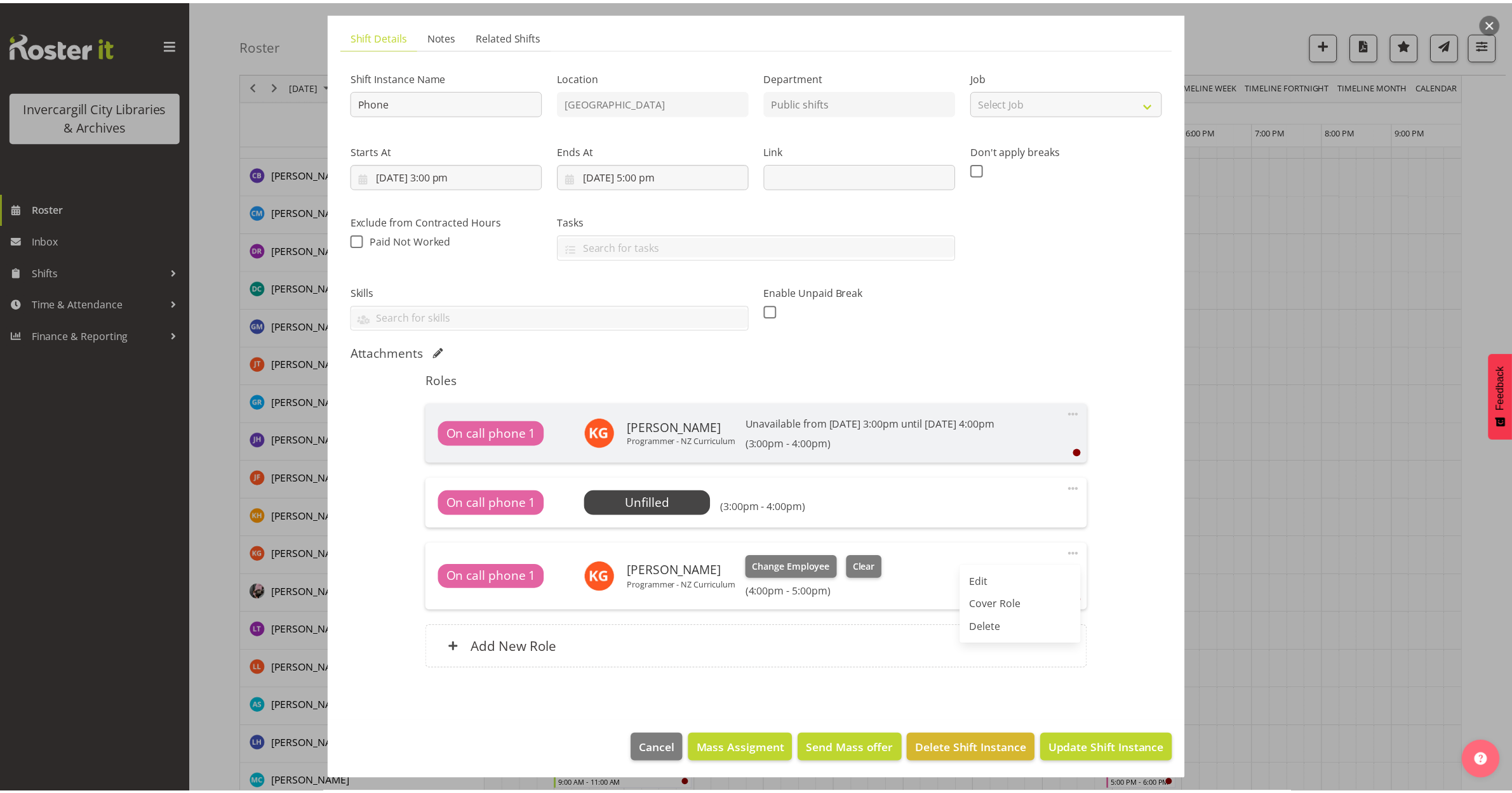
scroll to position [0, 0]
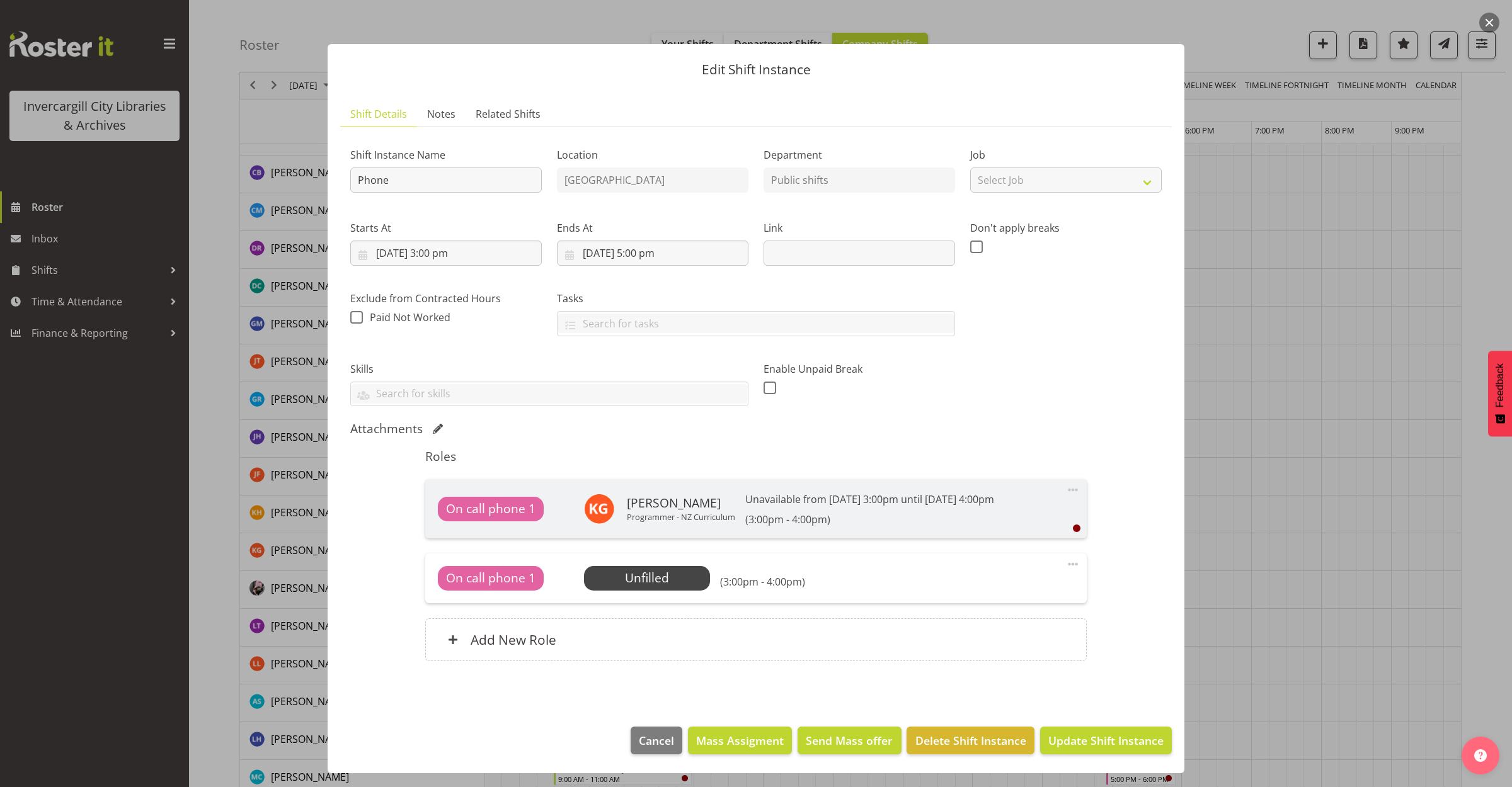
click at [1068, 565] on span at bounding box center [1073, 565] width 15 height 15
click at [1003, 634] on link "Delete" at bounding box center [1020, 637] width 121 height 22
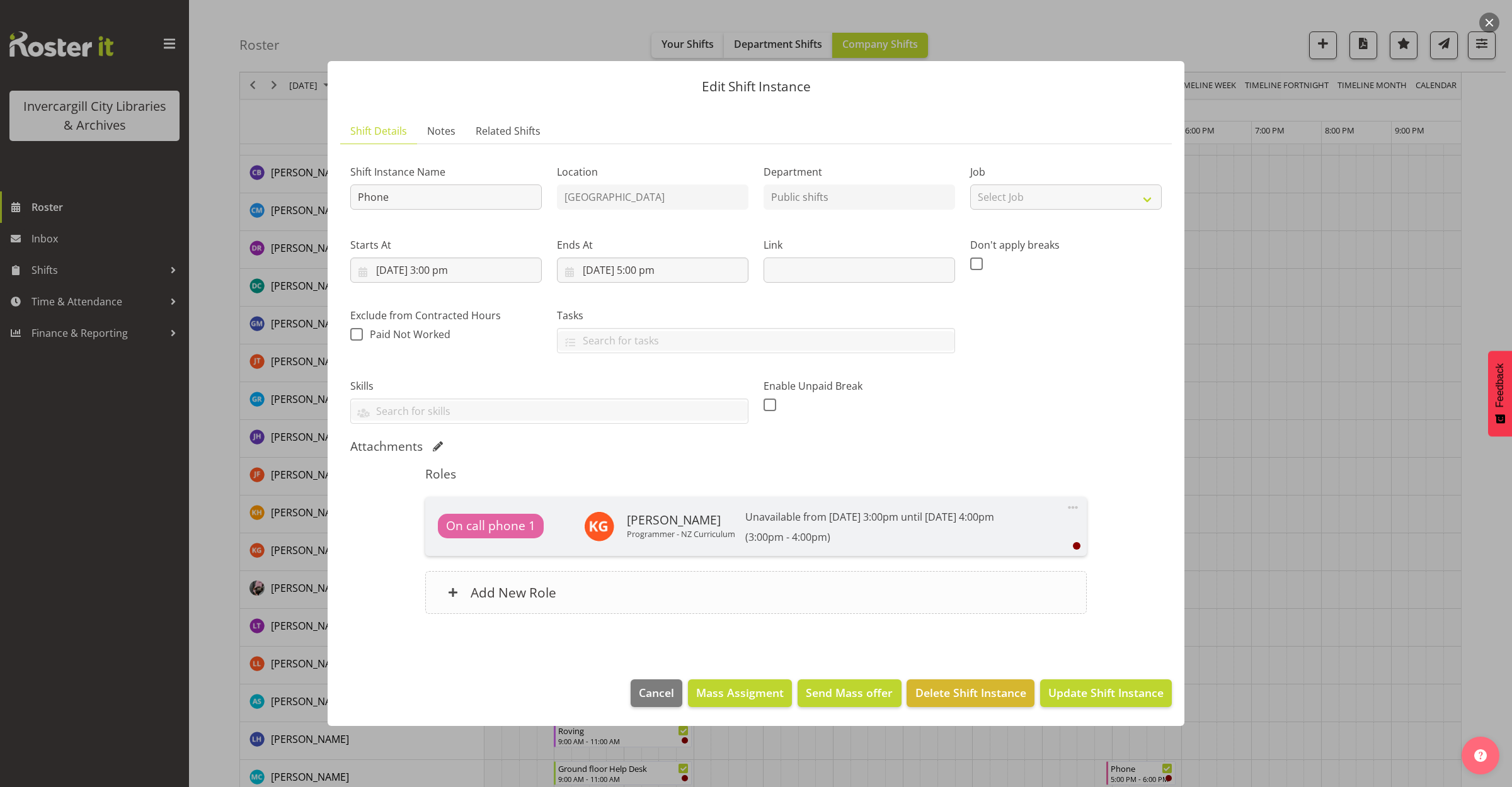
click at [584, 593] on div "Add New Role" at bounding box center [756, 592] width 661 height 43
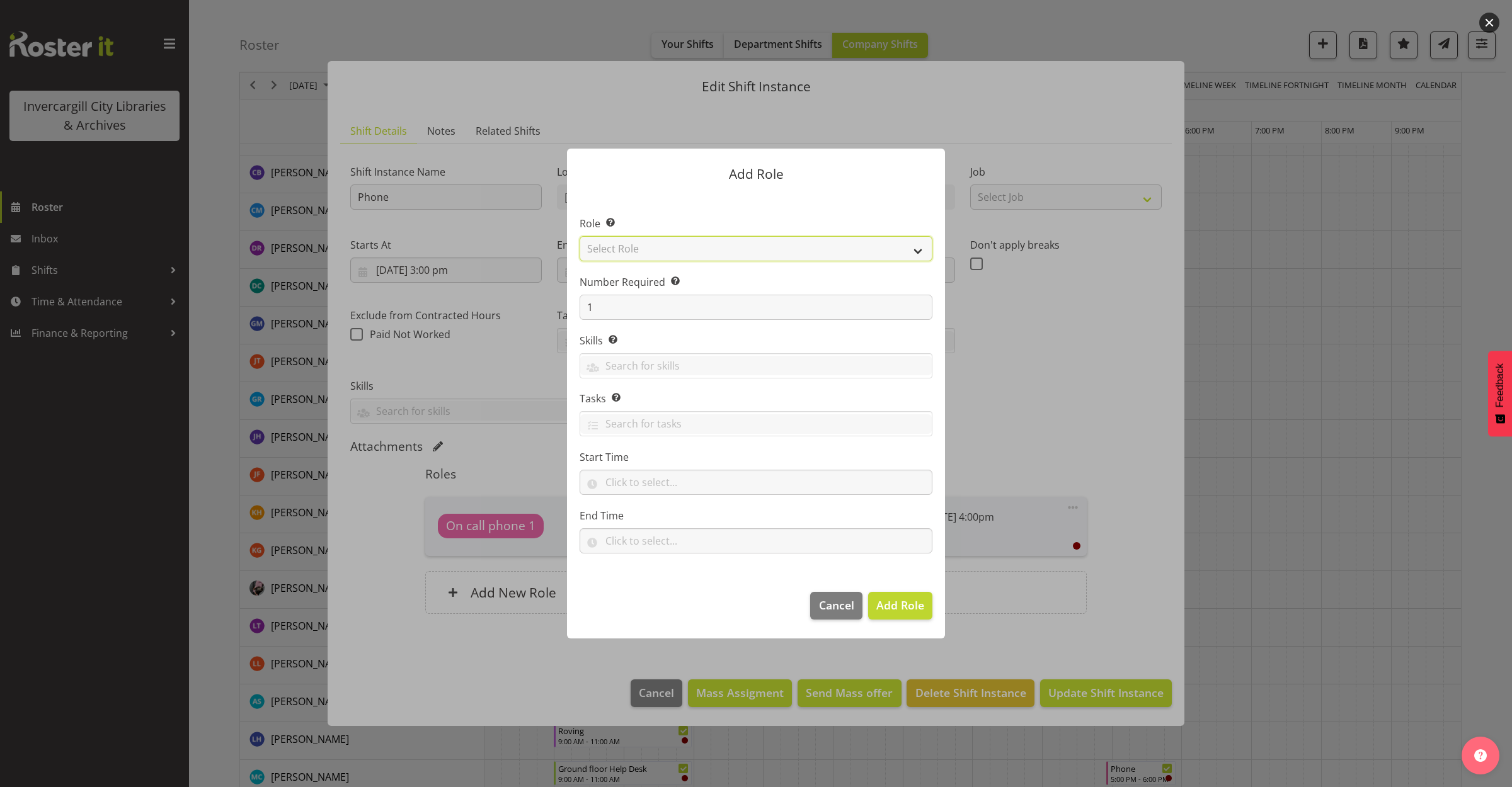
click at [684, 249] on select "Select Role 1st floor desk AQ operator Business Support Team member Casual Cust…" at bounding box center [756, 249] width 353 height 26
select select "1550"
click at [580, 236] on select "Select Role 1st floor desk AQ operator Business Support Team member Casual Cust…" at bounding box center [756, 249] width 353 height 26
click at [902, 612] on span "Add Role" at bounding box center [901, 606] width 48 height 15
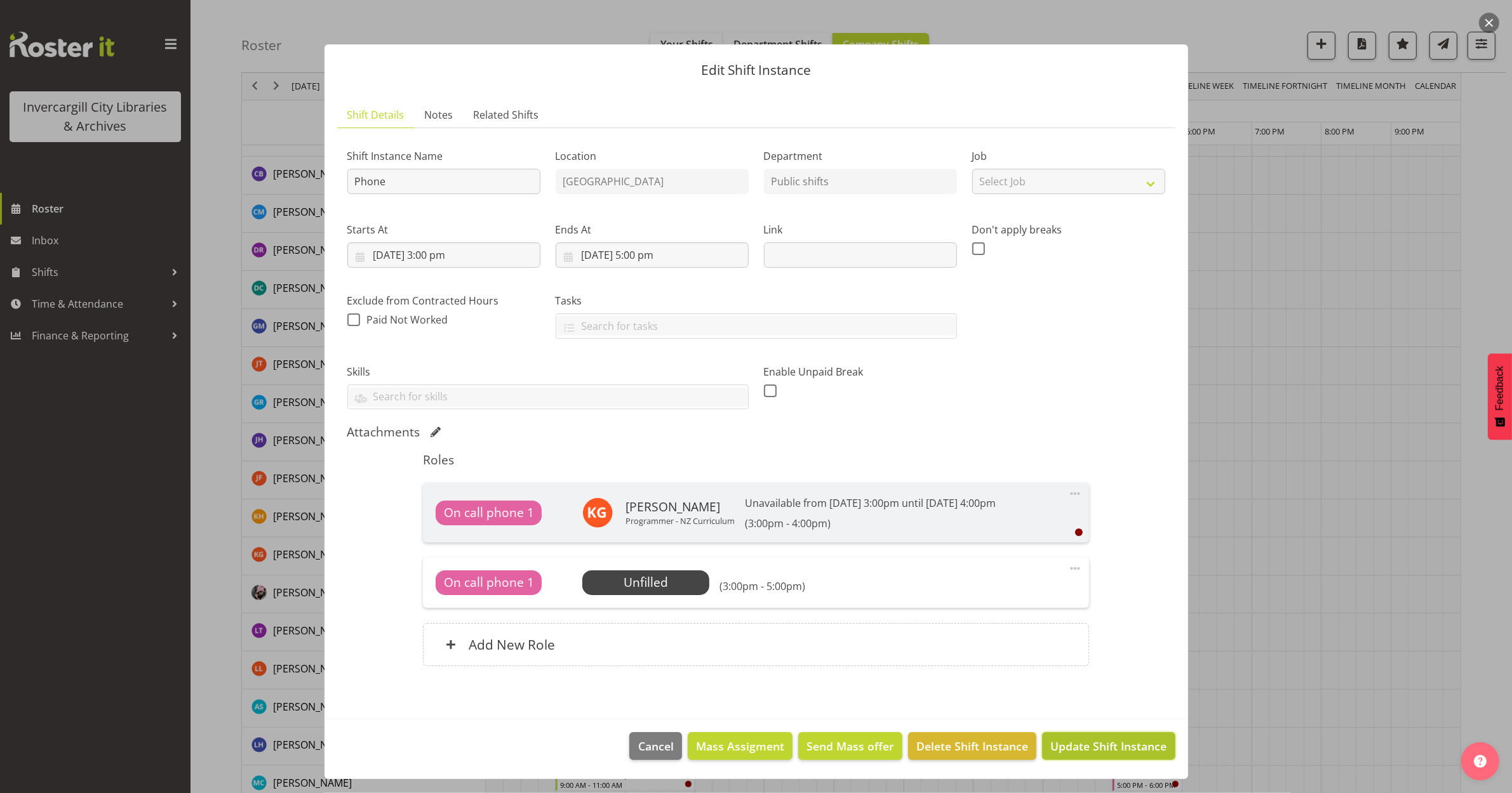
click at [1094, 752] on span "Update Shift Instance" at bounding box center [1108, 746] width 116 height 16
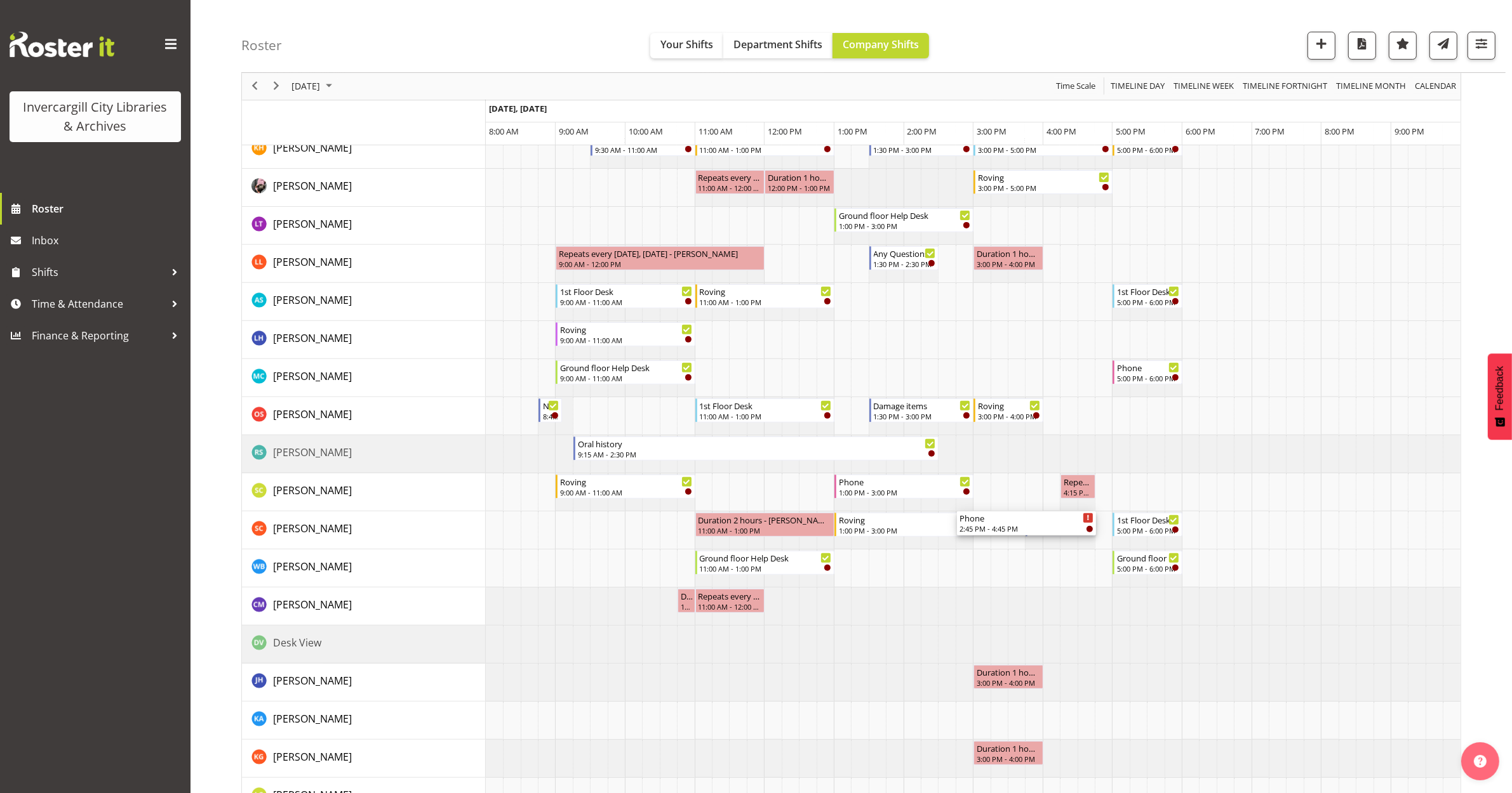
scroll to position [555, 0]
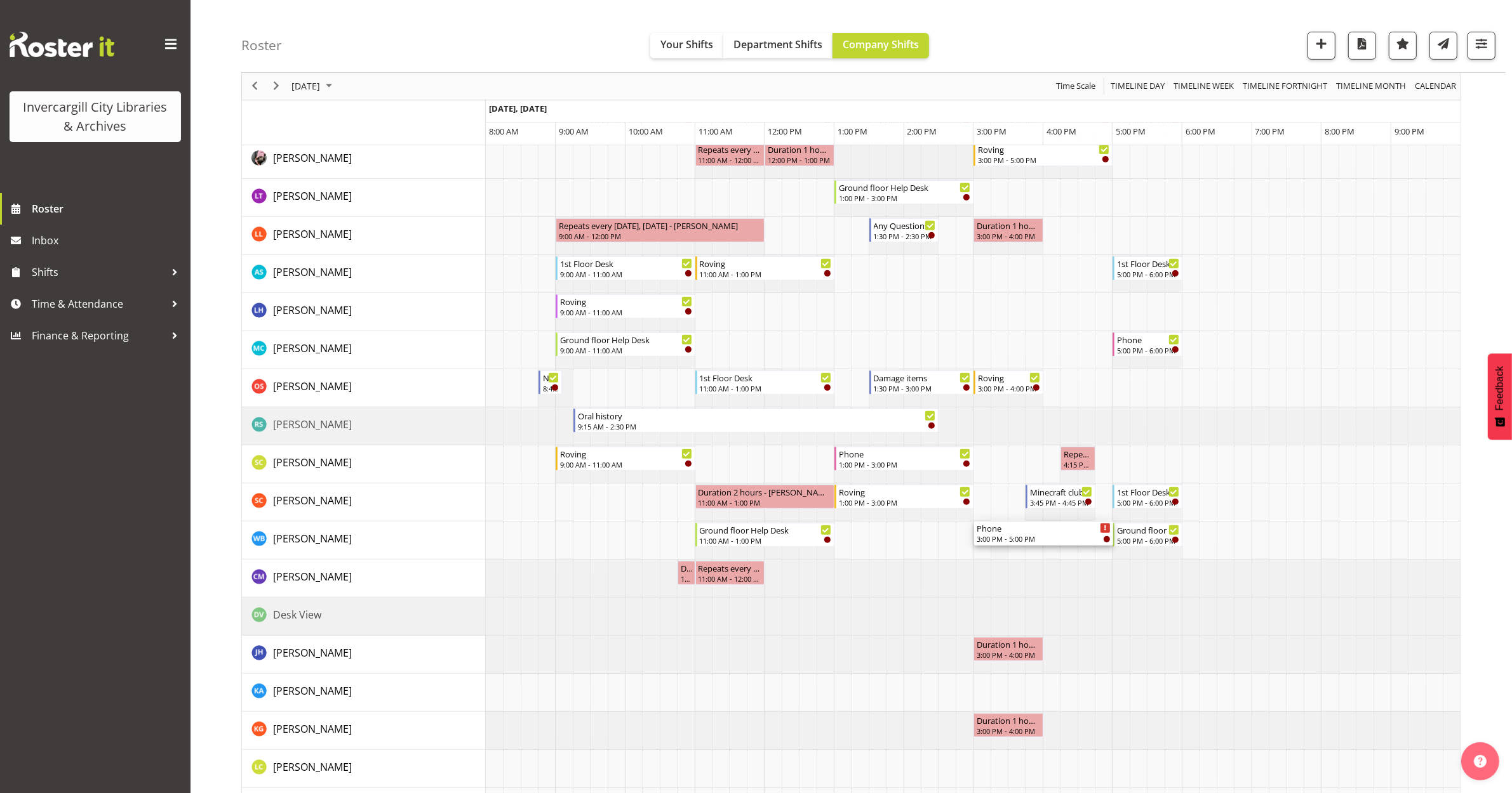
drag, startPoint x: 1032, startPoint y: 211, endPoint x: 1000, endPoint y: 531, distance: 321.6
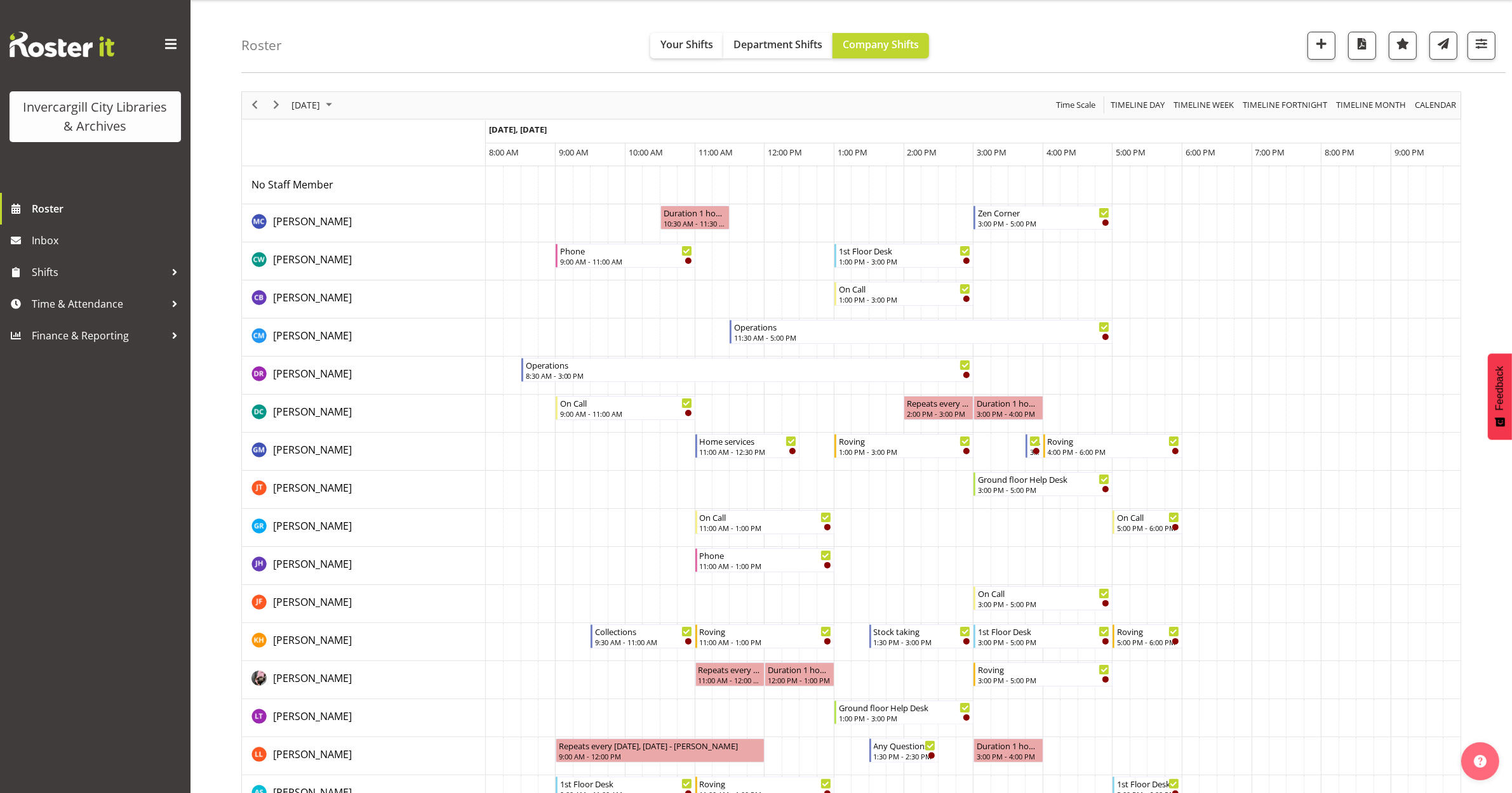
scroll to position [0, 0]
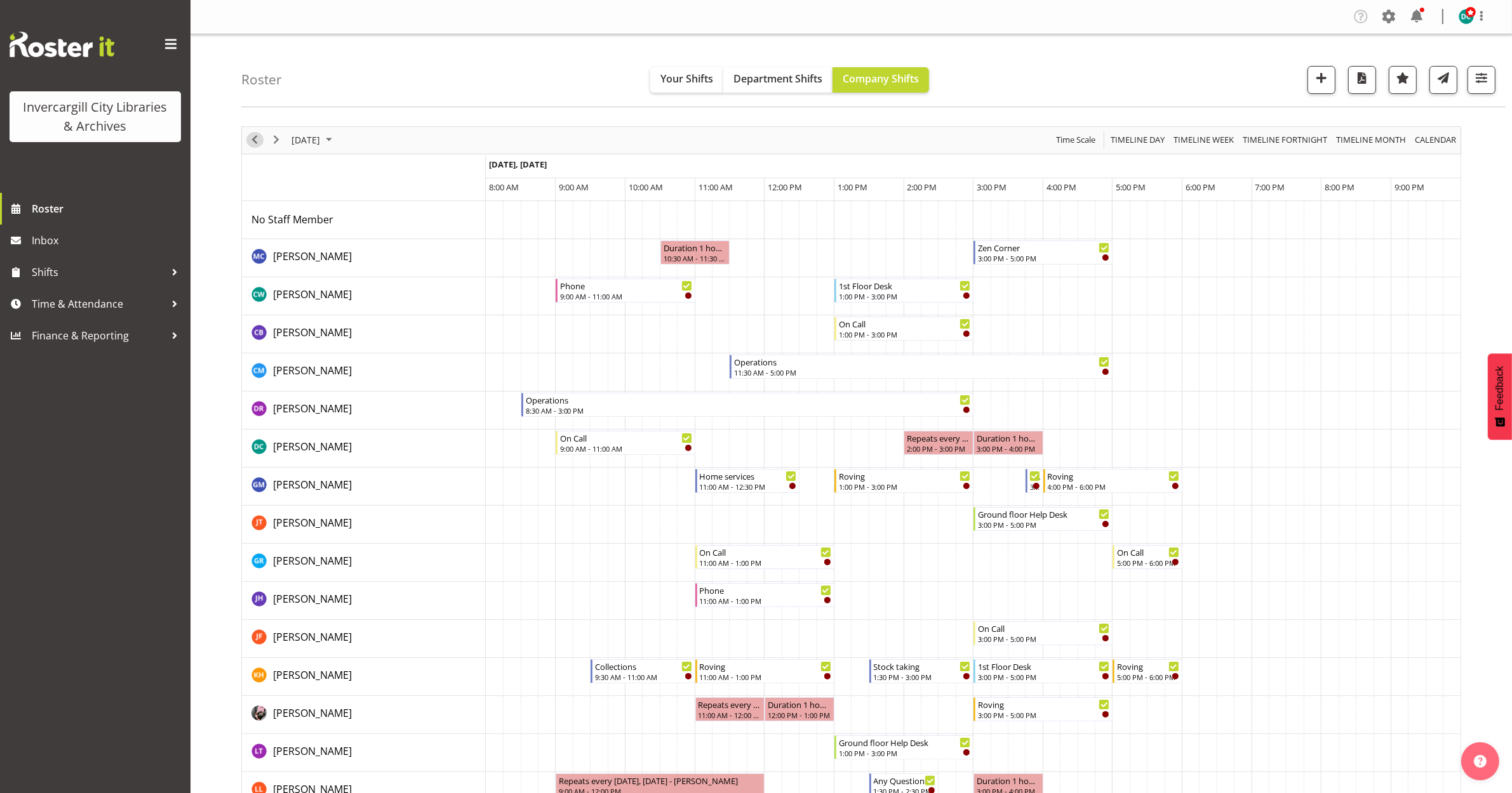
click at [255, 141] on span "Previous" at bounding box center [255, 140] width 16 height 16
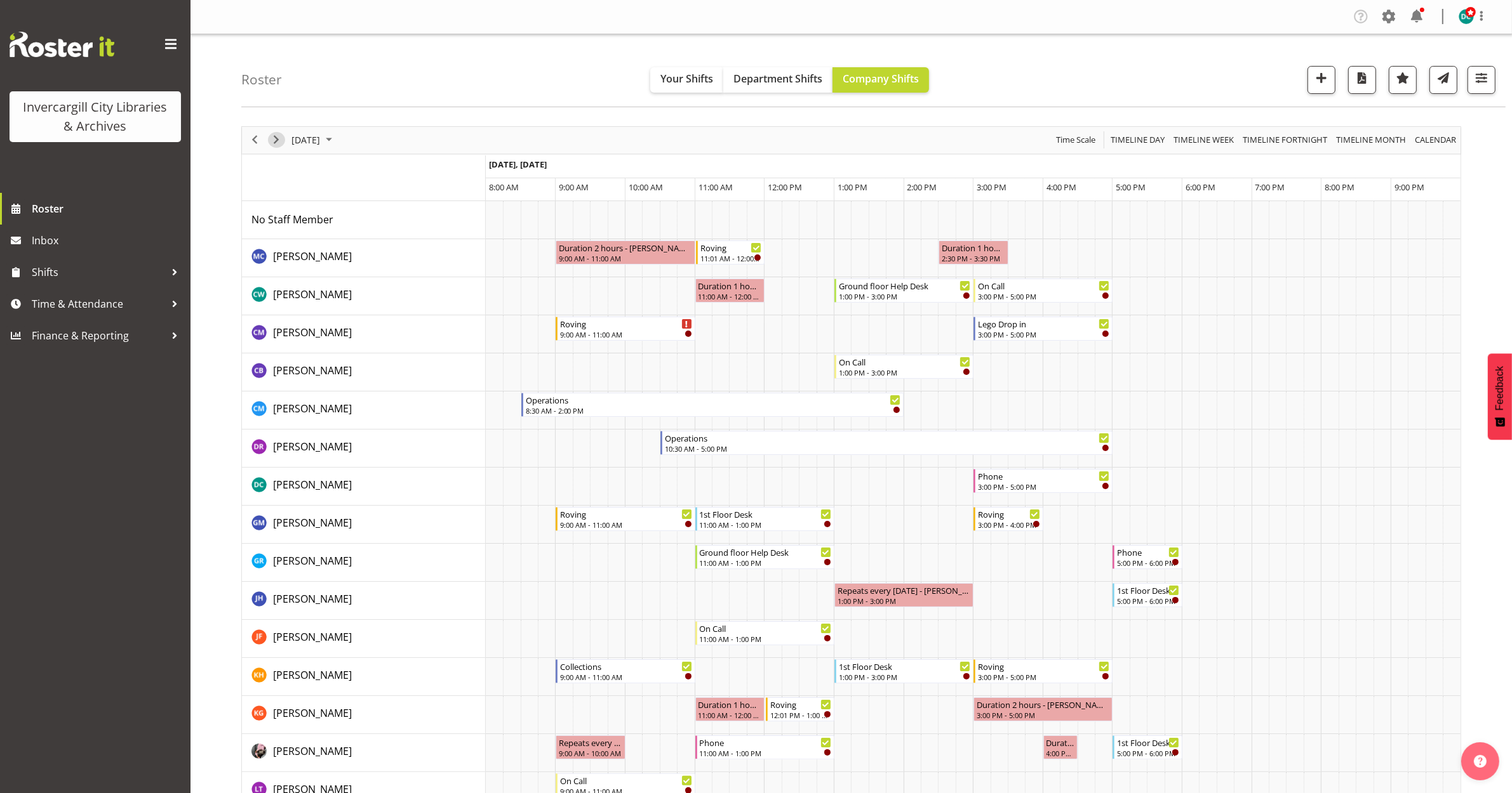
click at [273, 144] on span "Next" at bounding box center [276, 140] width 16 height 16
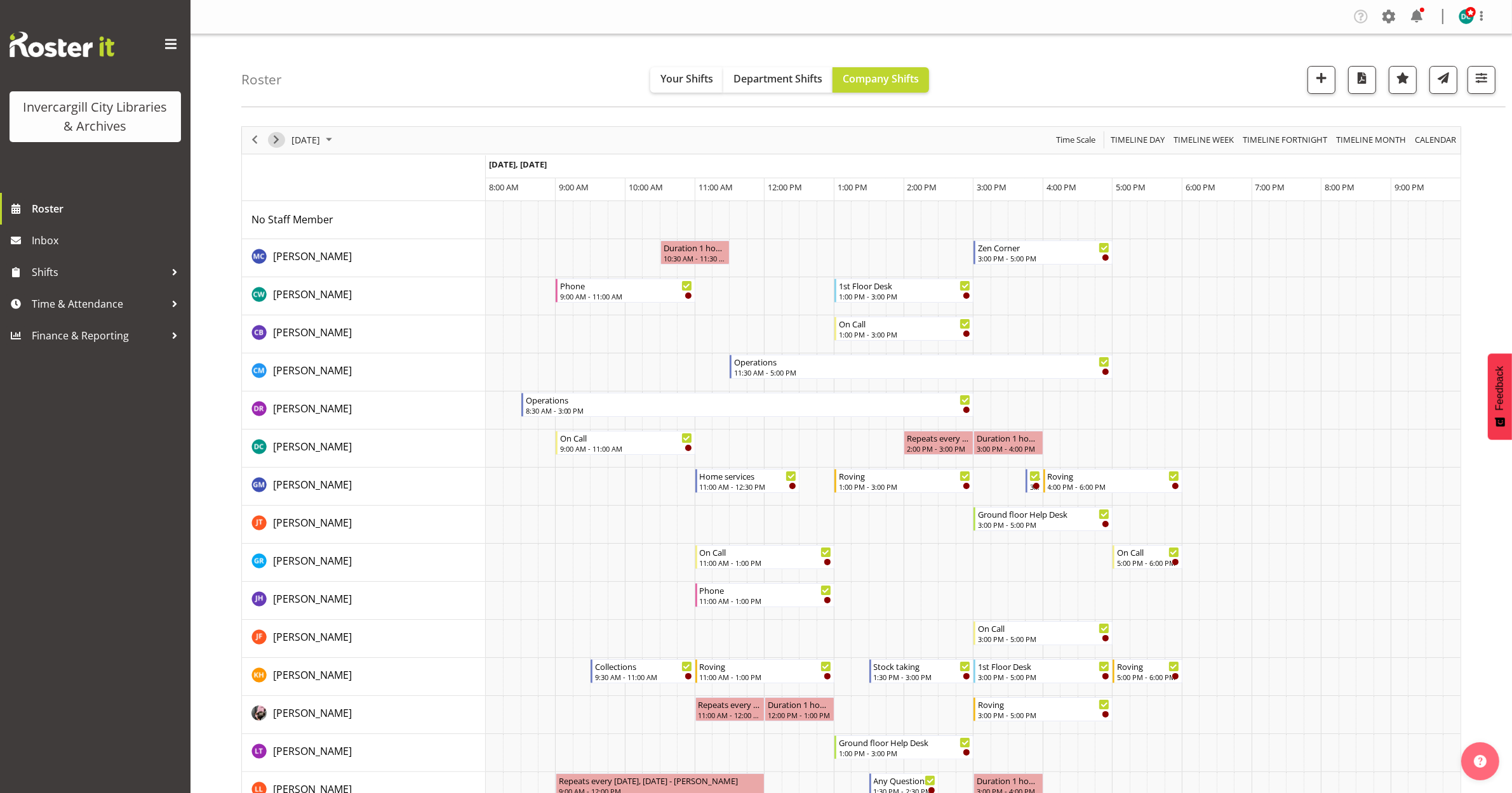
click at [273, 144] on span "Next" at bounding box center [276, 140] width 16 height 16
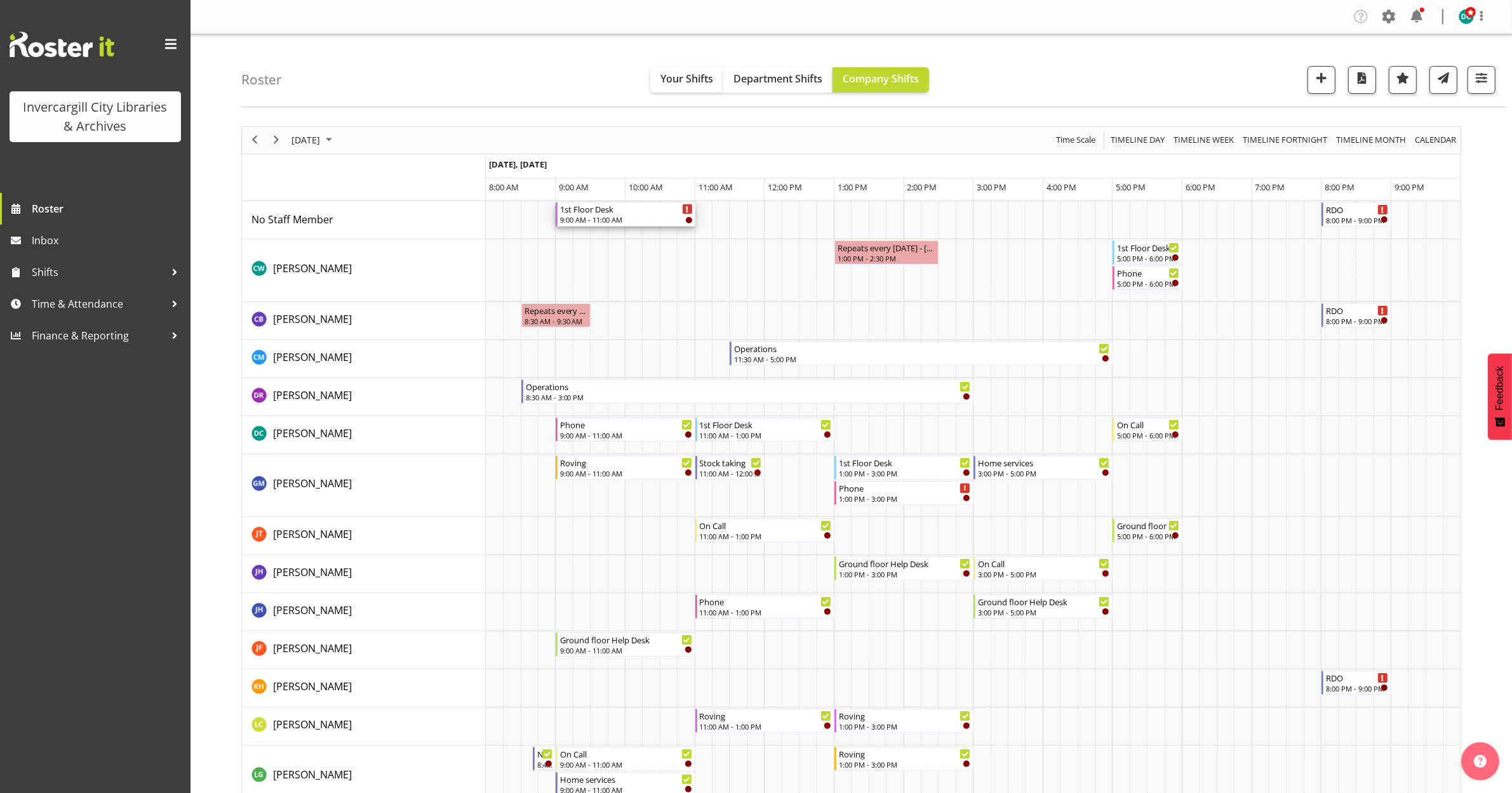
click at [627, 220] on div "9:00 AM - 11:00 AM" at bounding box center [626, 219] width 132 height 10
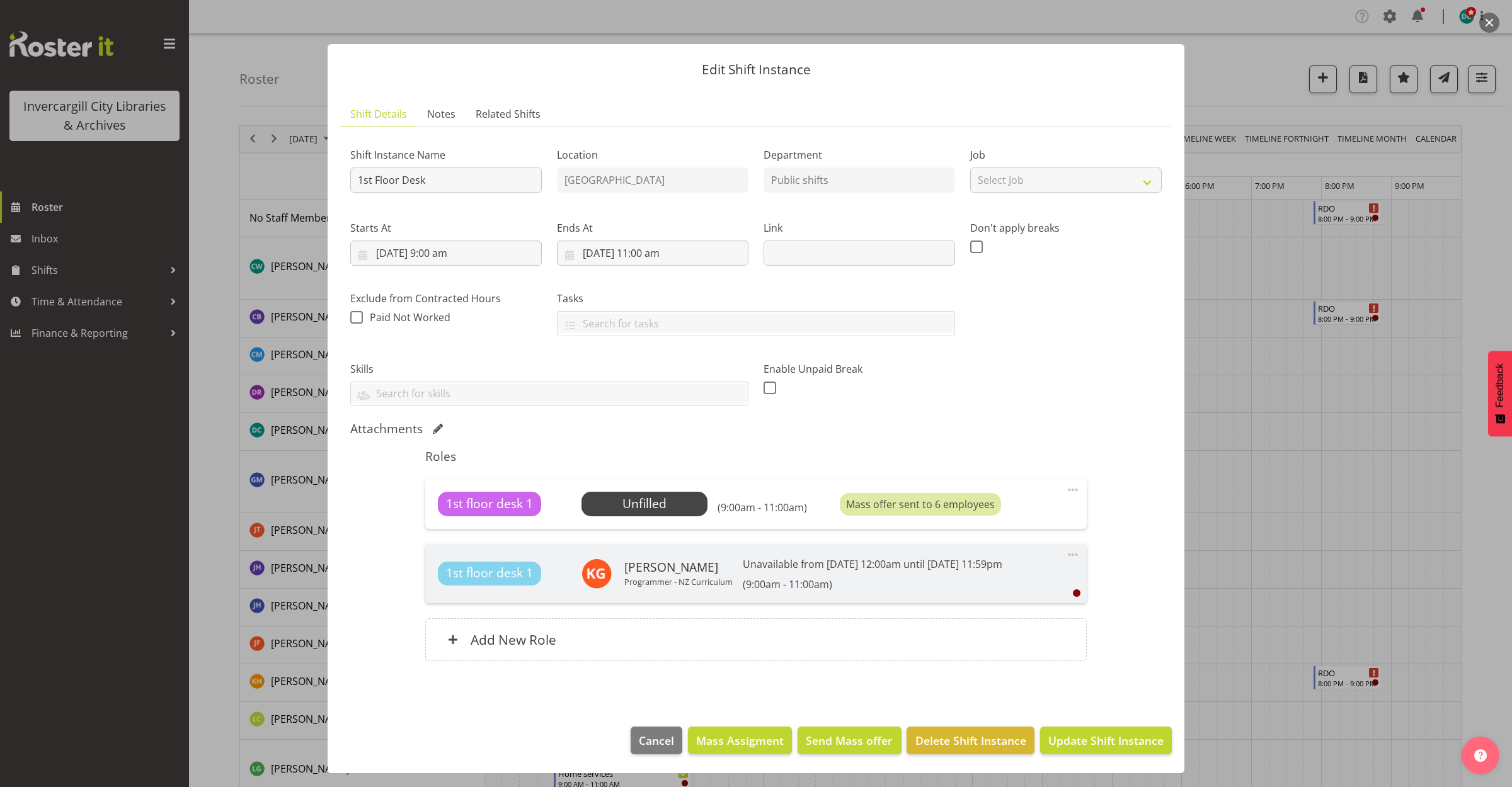
click at [1491, 24] on button "button" at bounding box center [1490, 22] width 20 height 20
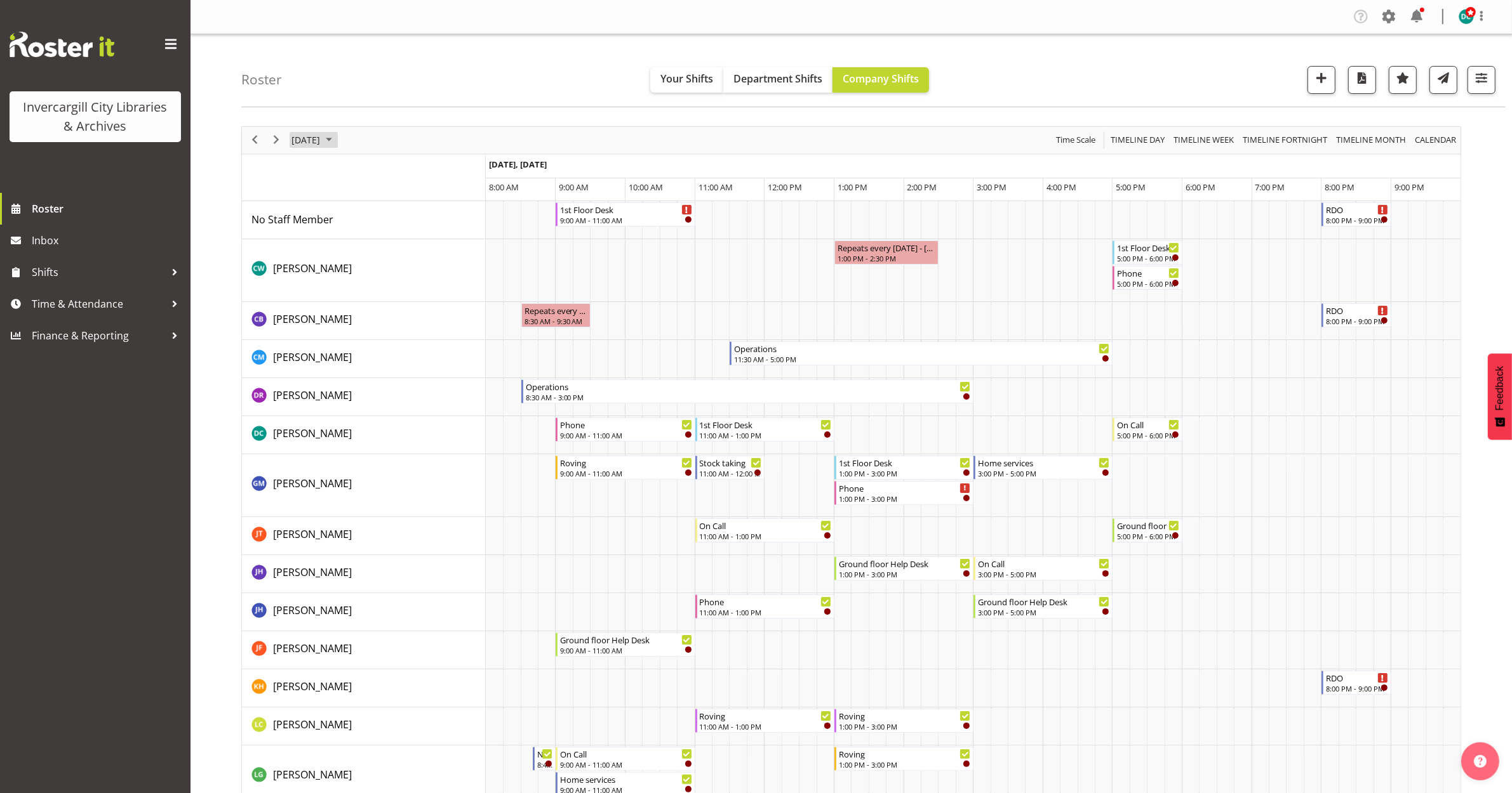
click at [321, 137] on span "[DATE]" at bounding box center [306, 140] width 31 height 16
click at [408, 327] on button "[DATE]" at bounding box center [414, 328] width 43 height 18
